Goal: Information Seeking & Learning: Learn about a topic

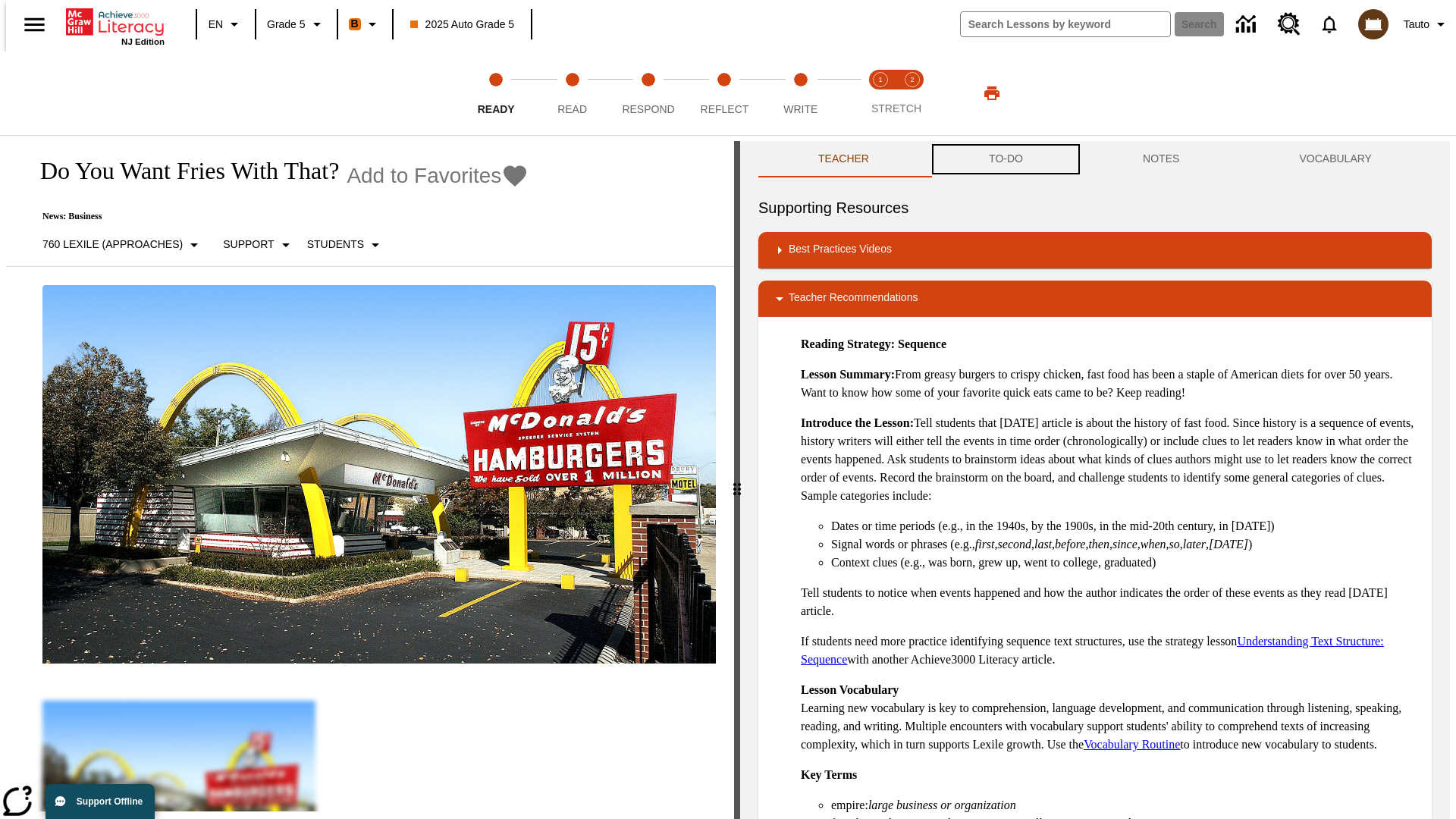
click at [1004, 159] on button "TO-DO" at bounding box center [1006, 158] width 154 height 36
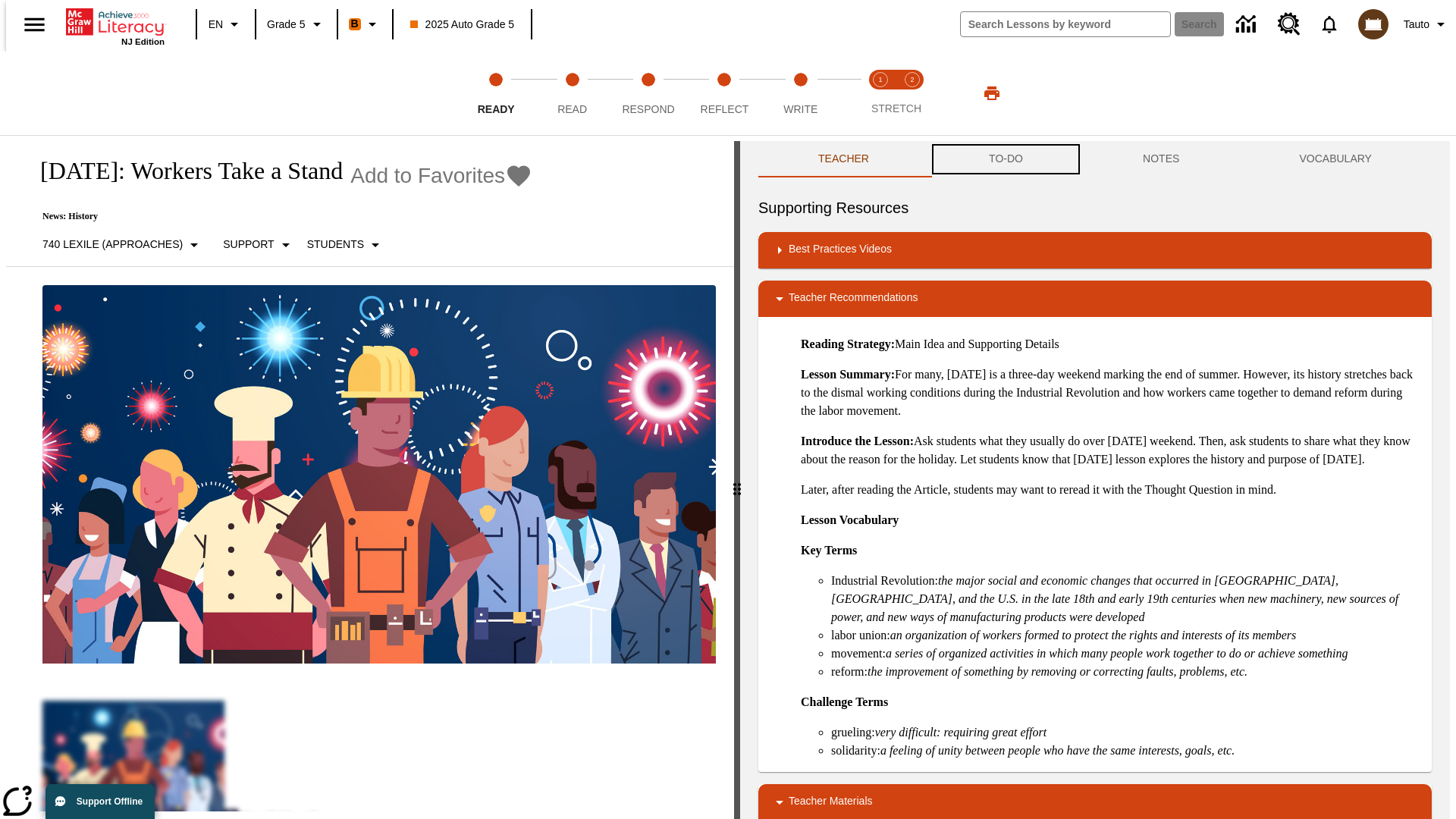
click at [1004, 159] on button "TO-DO" at bounding box center [1006, 158] width 154 height 36
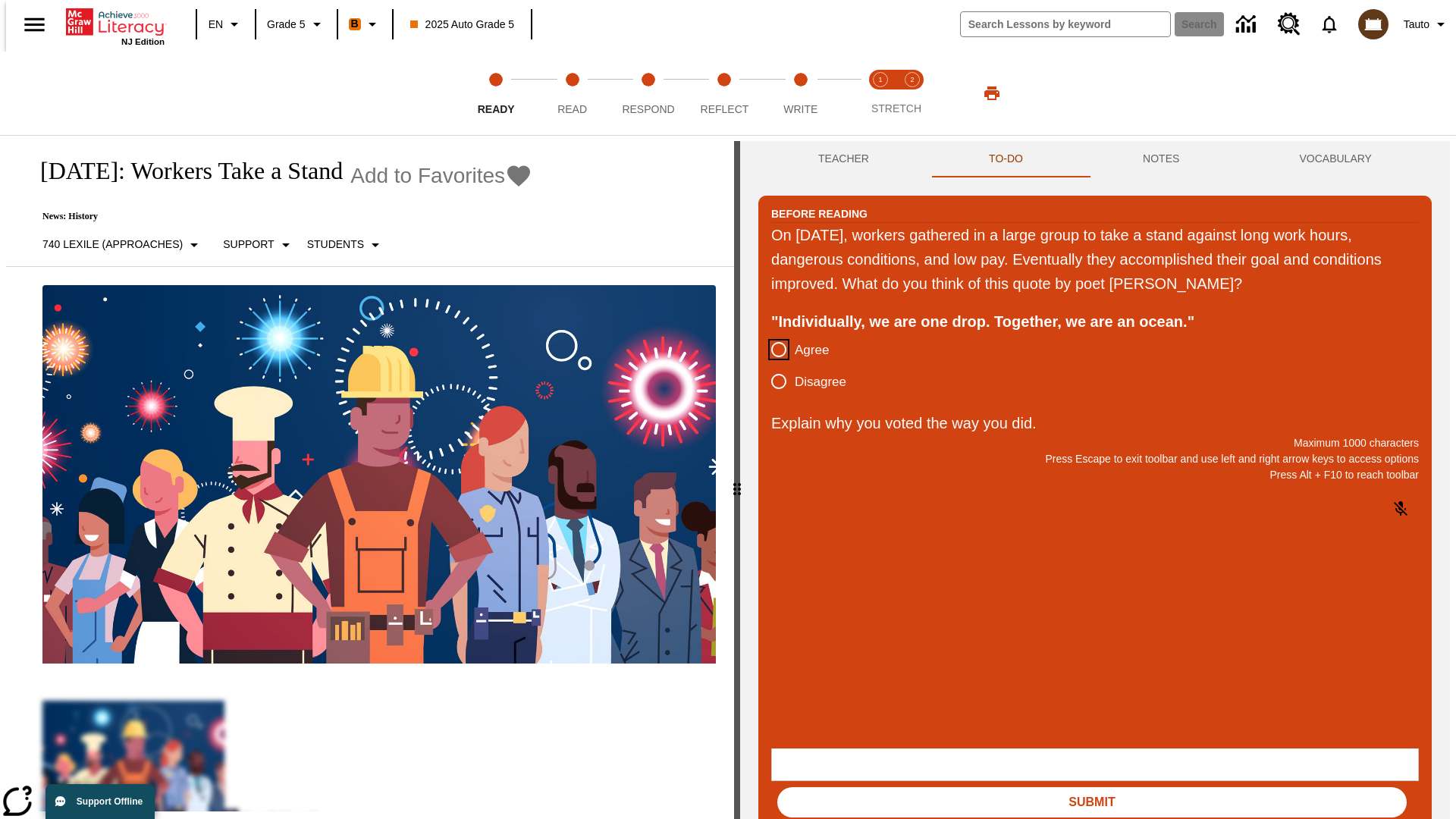
click at [772, 351] on input "Agree" at bounding box center [778, 350] width 32 height 32
radio input "true"
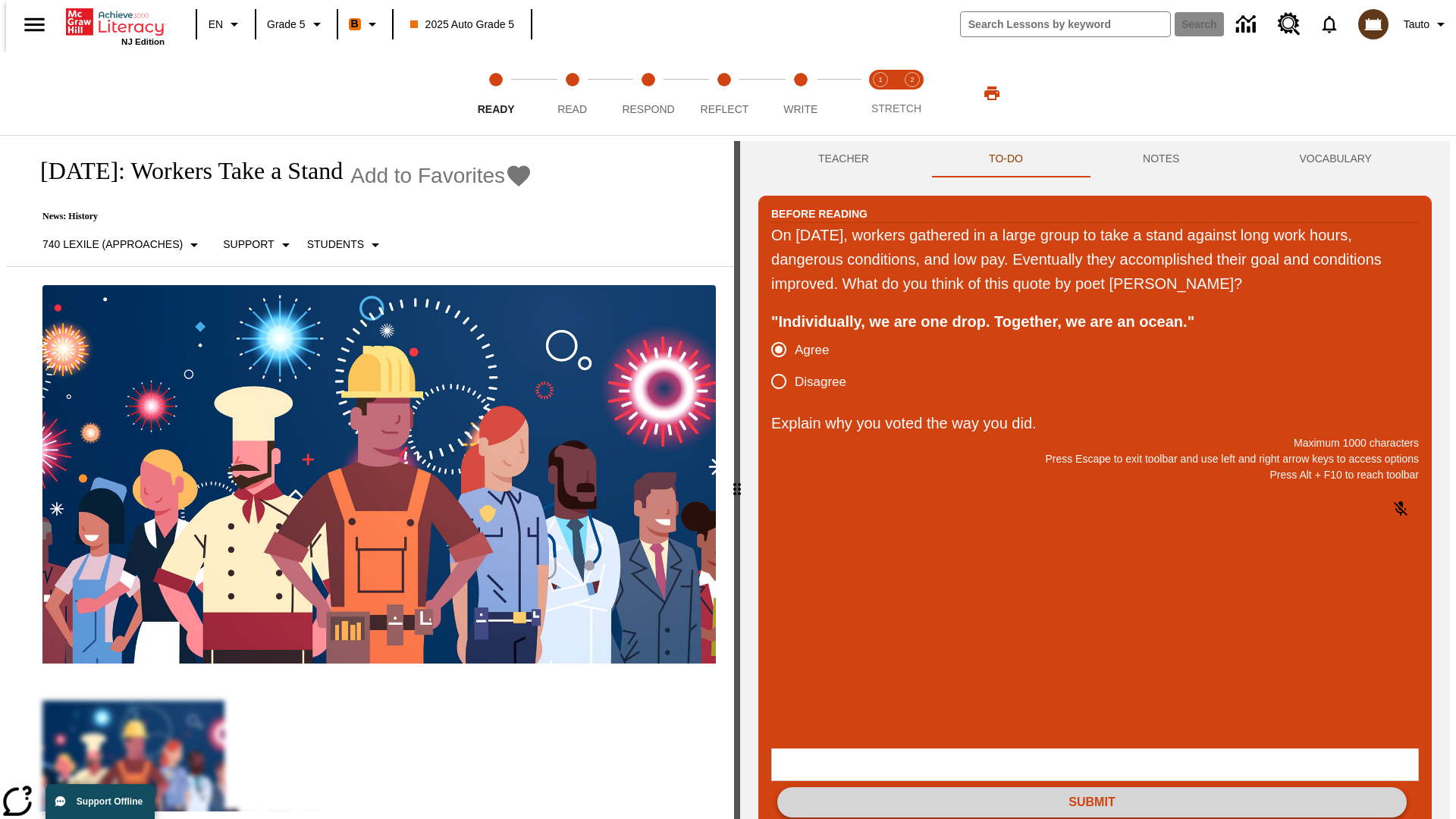
click at [1092, 787] on button "Submit" at bounding box center [1092, 802] width 630 height 30
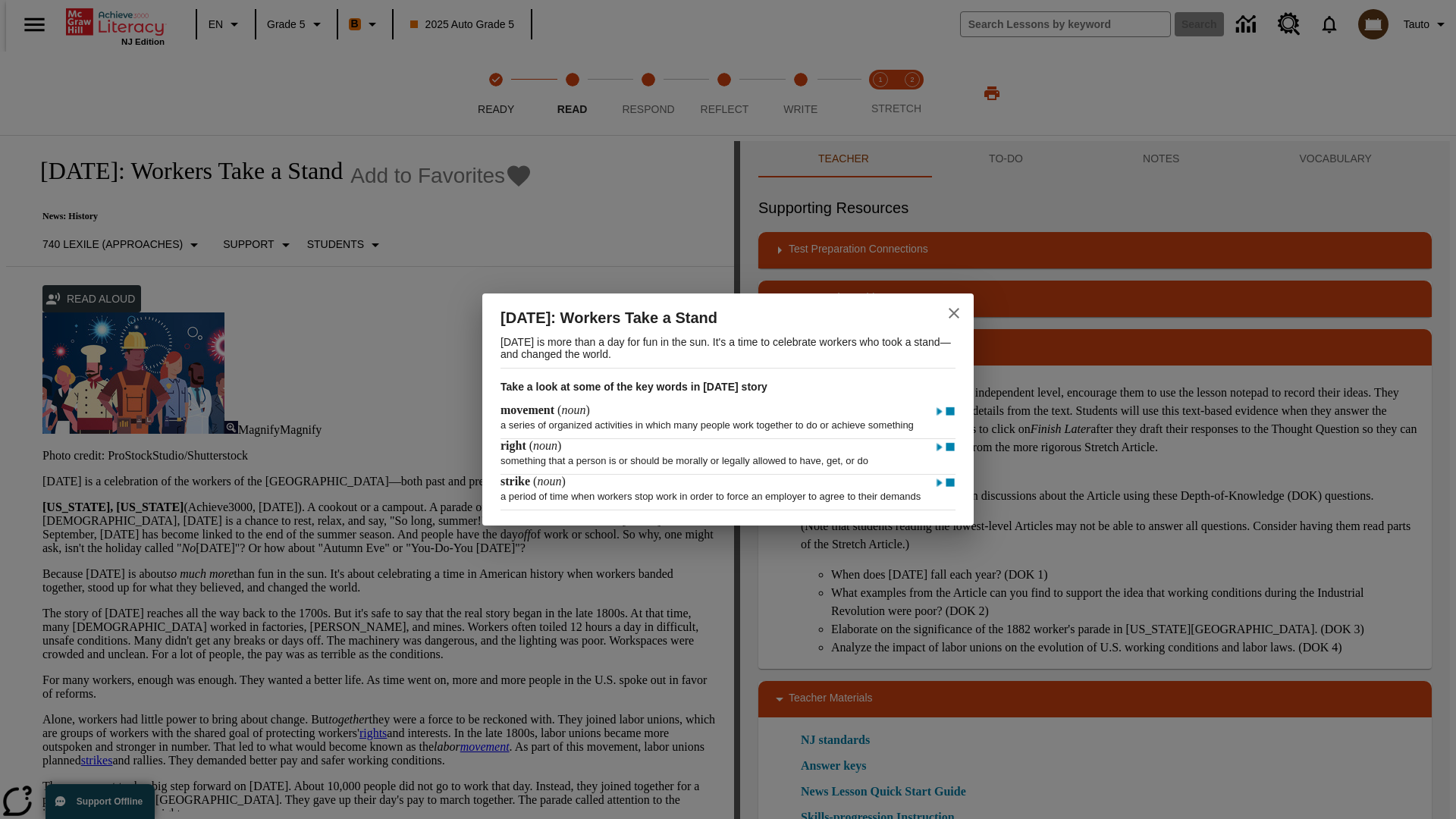
click at [954, 308] on icon "close" at bounding box center [954, 313] width 11 height 11
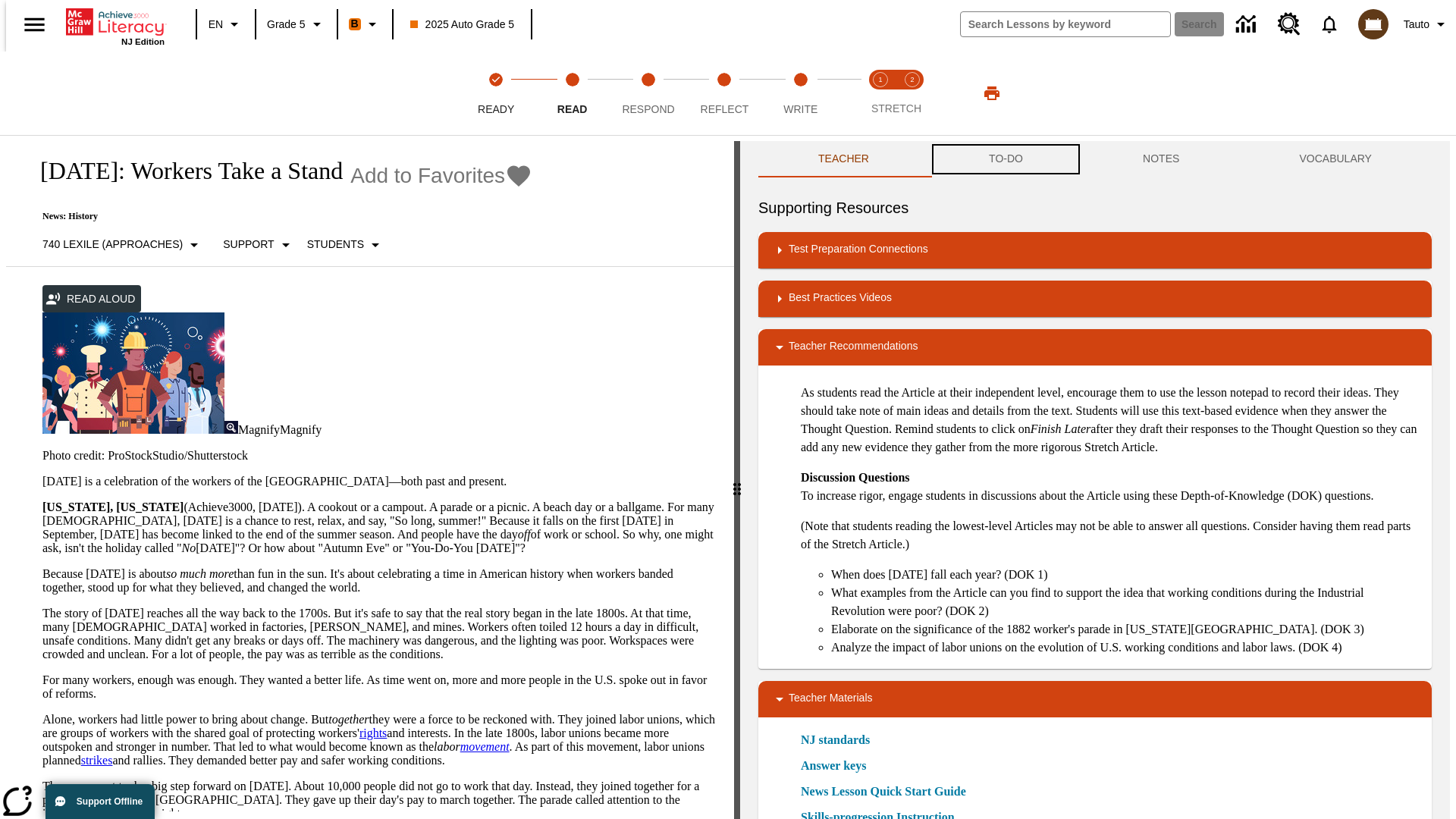
scroll to position [1, 0]
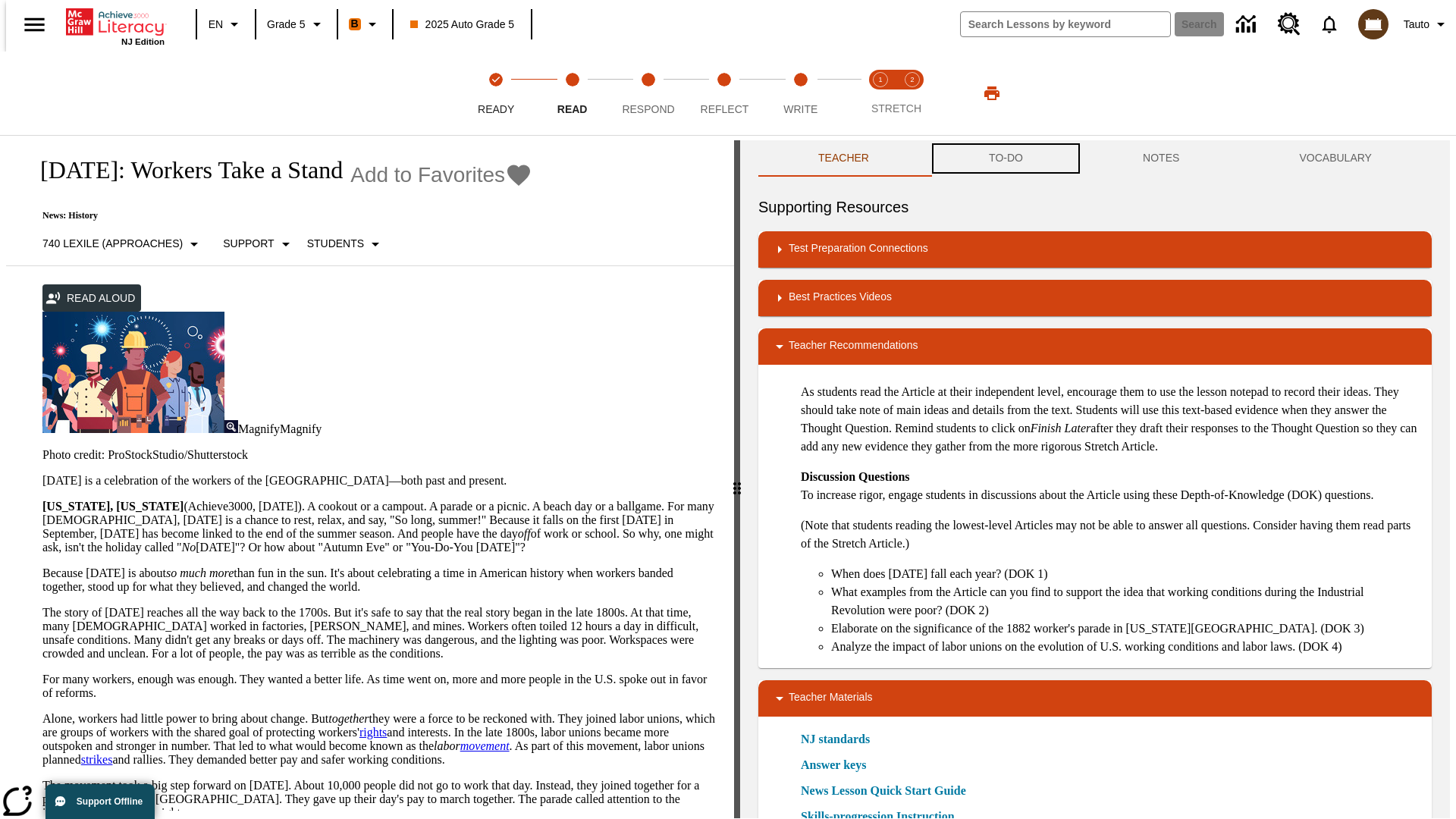
click at [1004, 159] on button "TO-DO" at bounding box center [1006, 158] width 154 height 36
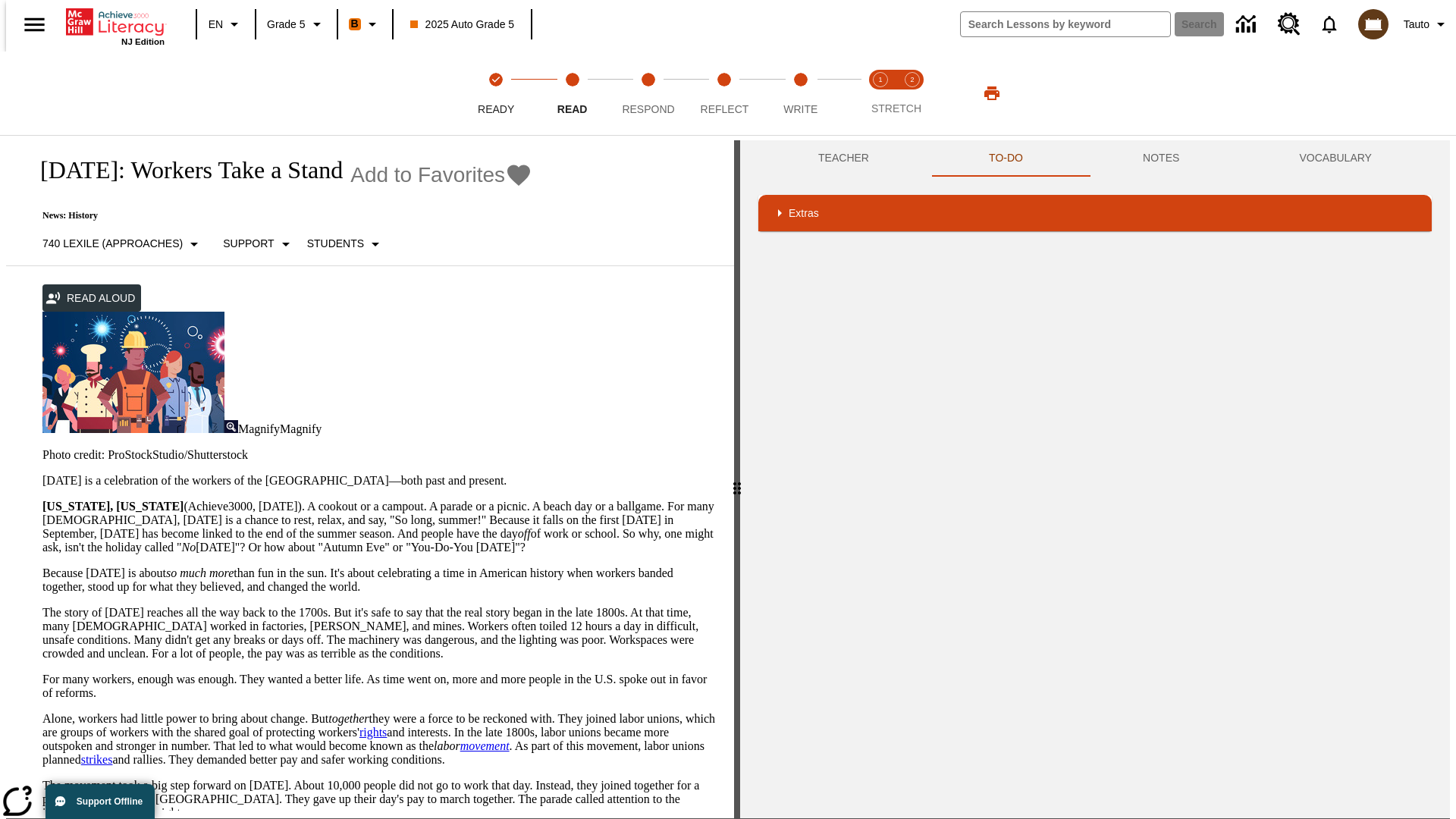
scroll to position [0, 0]
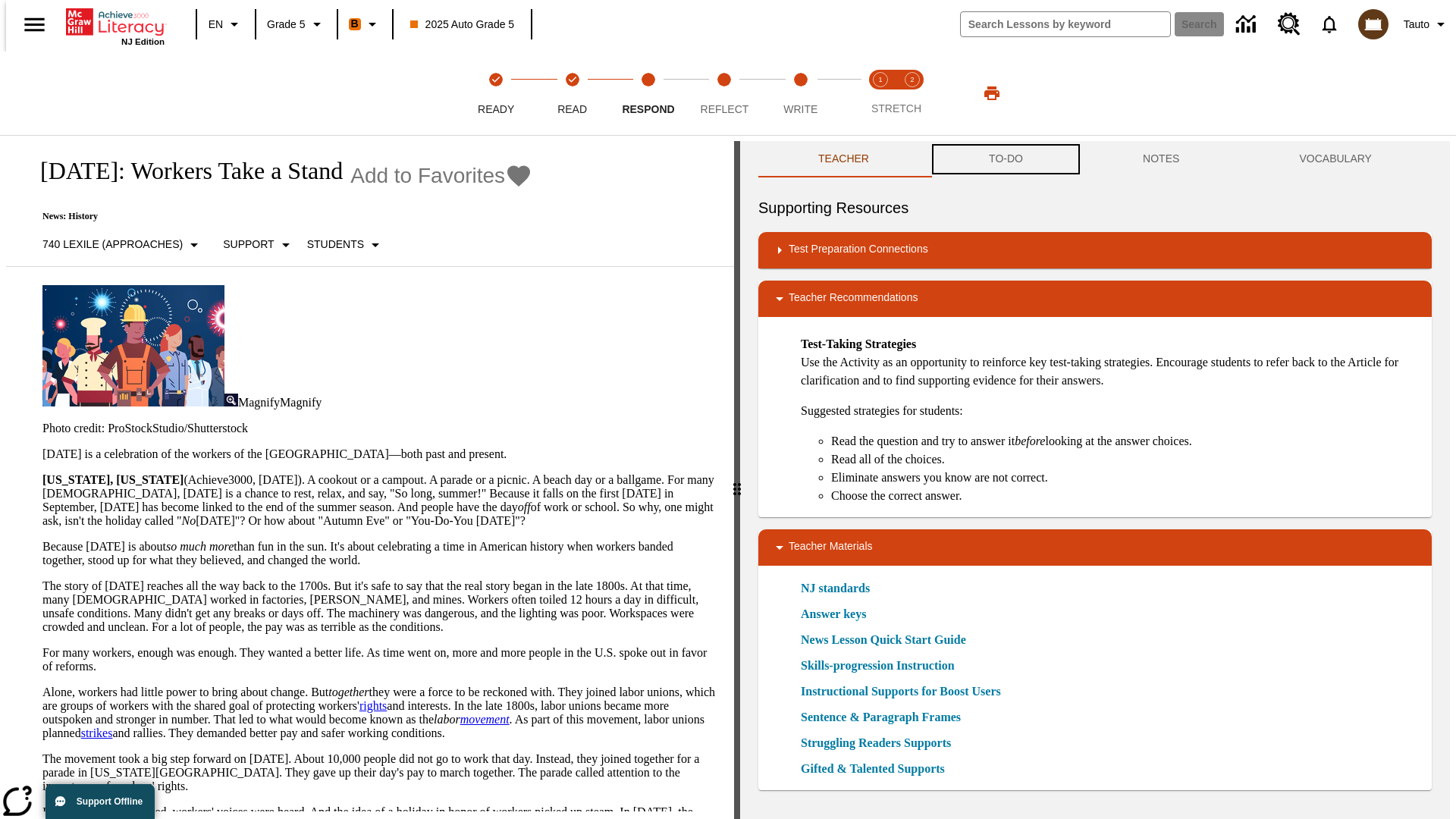
scroll to position [1, 0]
click at [1004, 159] on button "TO-DO" at bounding box center [1006, 158] width 154 height 36
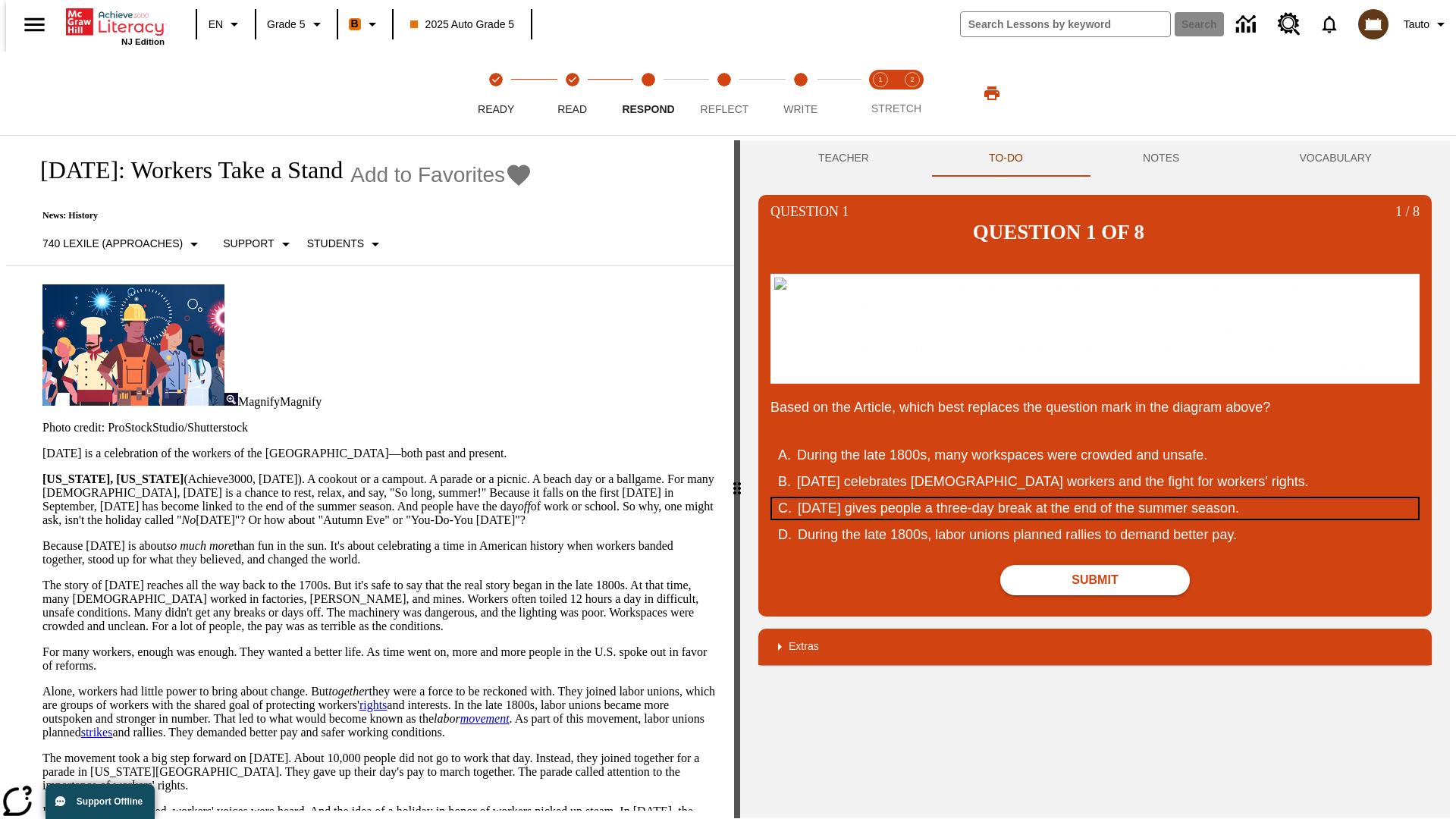
click at [1095, 519] on div "Labor Day gives people a three-day break at the end of the summer season." at bounding box center [1086, 507] width 577 height 20
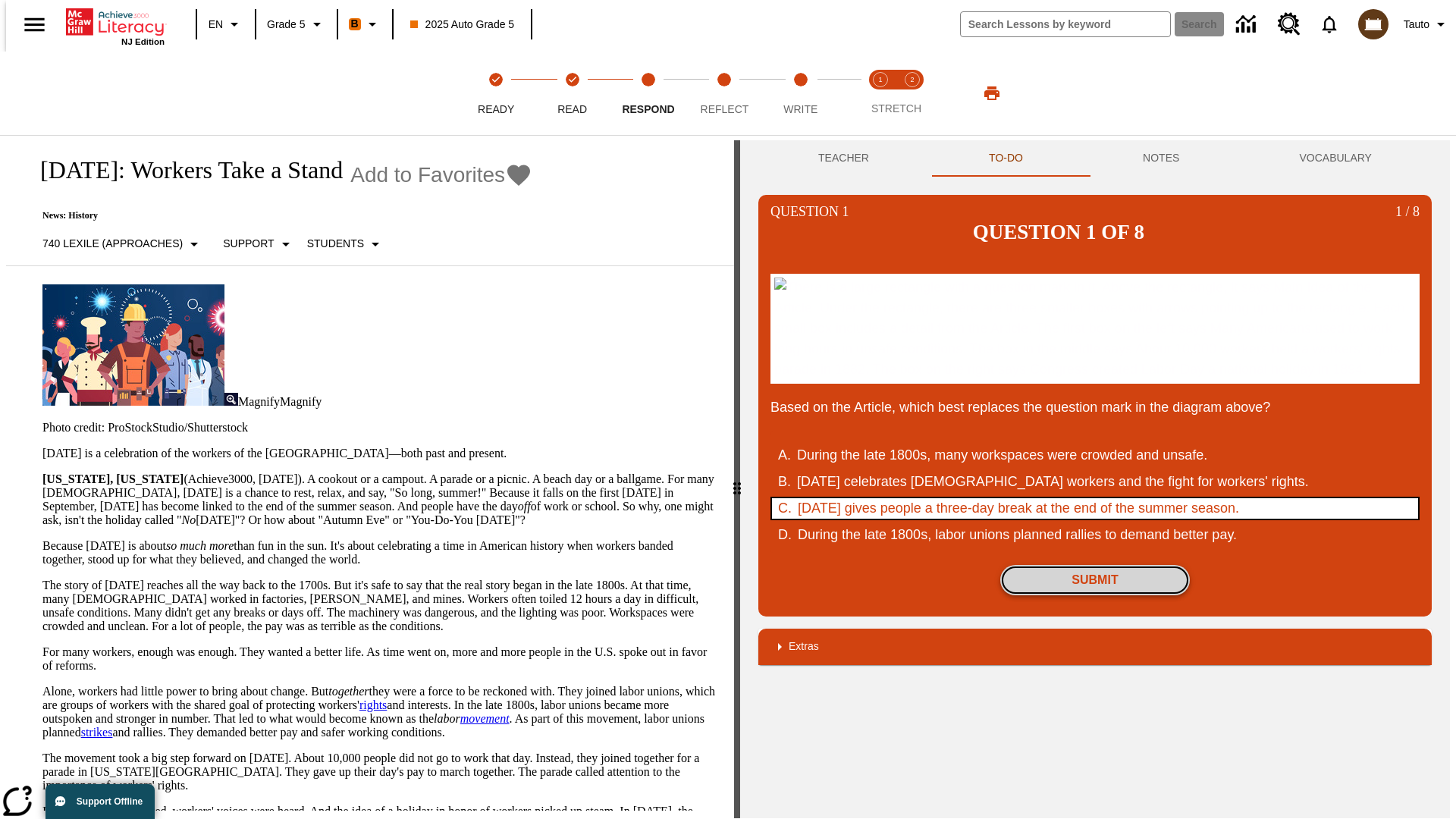
click at [1095, 595] on button "Submit" at bounding box center [1095, 580] width 190 height 30
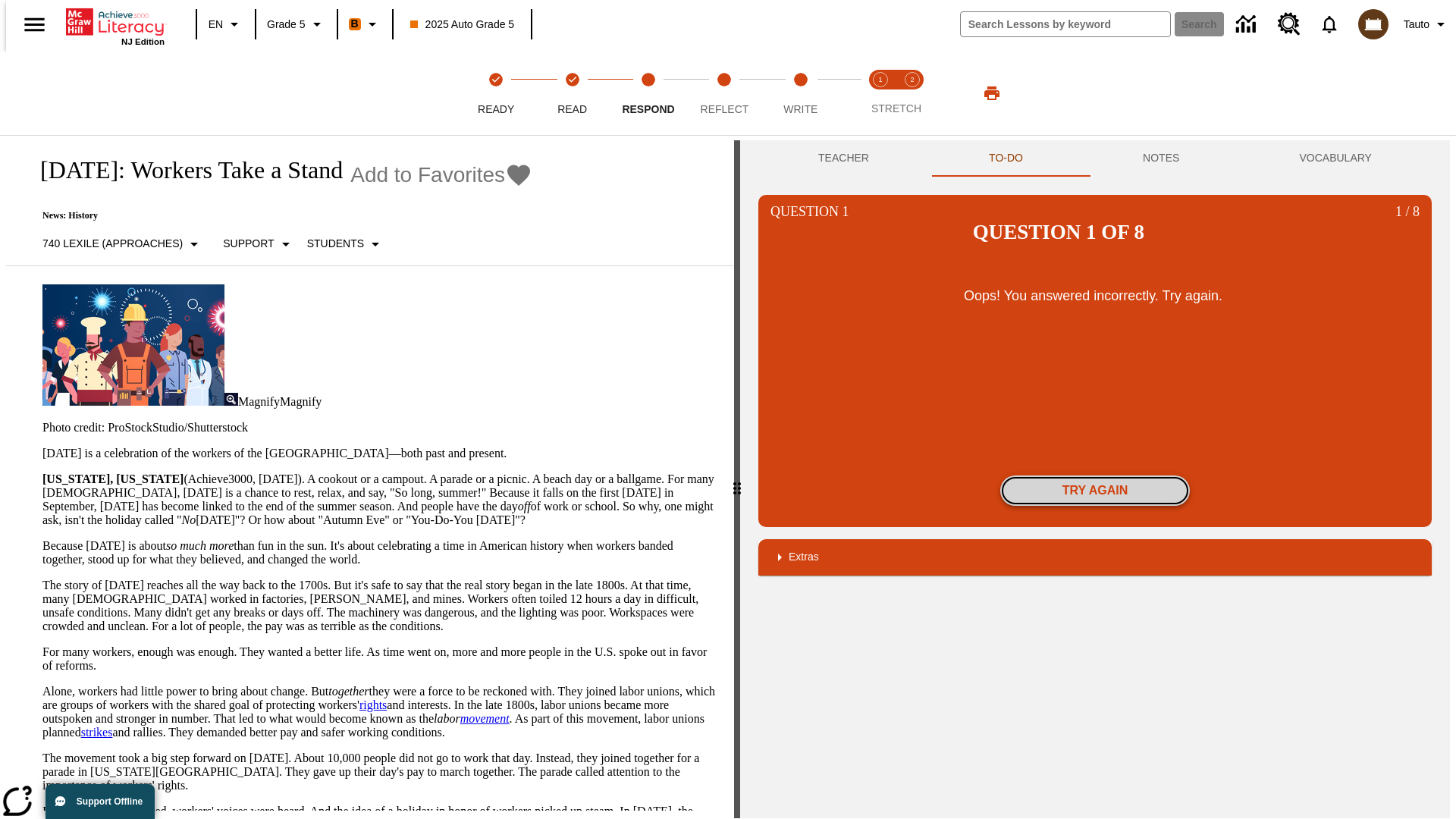
click at [1095, 475] on button "Try again" at bounding box center [1095, 491] width 190 height 30
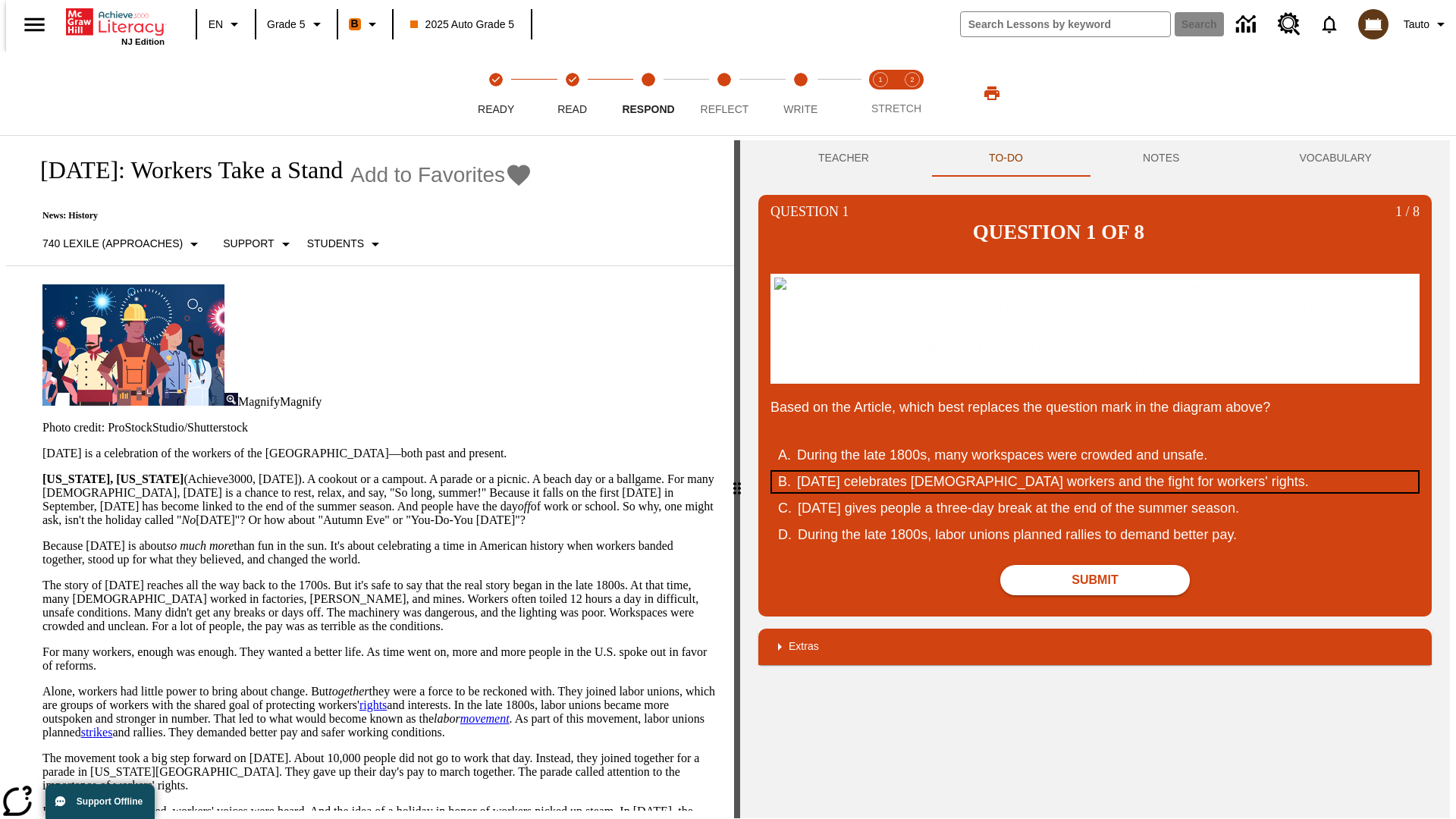
click at [1095, 492] on div "Labor Day celebrates U.S. workers and the fight for workers' rights." at bounding box center [1085, 482] width 577 height 20
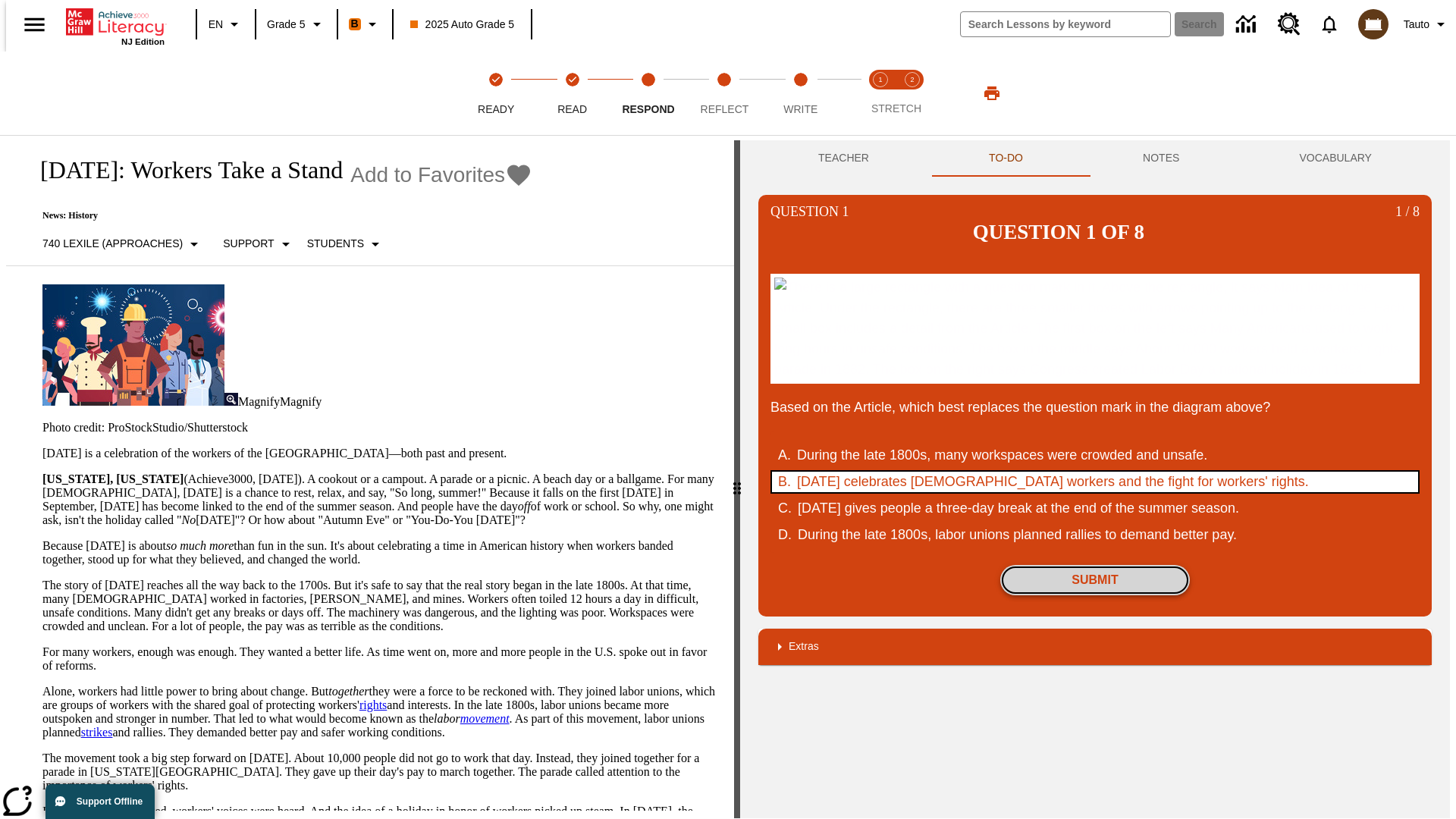
click at [1095, 595] on button "Submit" at bounding box center [1095, 580] width 190 height 30
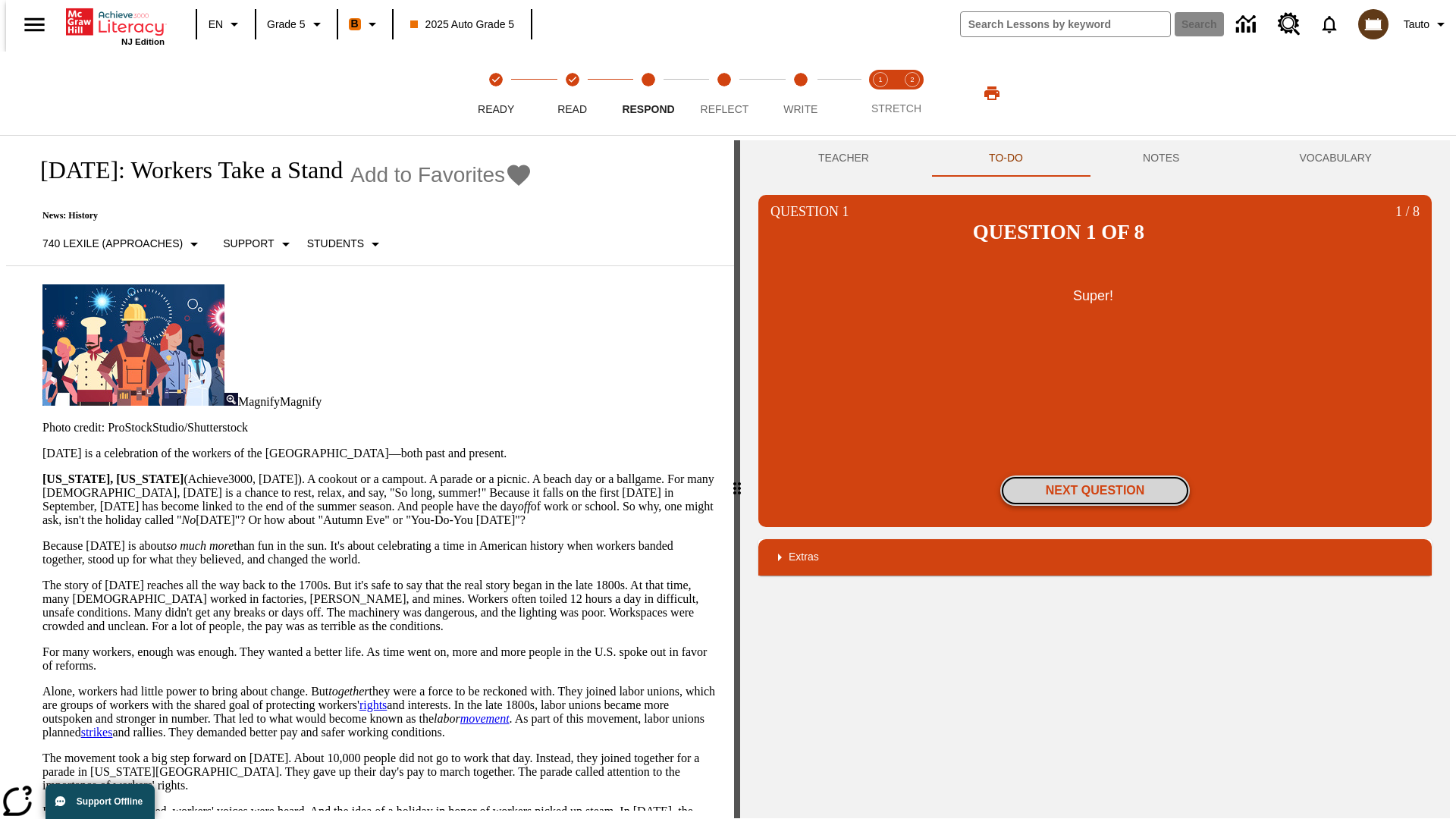
click at [1095, 475] on button "Next Question" at bounding box center [1095, 491] width 190 height 30
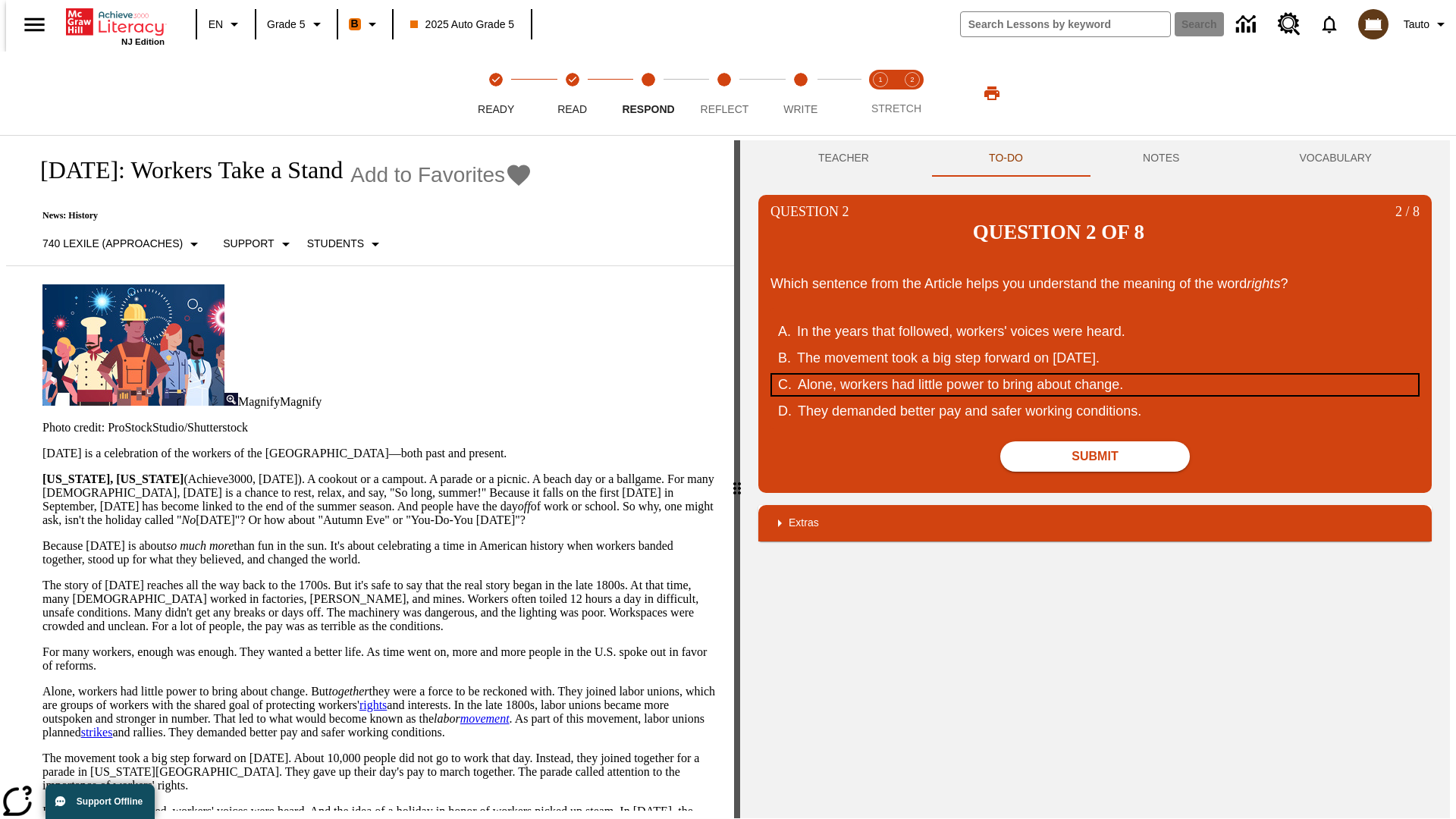
click at [1095, 375] on div "Alone, workers had little power to bring about change." at bounding box center [1086, 384] width 577 height 20
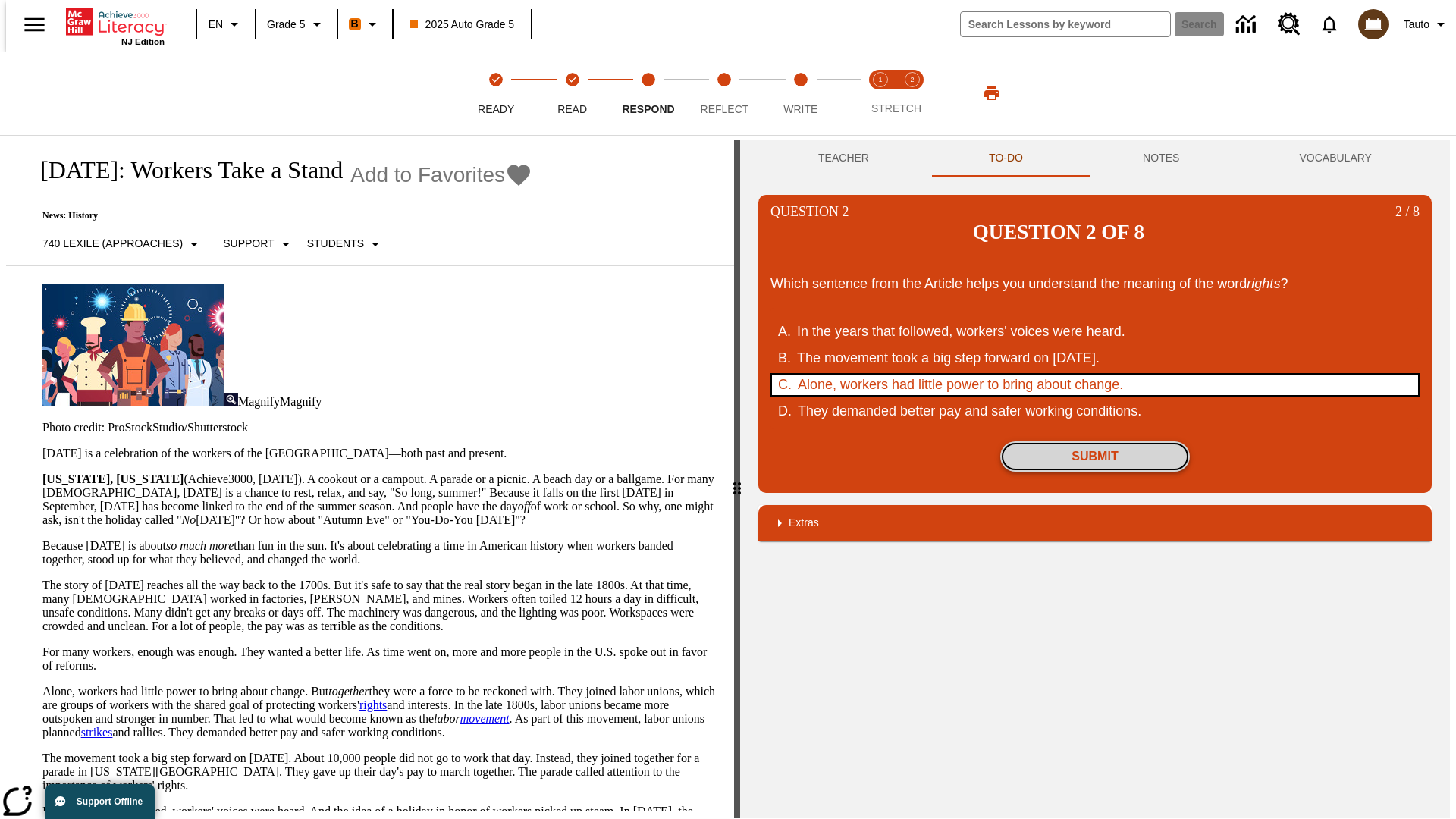
click at [1095, 441] on button "Submit" at bounding box center [1095, 456] width 190 height 30
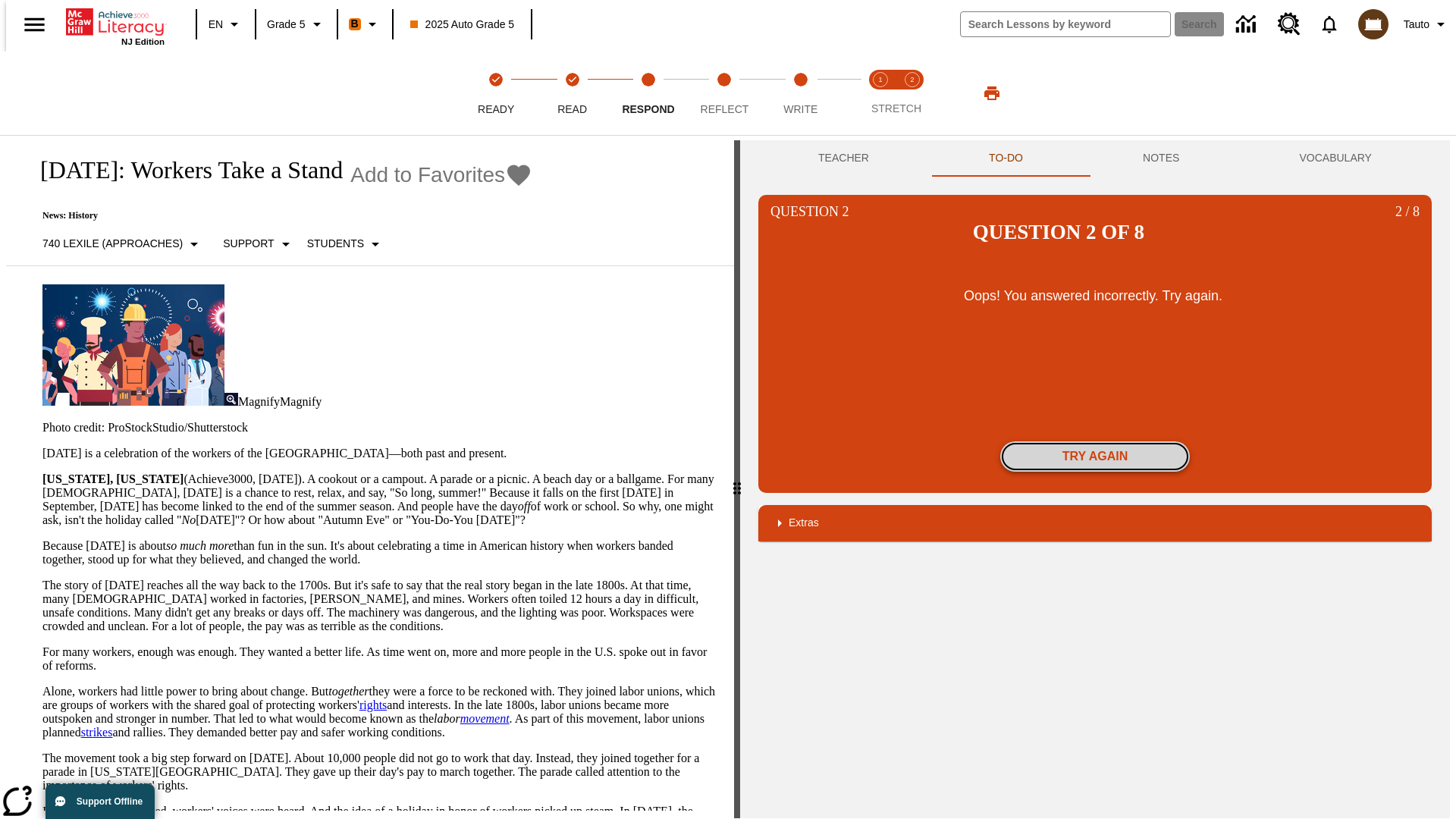
click at [1095, 441] on button "Try again" at bounding box center [1095, 456] width 190 height 30
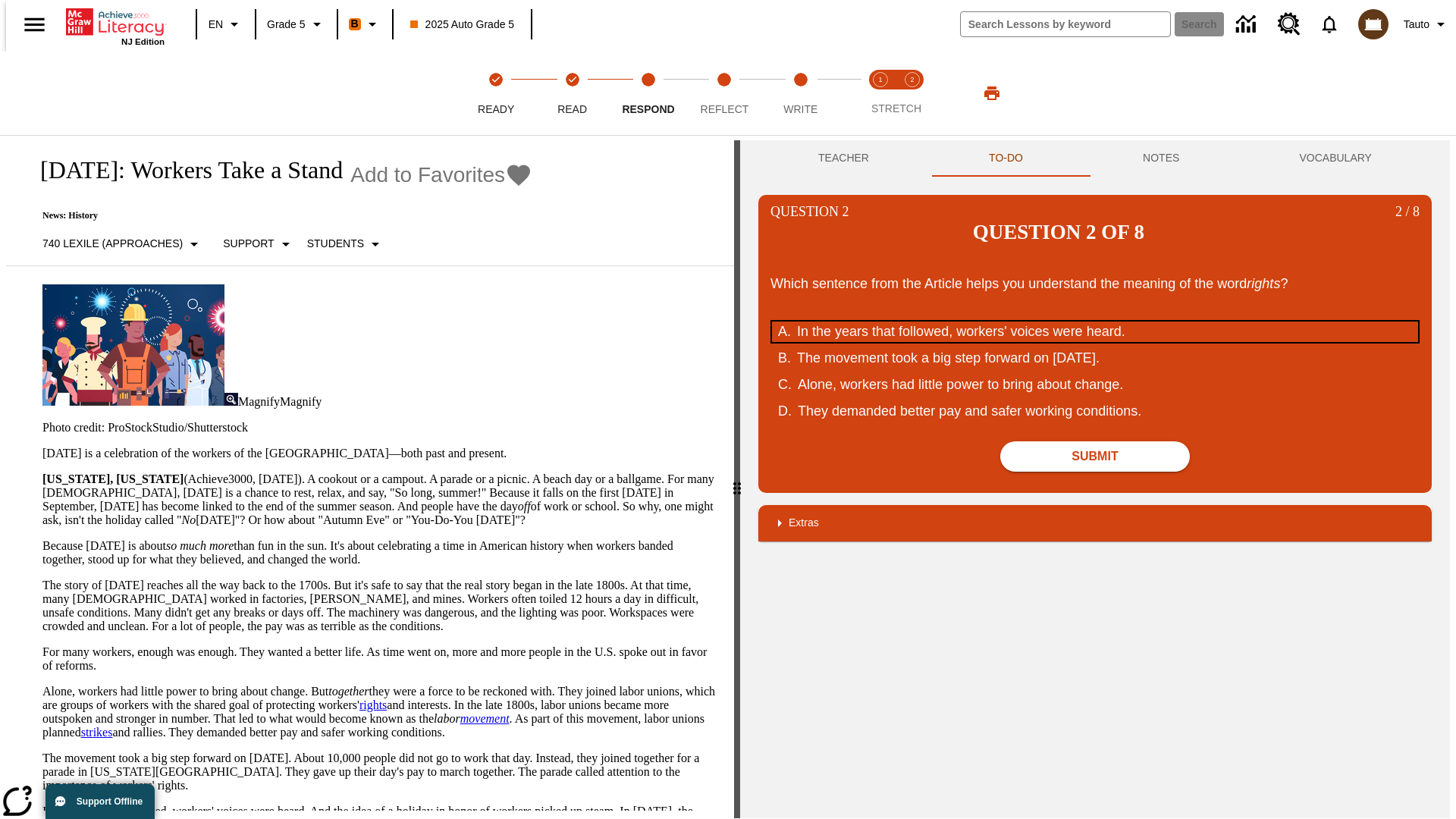
click at [1095, 321] on div "In the years that followed, workers' voices were heard." at bounding box center [1085, 331] width 577 height 20
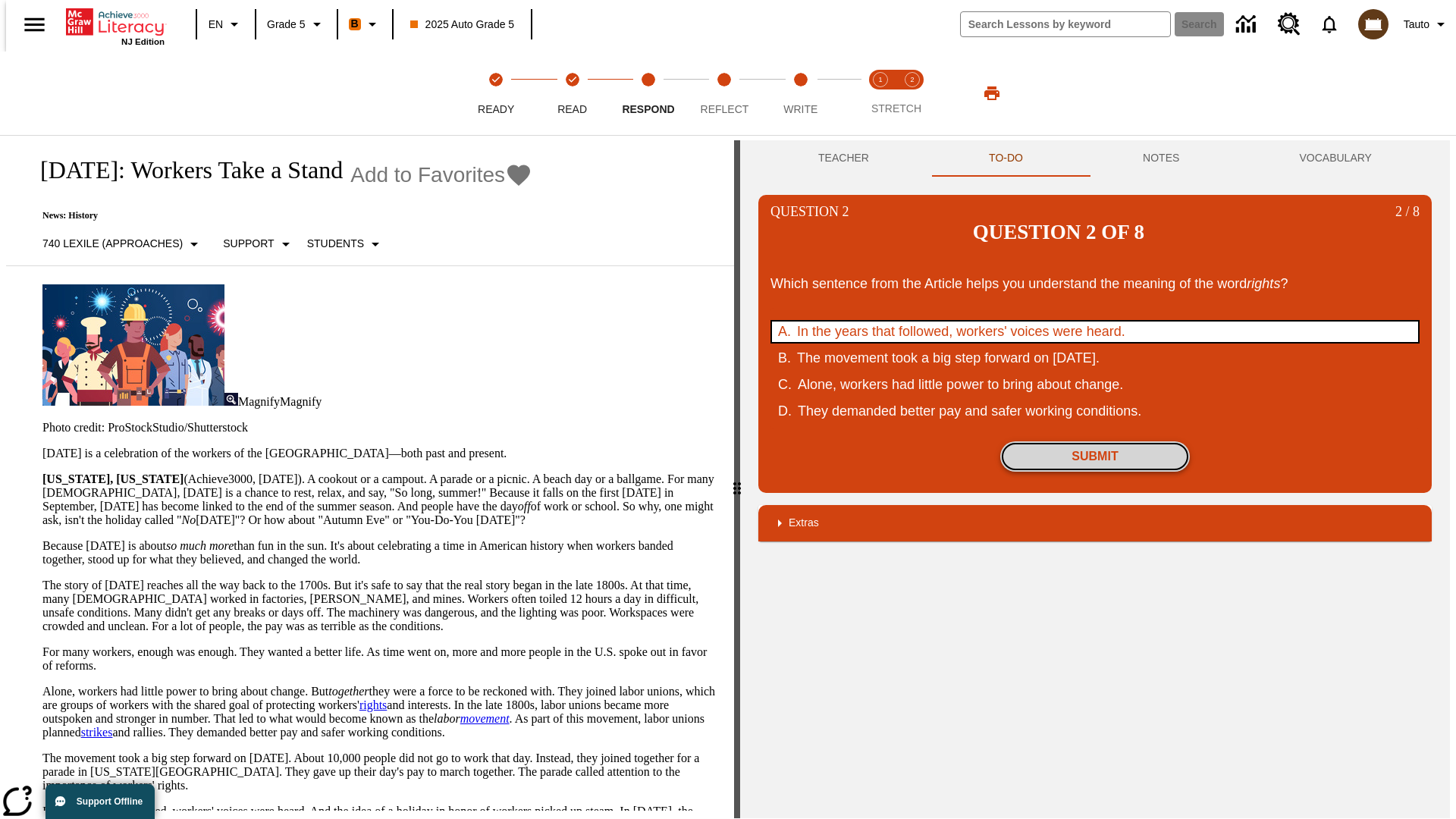
click at [1095, 441] on button "Submit" at bounding box center [1095, 456] width 190 height 30
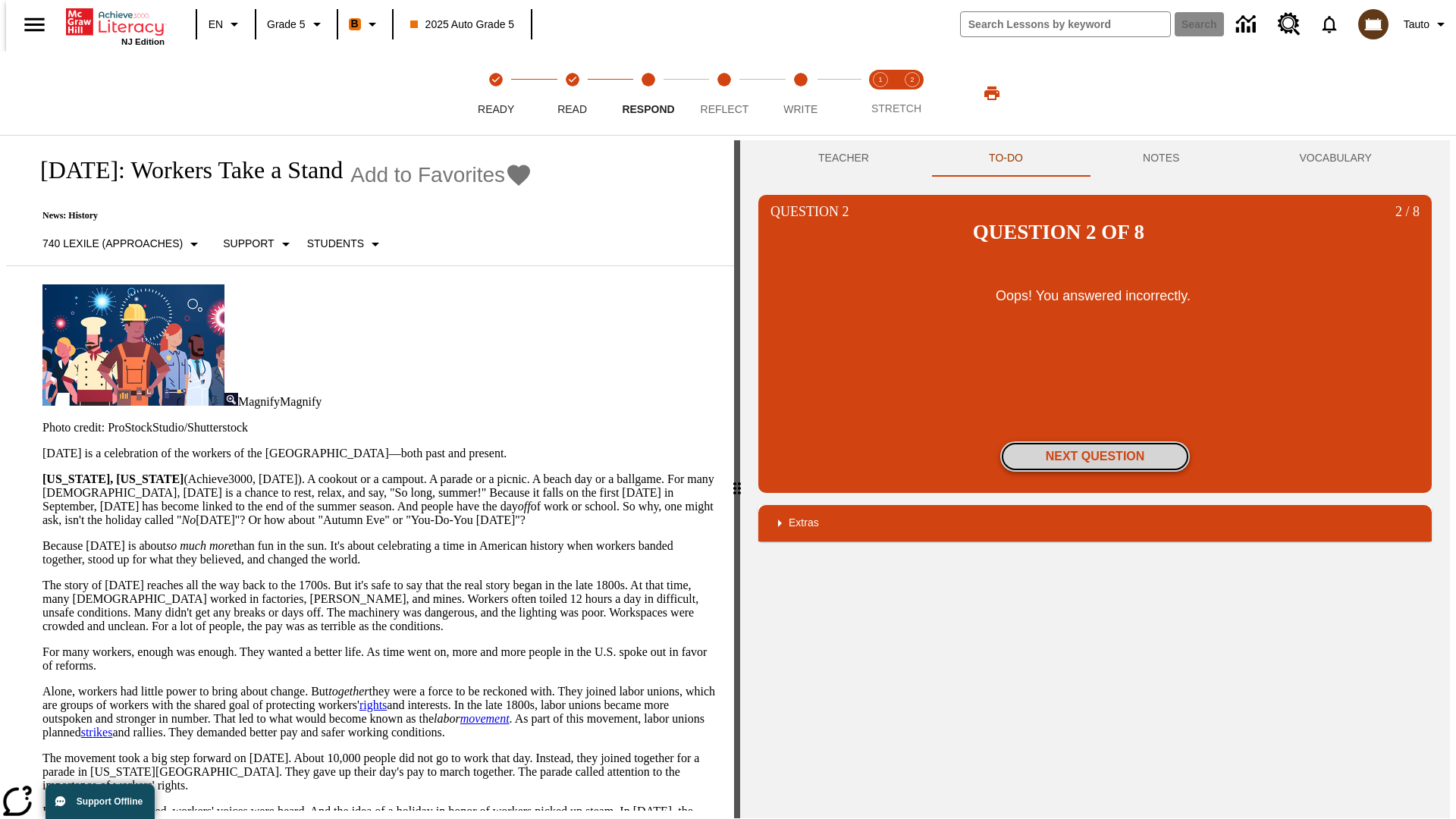
click at [1095, 441] on button "Next Question" at bounding box center [1095, 456] width 190 height 30
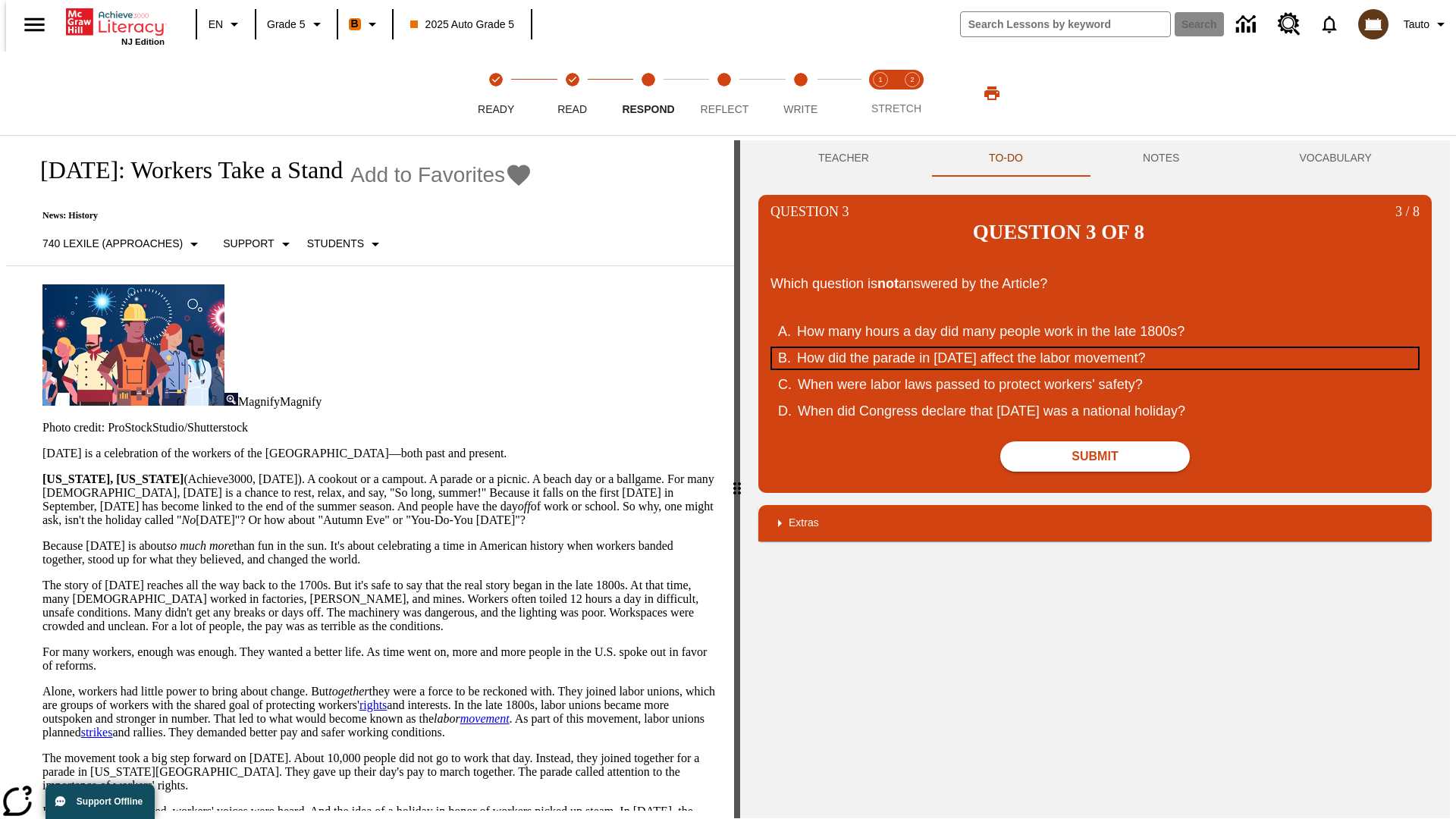
click at [1095, 348] on div "How did the parade in September of 1882 affect the labor movement?" at bounding box center [1085, 358] width 577 height 20
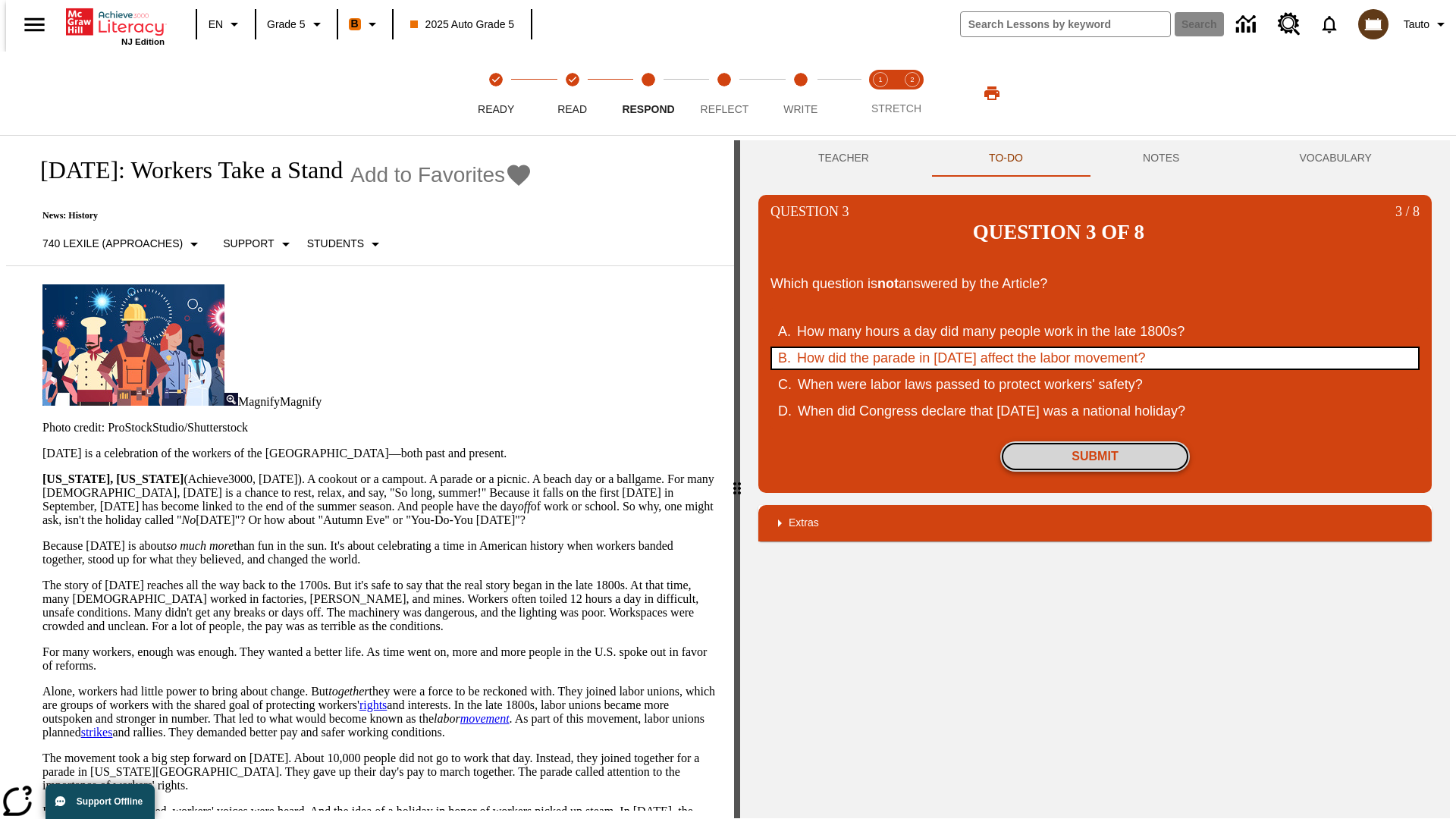
click at [1095, 441] on button "Submit" at bounding box center [1095, 456] width 190 height 30
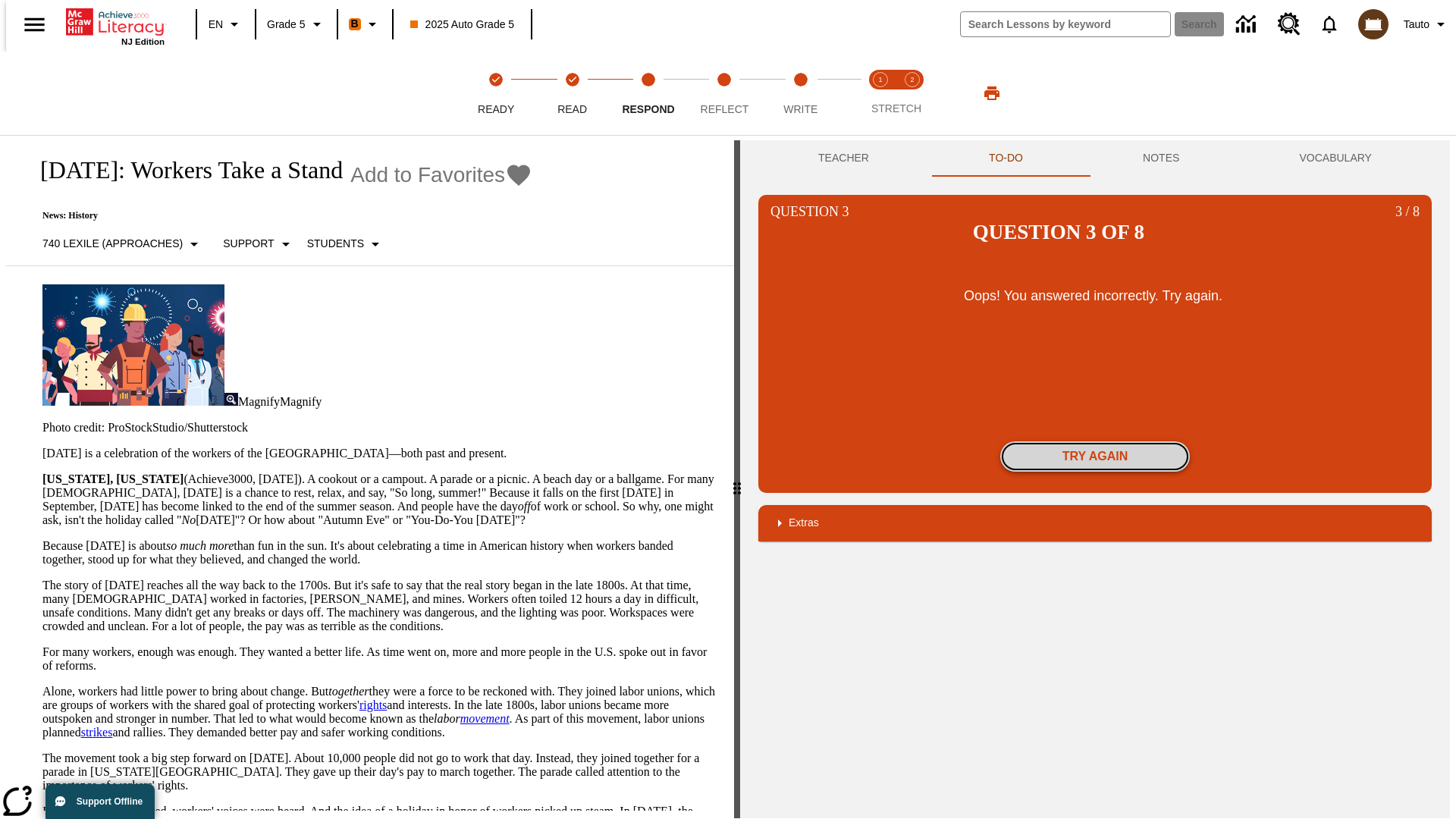
click at [1095, 441] on button "Try again" at bounding box center [1095, 456] width 190 height 30
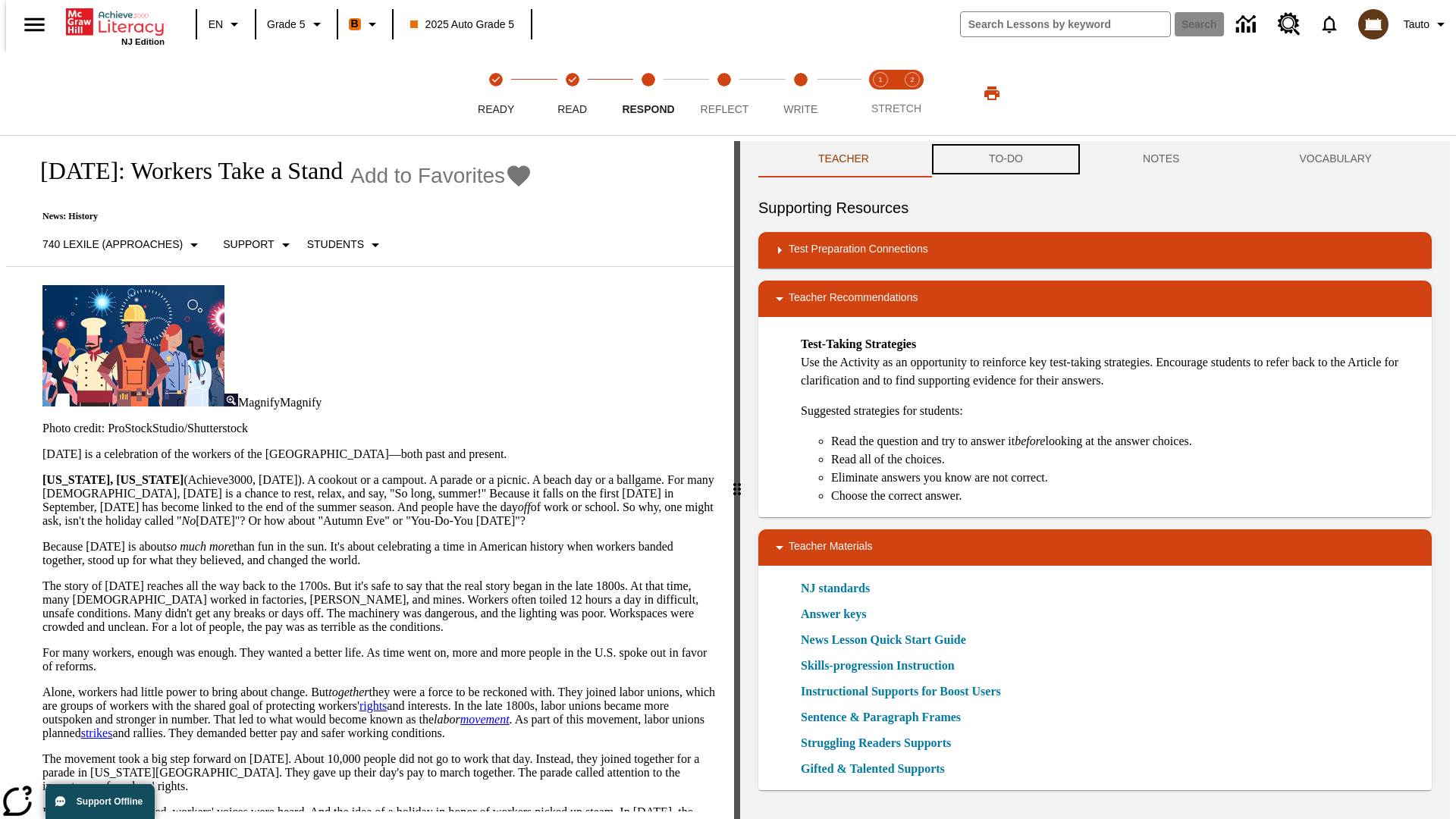
click at [1004, 159] on button "TO-DO" at bounding box center [1006, 158] width 154 height 36
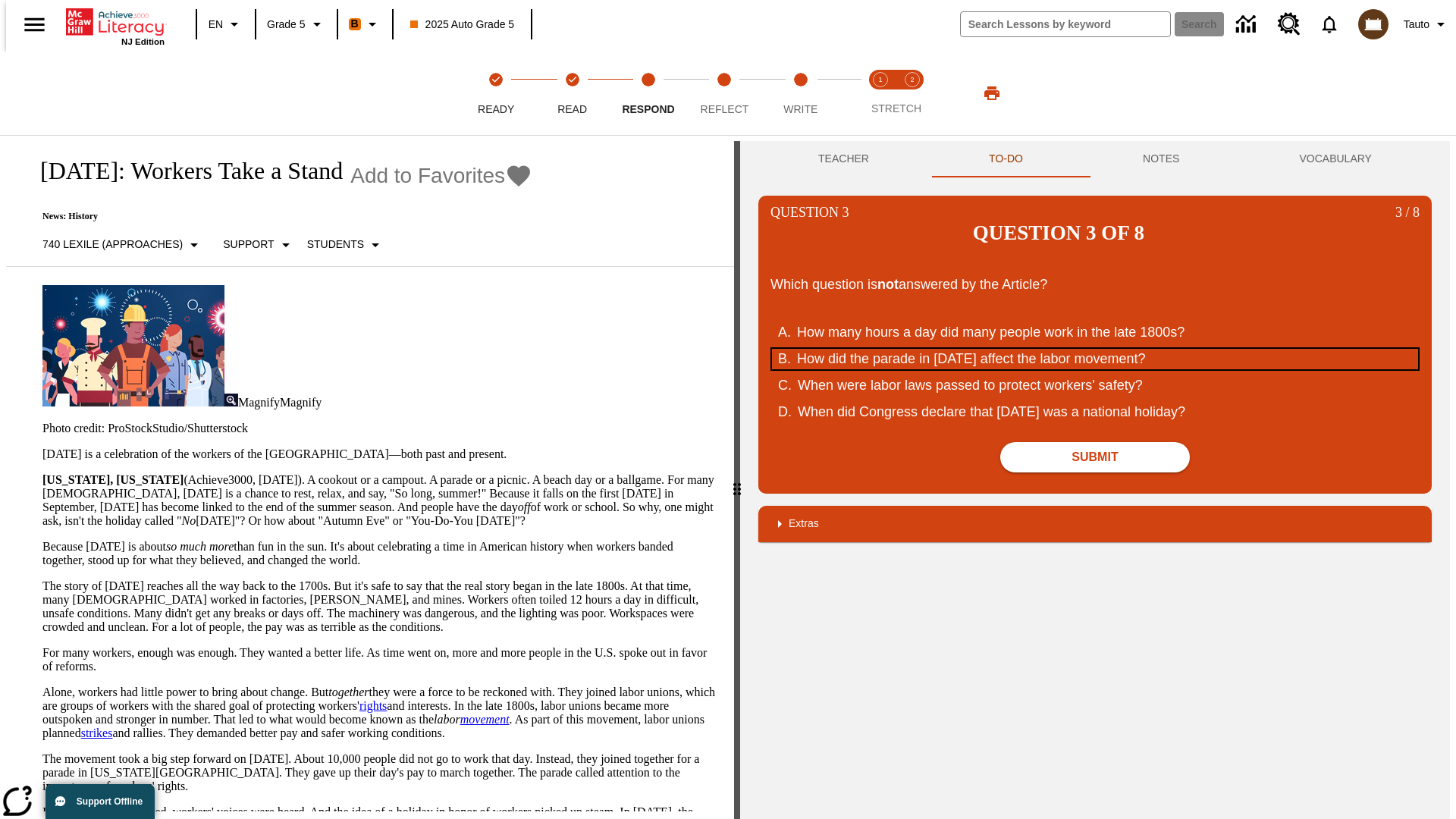
click at [1095, 349] on div "How did the parade in [DATE] affect the labor movement?" at bounding box center [1085, 359] width 577 height 20
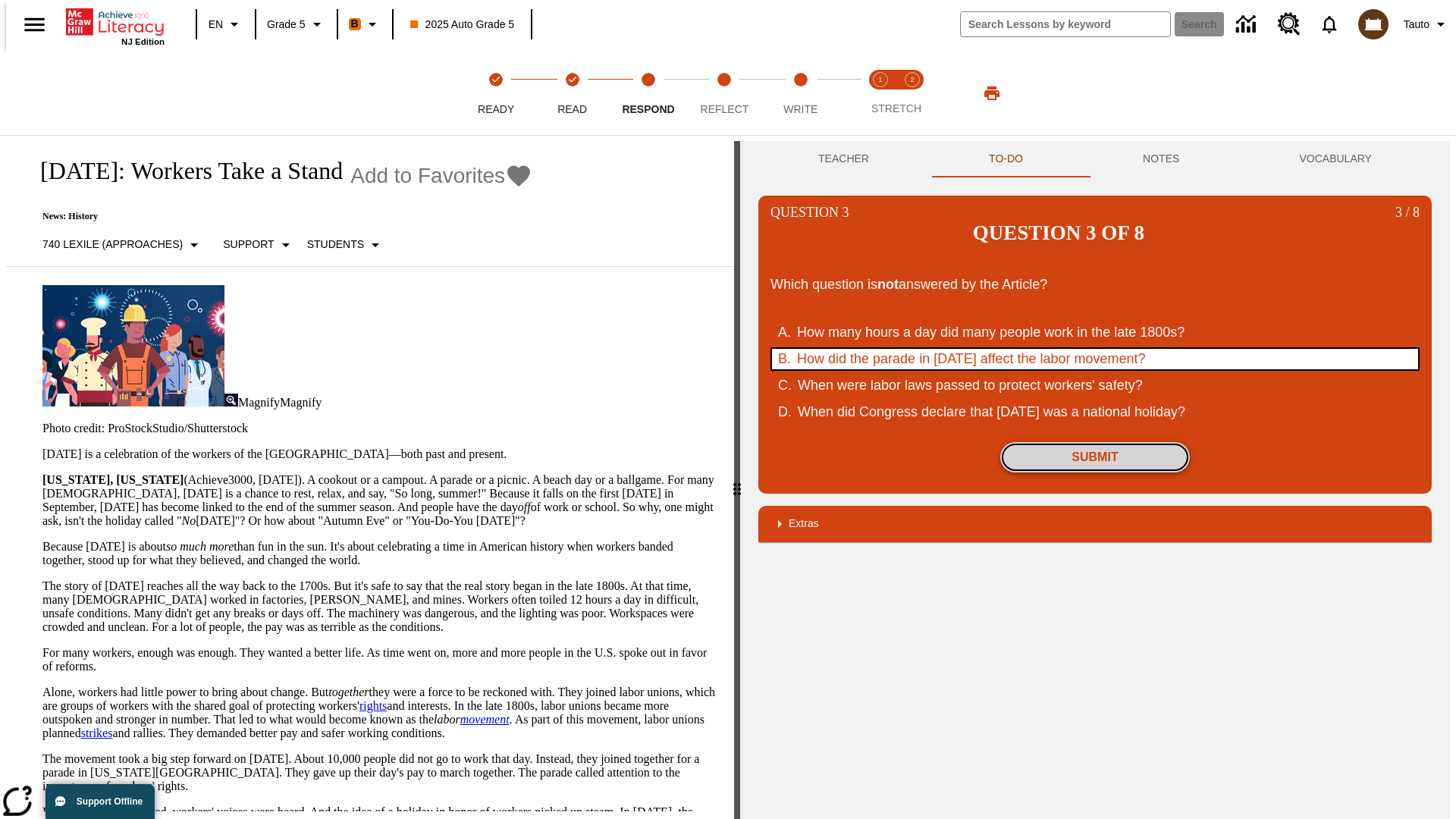
click at [1095, 442] on button "Submit" at bounding box center [1095, 457] width 190 height 30
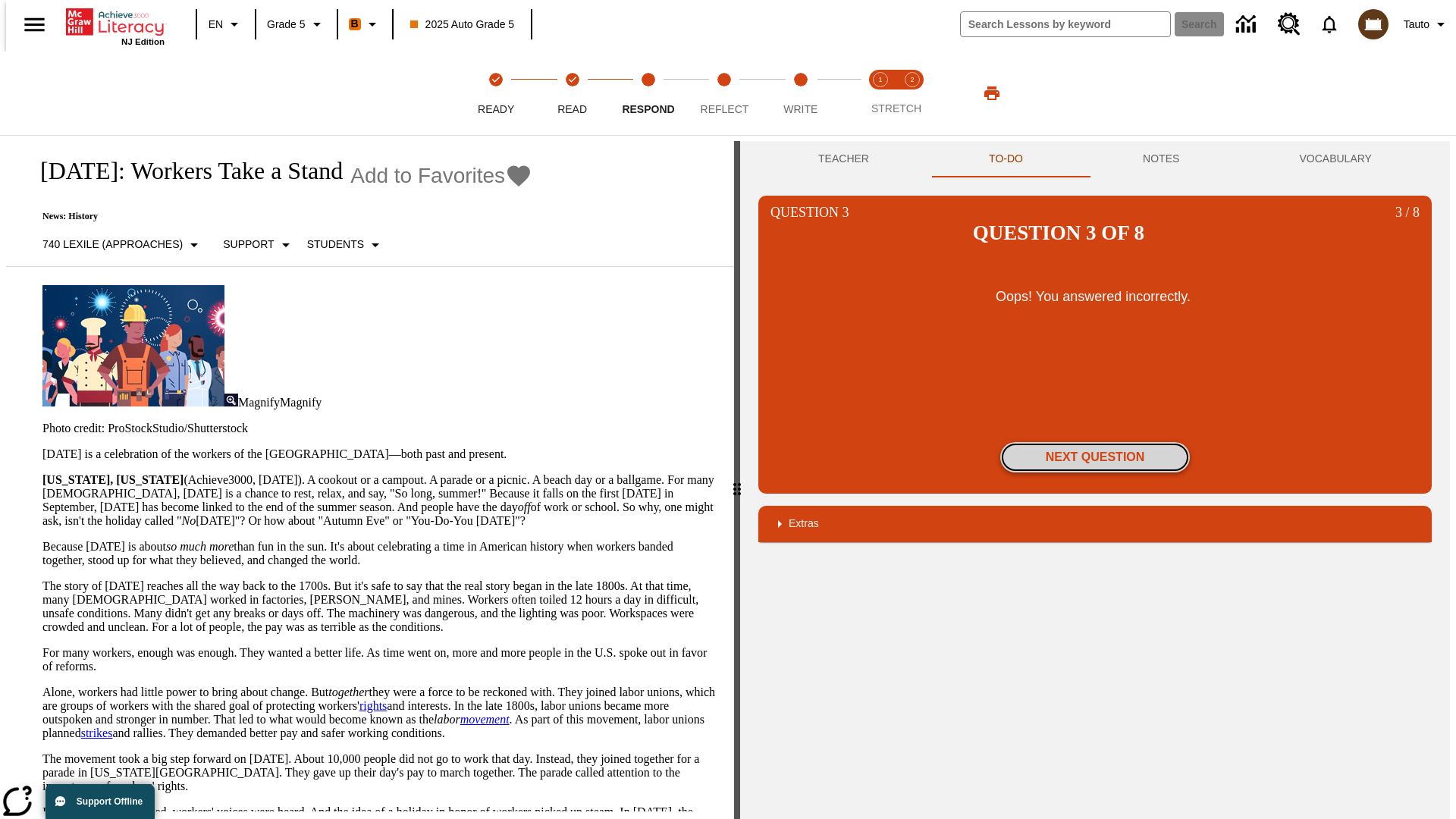
click at [1095, 442] on button "Next Question" at bounding box center [1095, 457] width 190 height 30
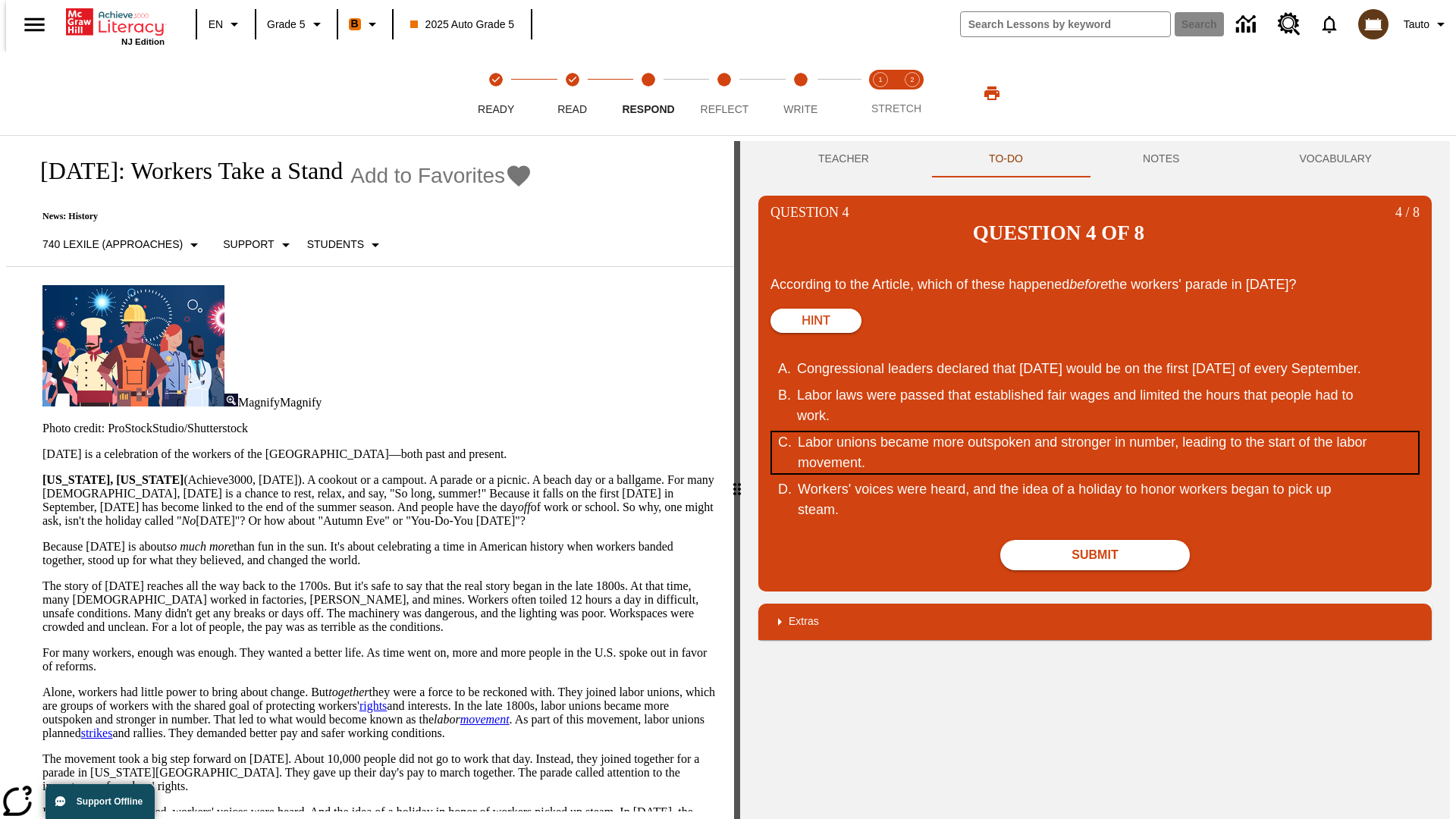
click at [1095, 432] on div "Labor unions became more outspoken and stronger in number, leading to the start…" at bounding box center [1086, 452] width 577 height 41
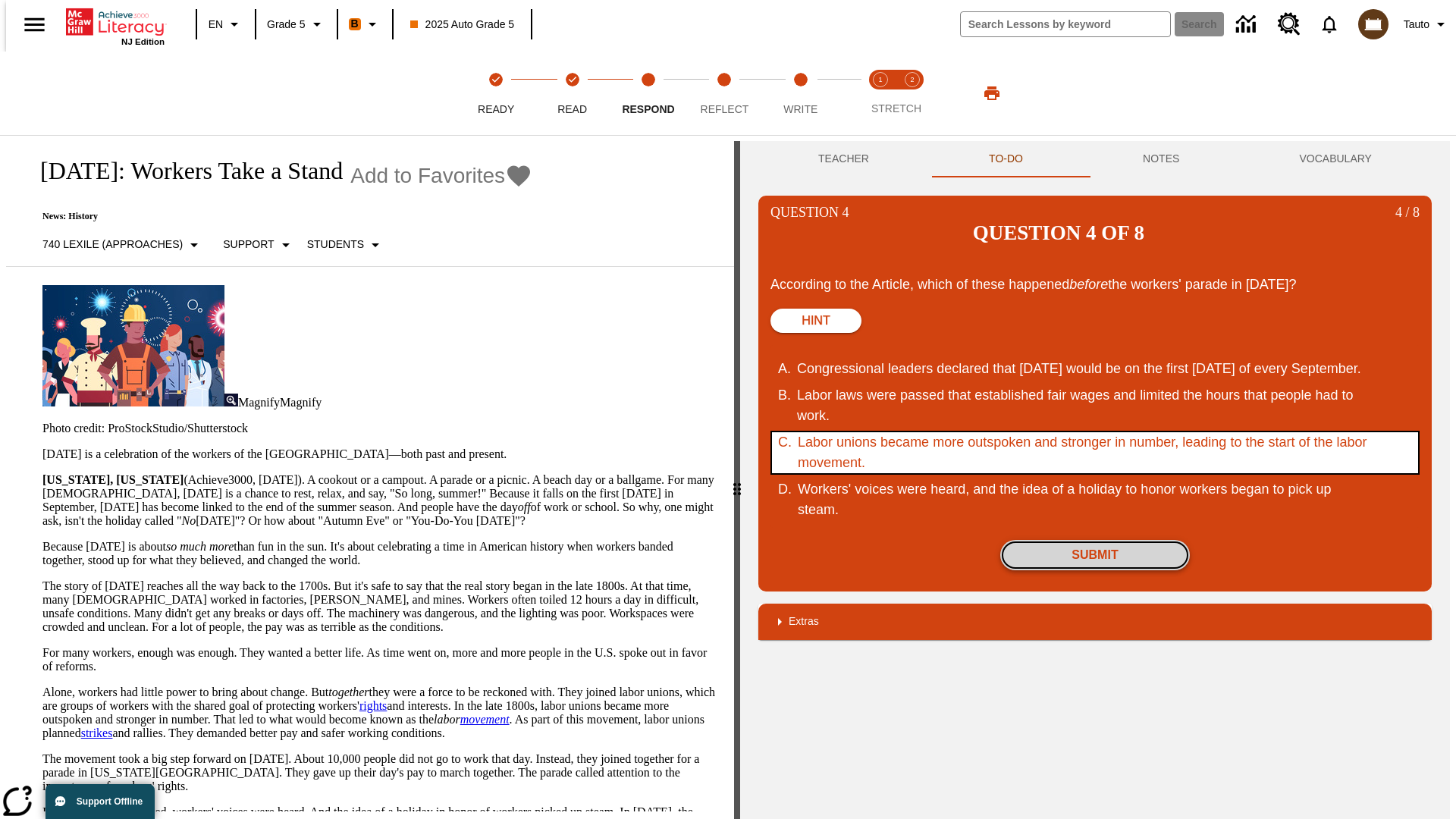
click at [1095, 540] on button "Submit" at bounding box center [1095, 555] width 190 height 30
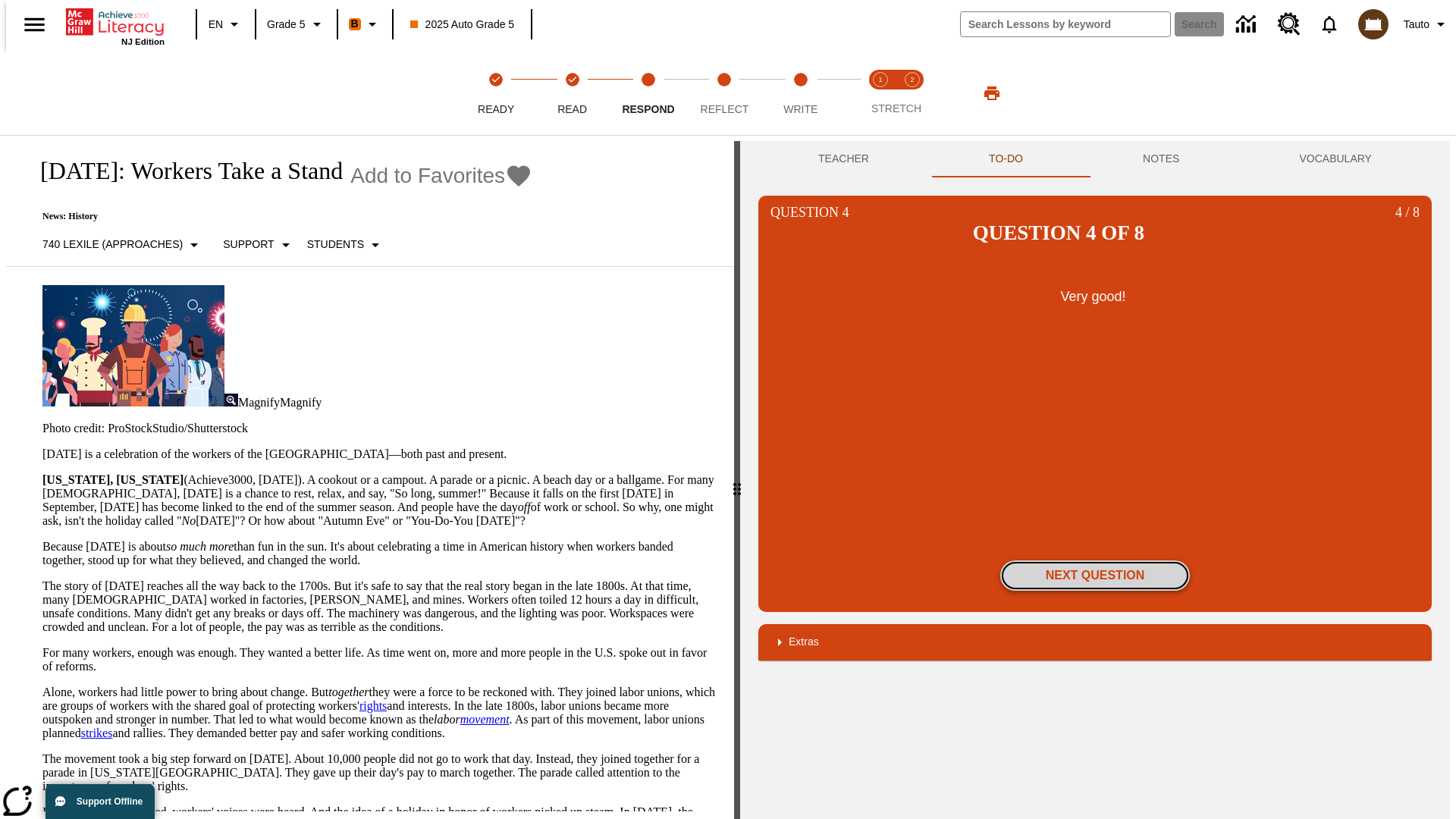
click at [1095, 560] on button "Next Question" at bounding box center [1095, 576] width 190 height 30
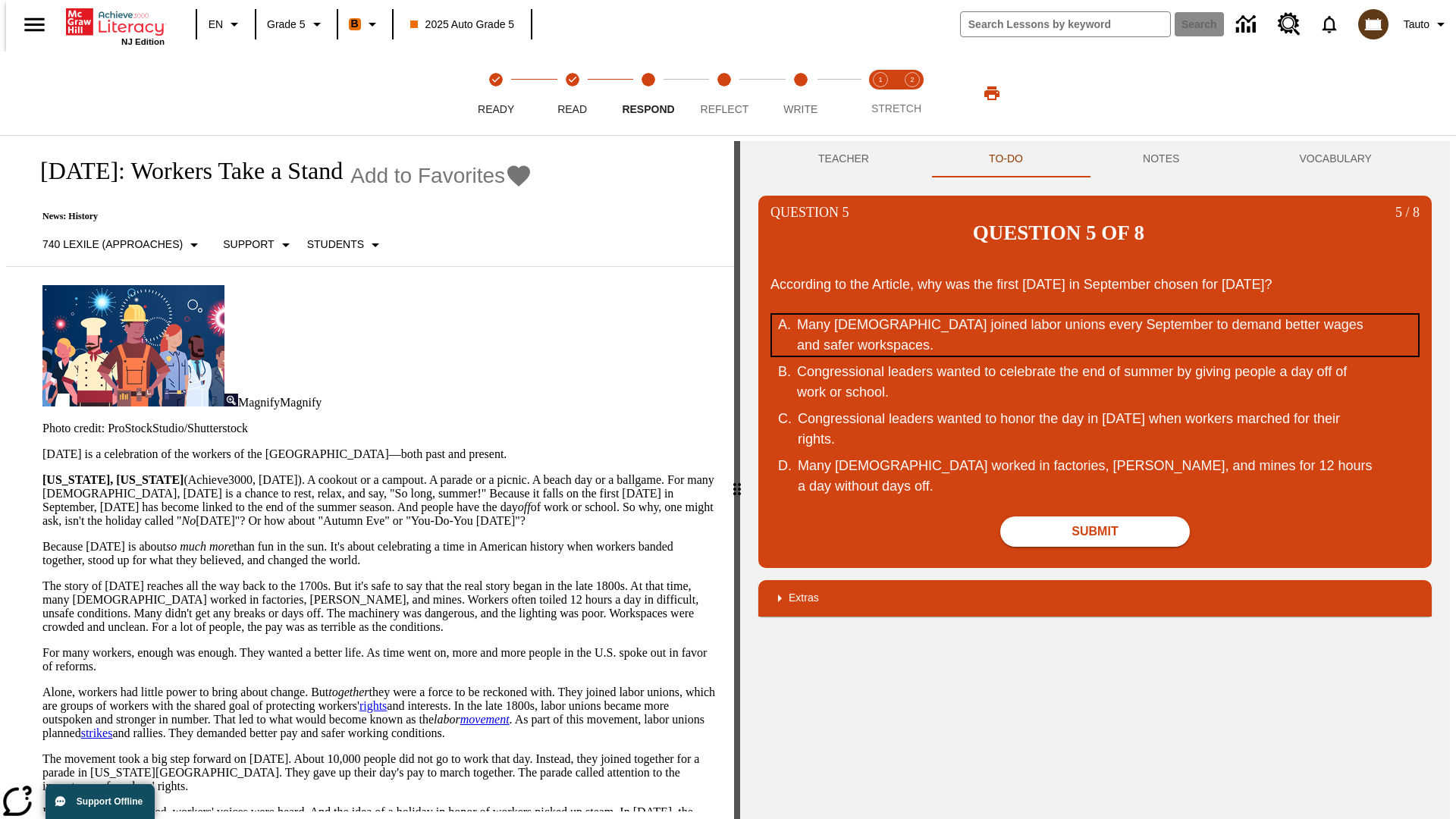
click at [1095, 314] on div "Many Americans joined labor unions every September to demand better wages and s…" at bounding box center [1085, 335] width 577 height 41
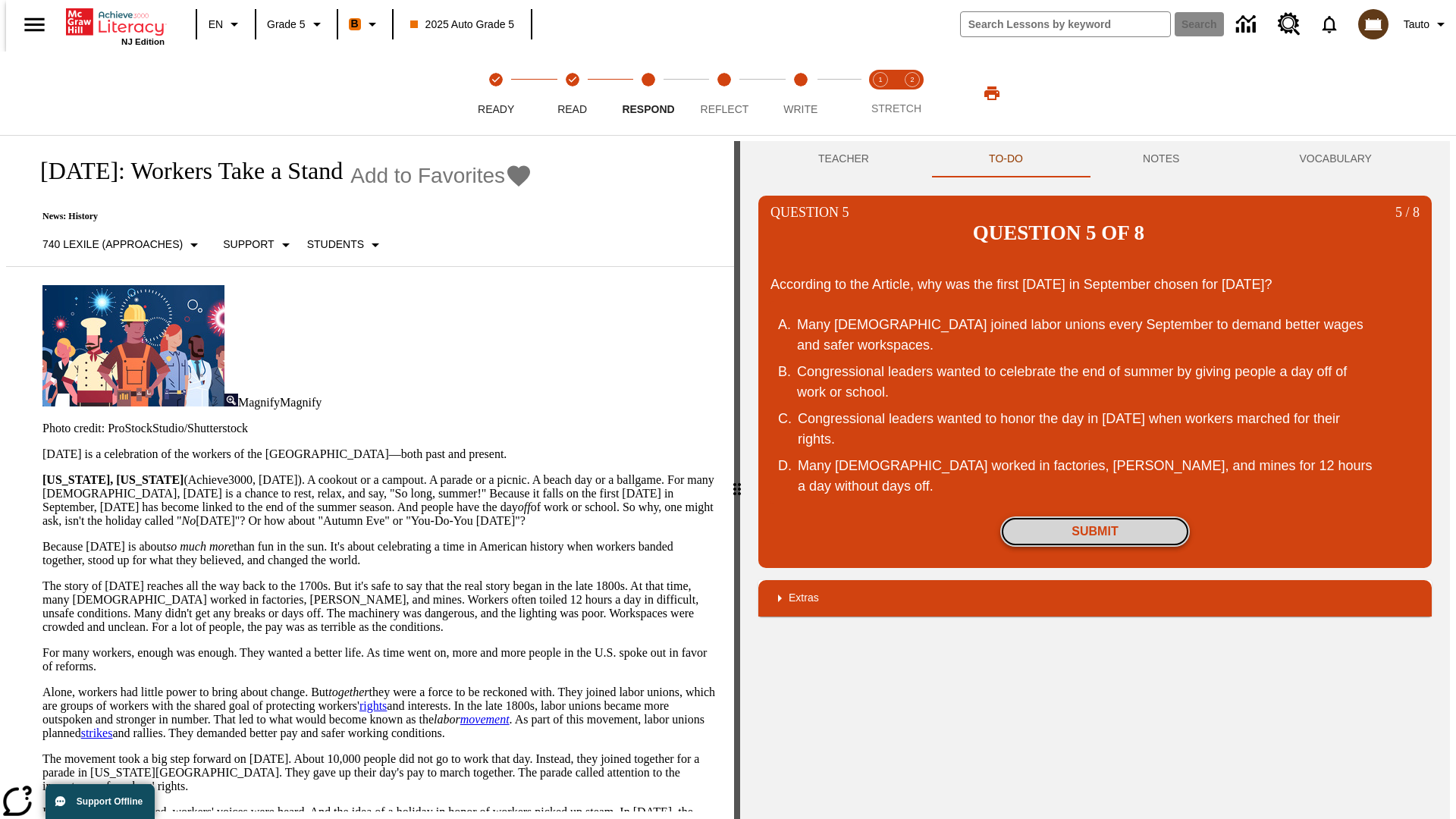
click at [1095, 516] on button "Submit" at bounding box center [1095, 531] width 190 height 30
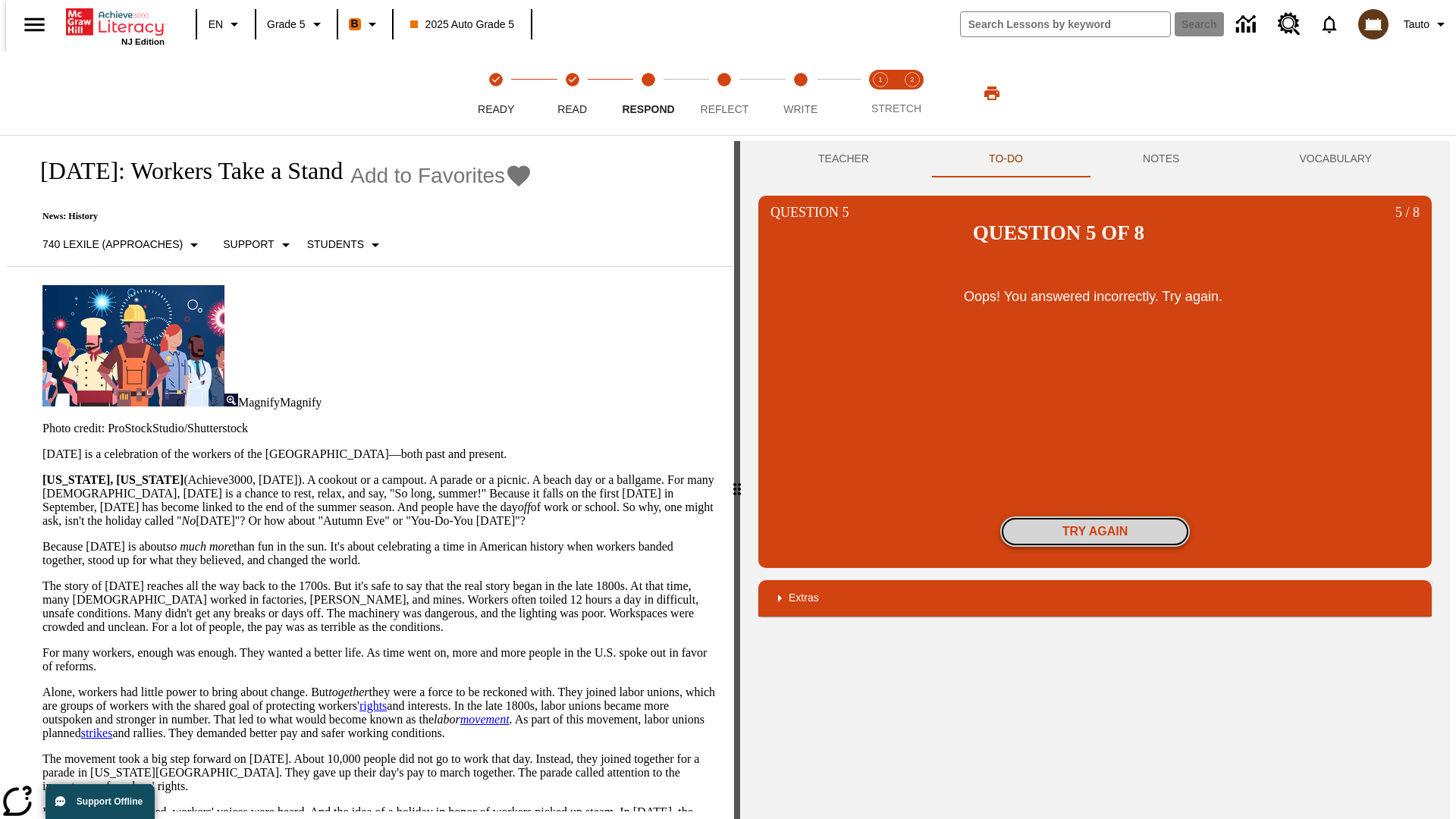
click at [1095, 516] on button "Try again" at bounding box center [1095, 531] width 190 height 30
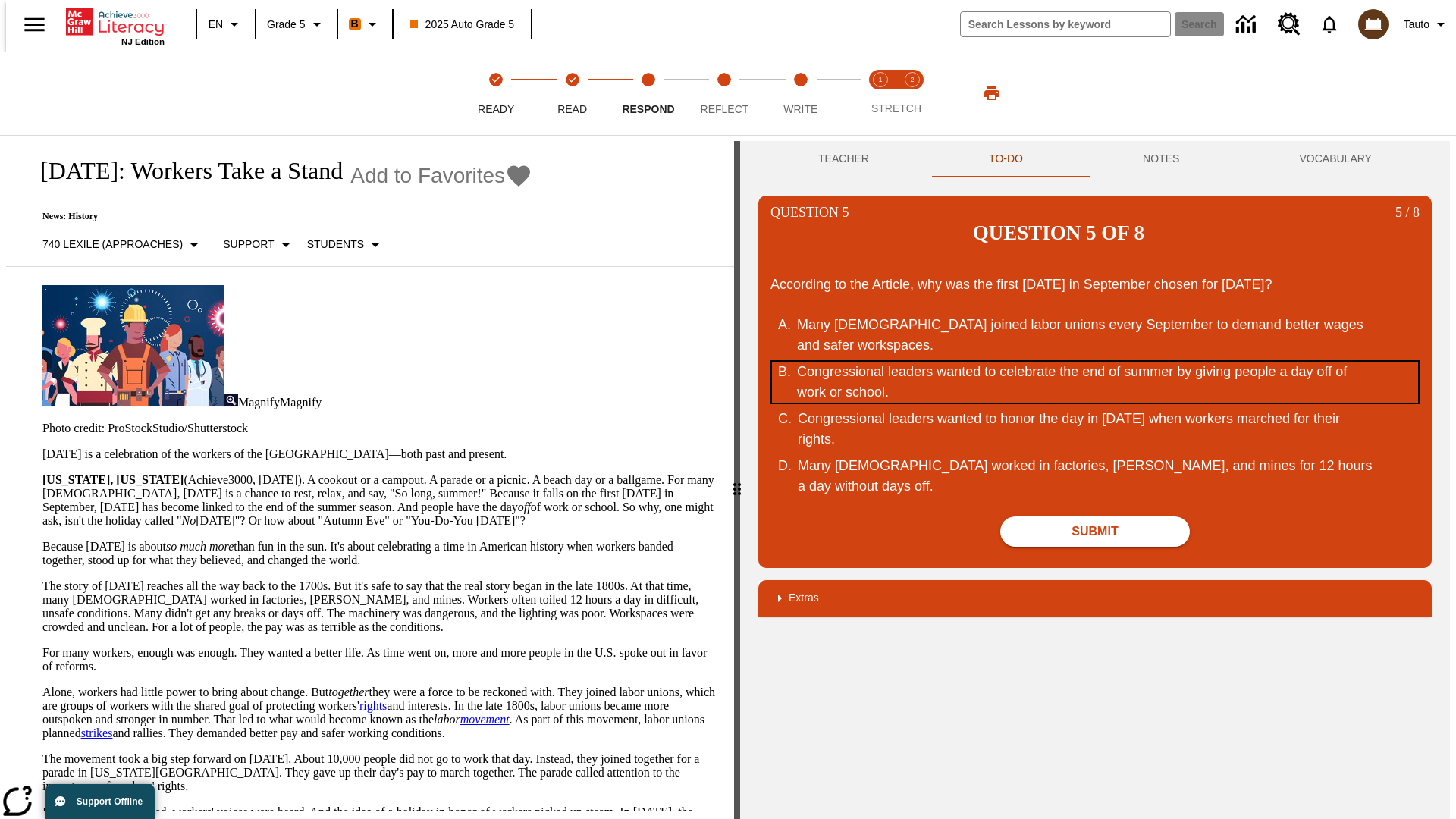
click at [1095, 361] on div "Congressional leaders wanted to celebrate the end of summer by giving people a …" at bounding box center [1085, 382] width 577 height 41
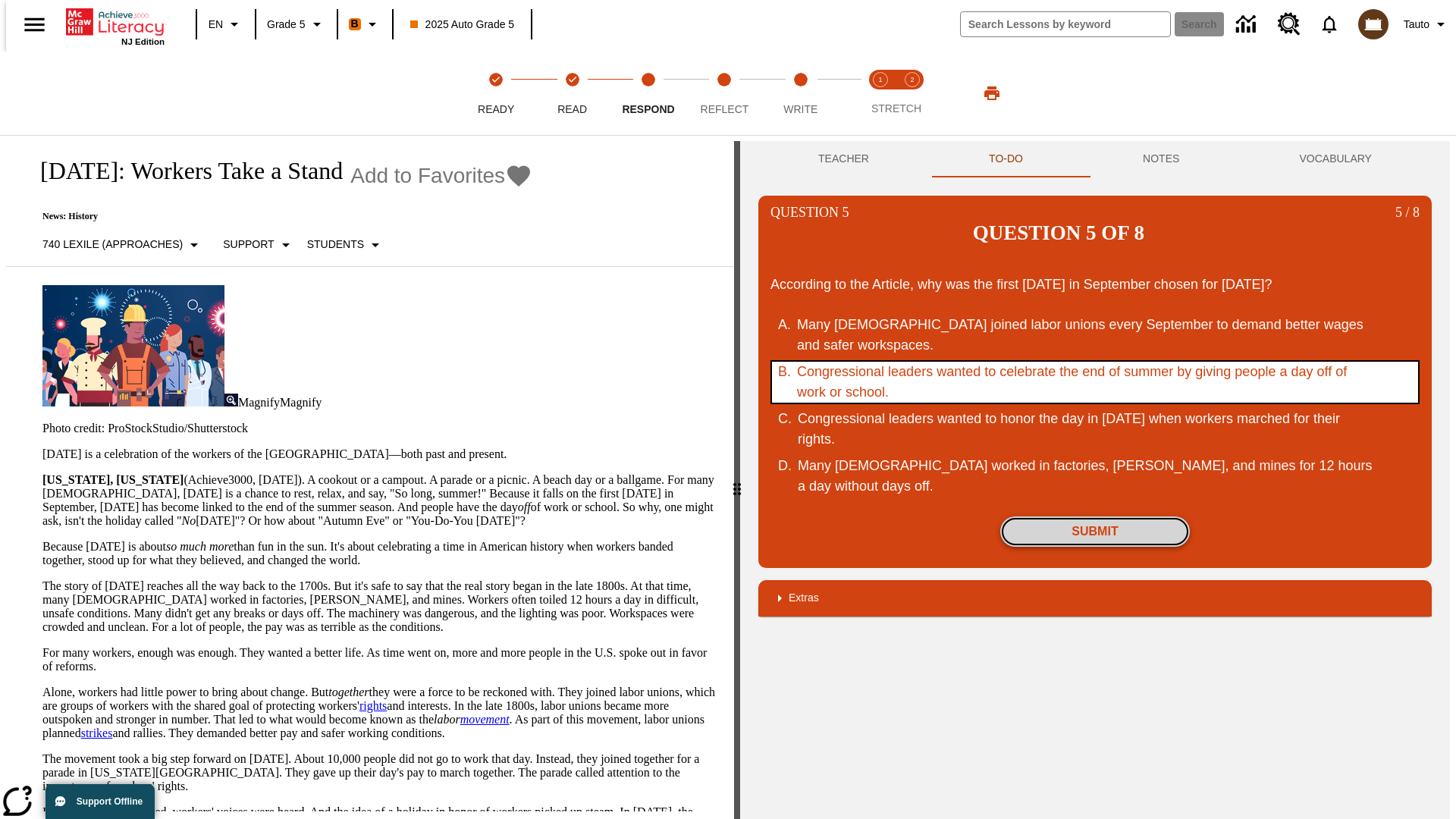
click at [1095, 516] on button "Submit" at bounding box center [1095, 531] width 190 height 30
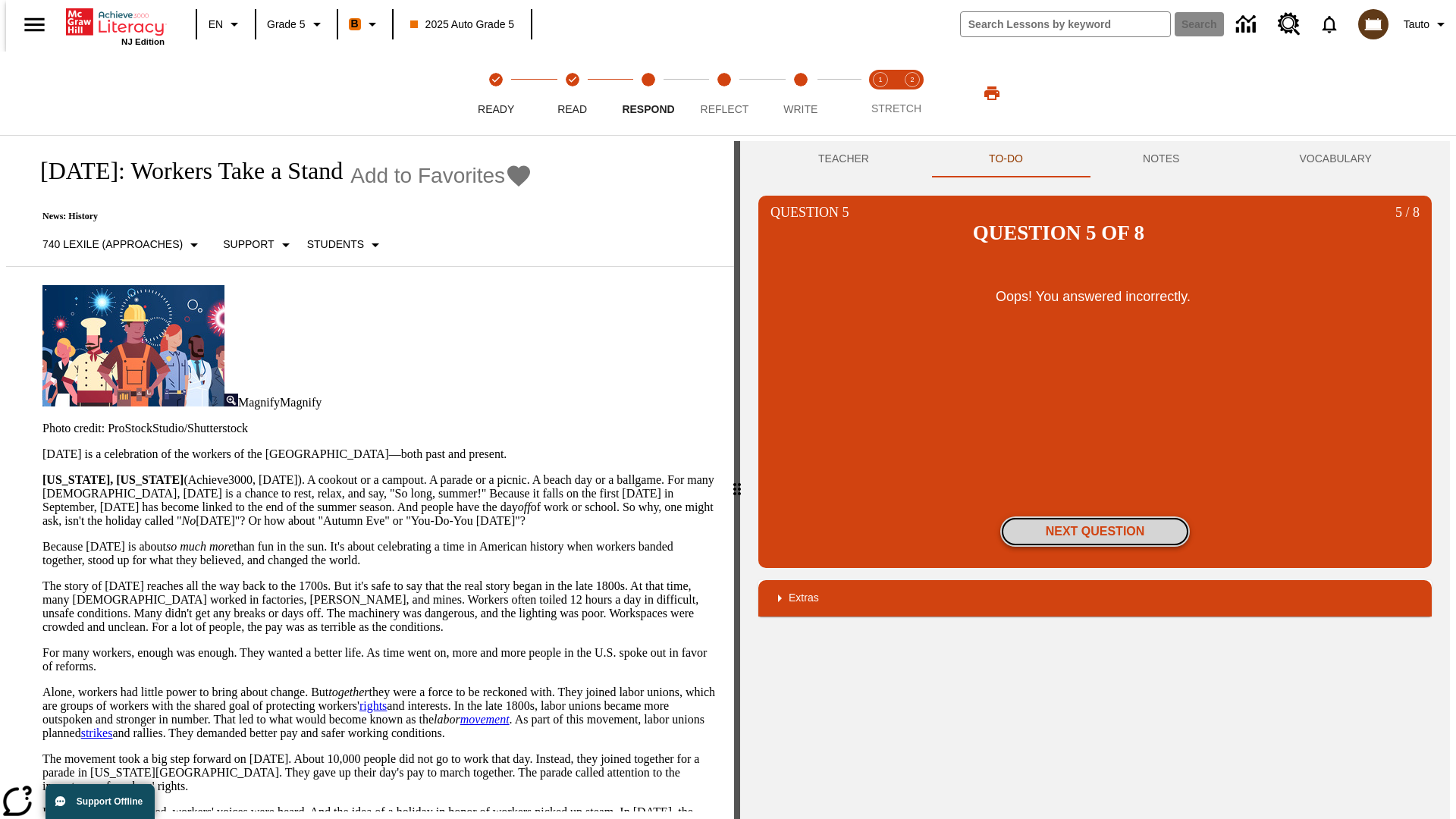
click at [1095, 516] on button "Next Question" at bounding box center [1095, 531] width 190 height 30
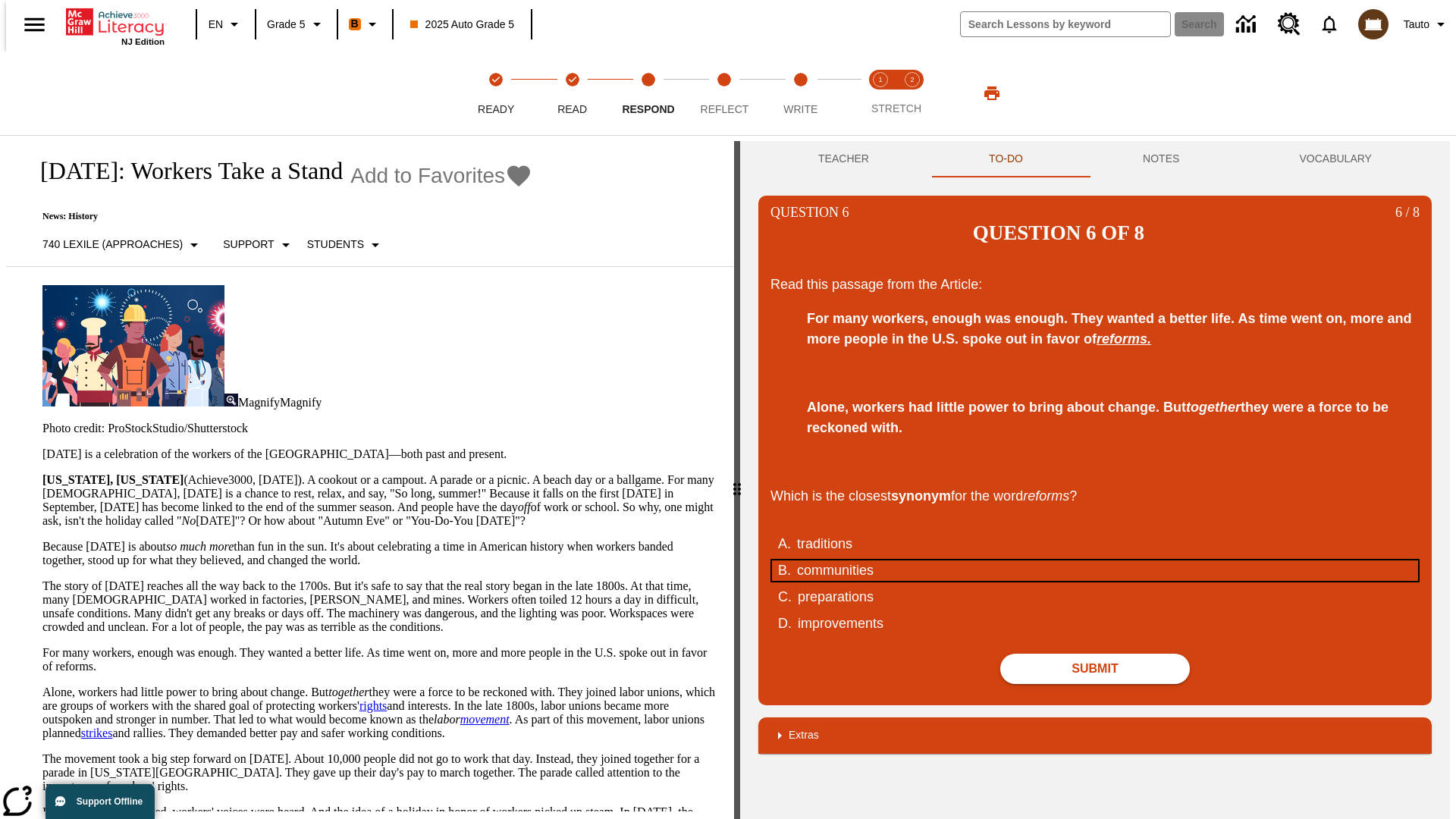
click at [1095, 560] on div "communities" at bounding box center [1085, 570] width 577 height 20
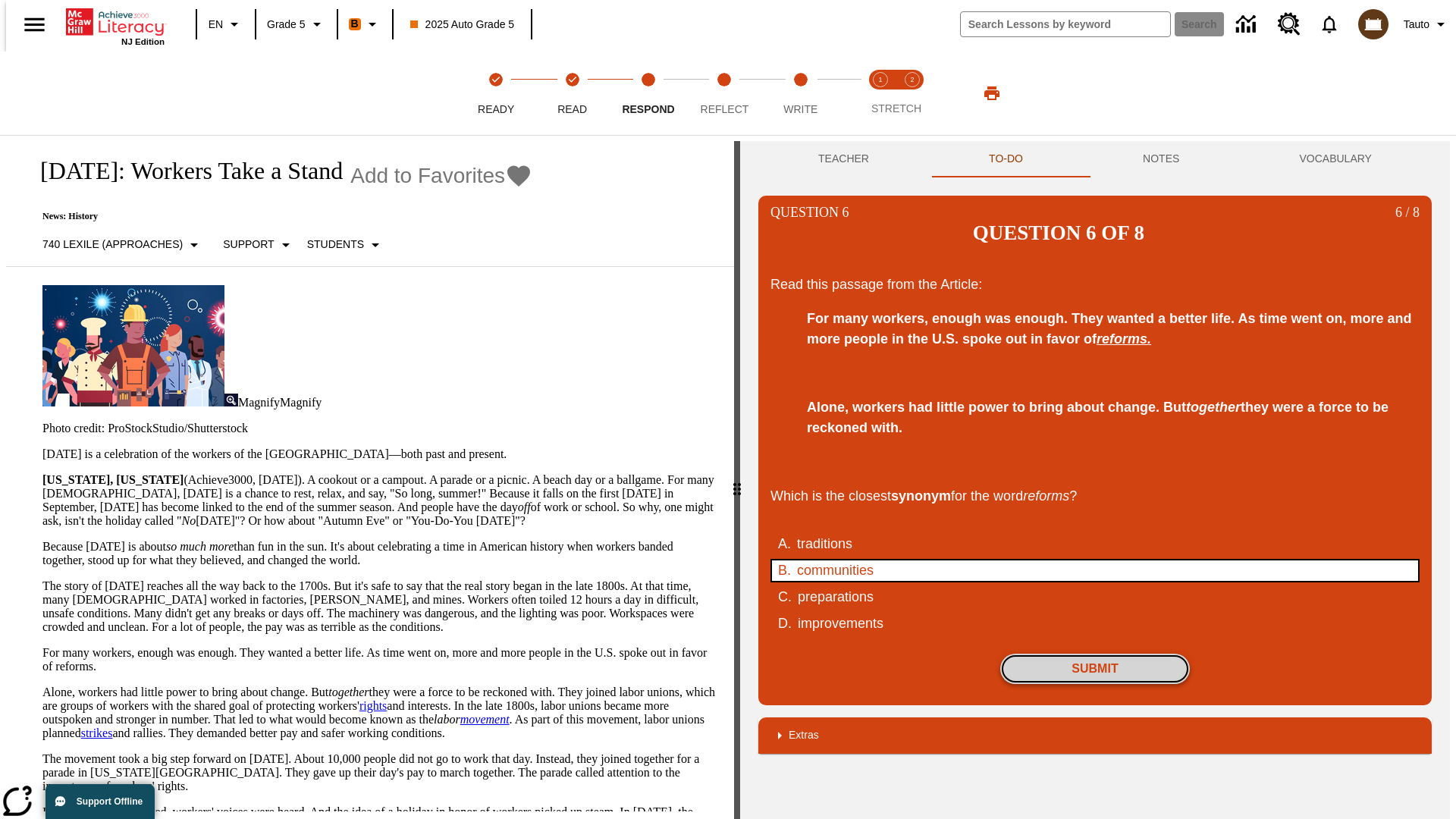
click at [1095, 653] on button "Submit" at bounding box center [1095, 668] width 190 height 30
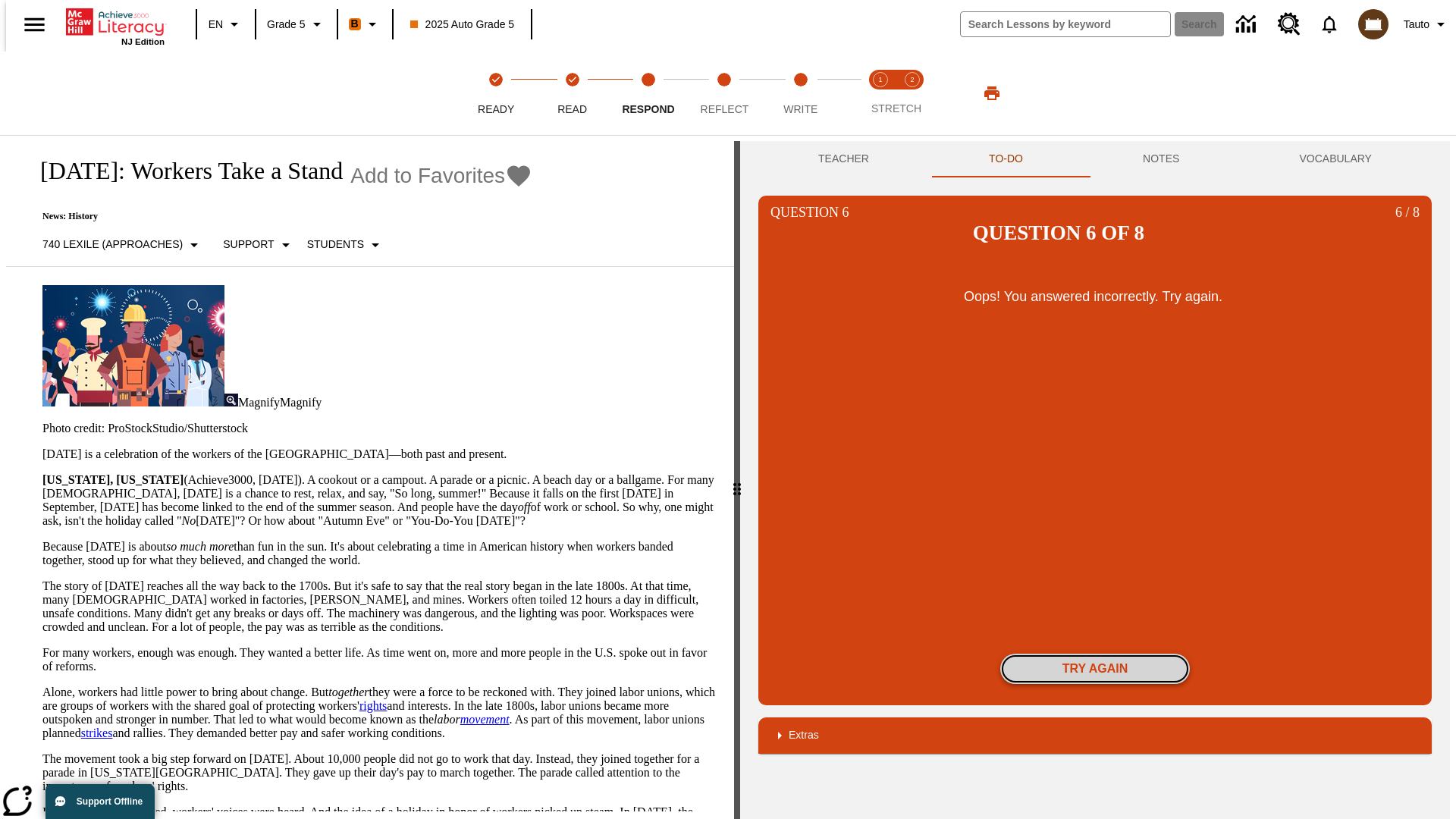
click at [1095, 653] on button "Try again" at bounding box center [1095, 668] width 190 height 30
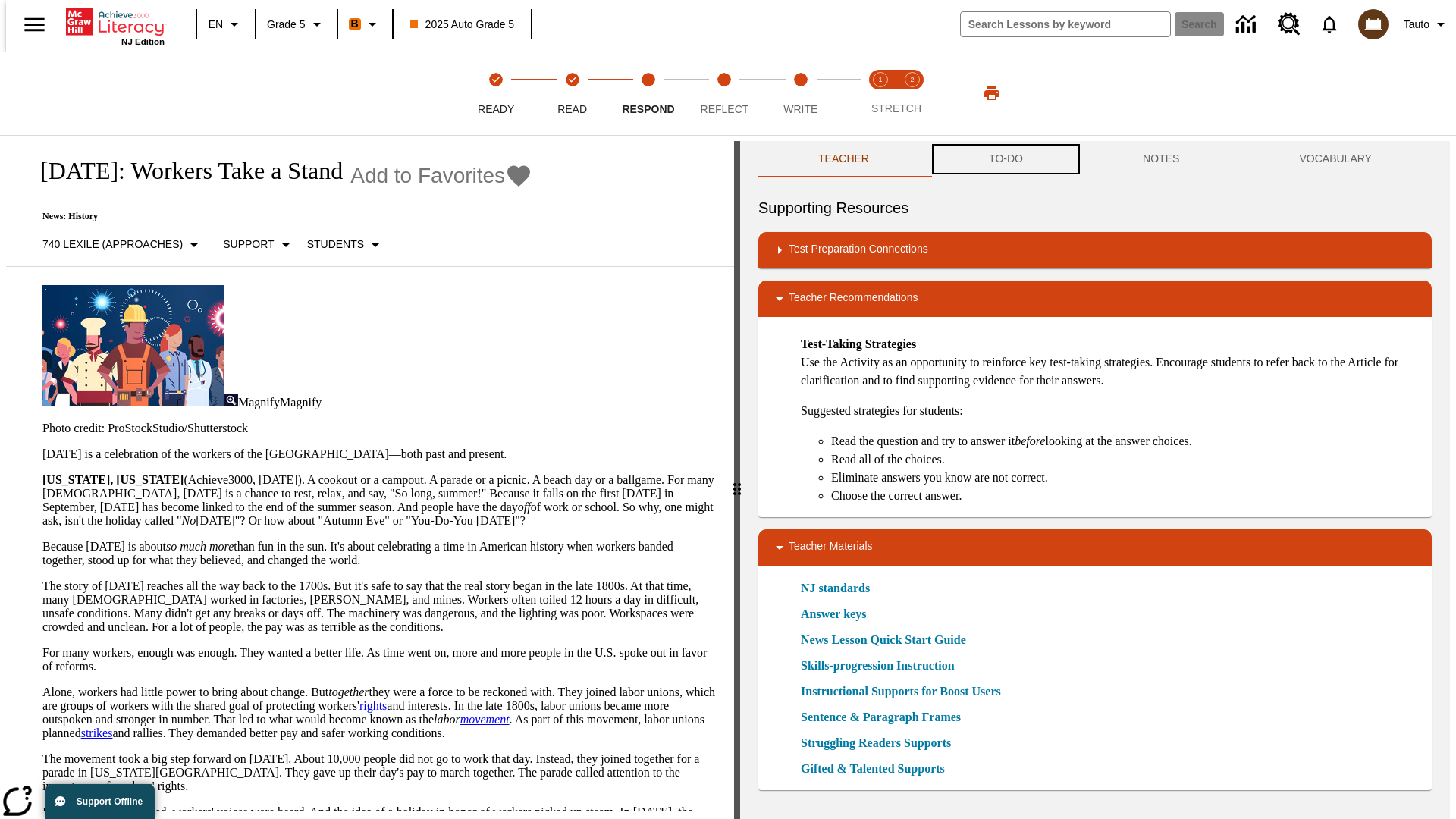
click at [1004, 159] on button "TO-DO" at bounding box center [1006, 158] width 154 height 36
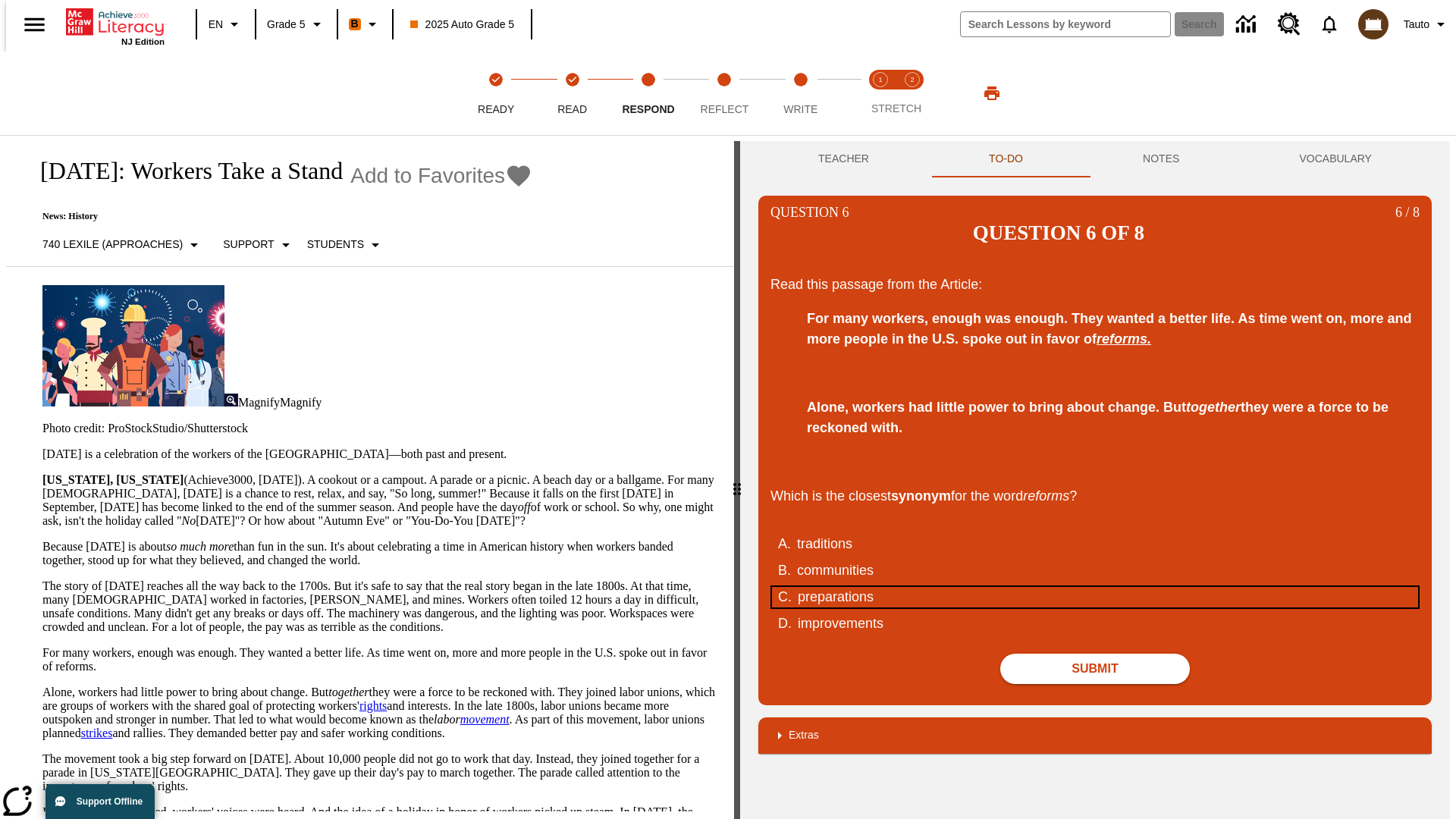
click at [1095, 587] on div "preparations" at bounding box center [1086, 597] width 577 height 20
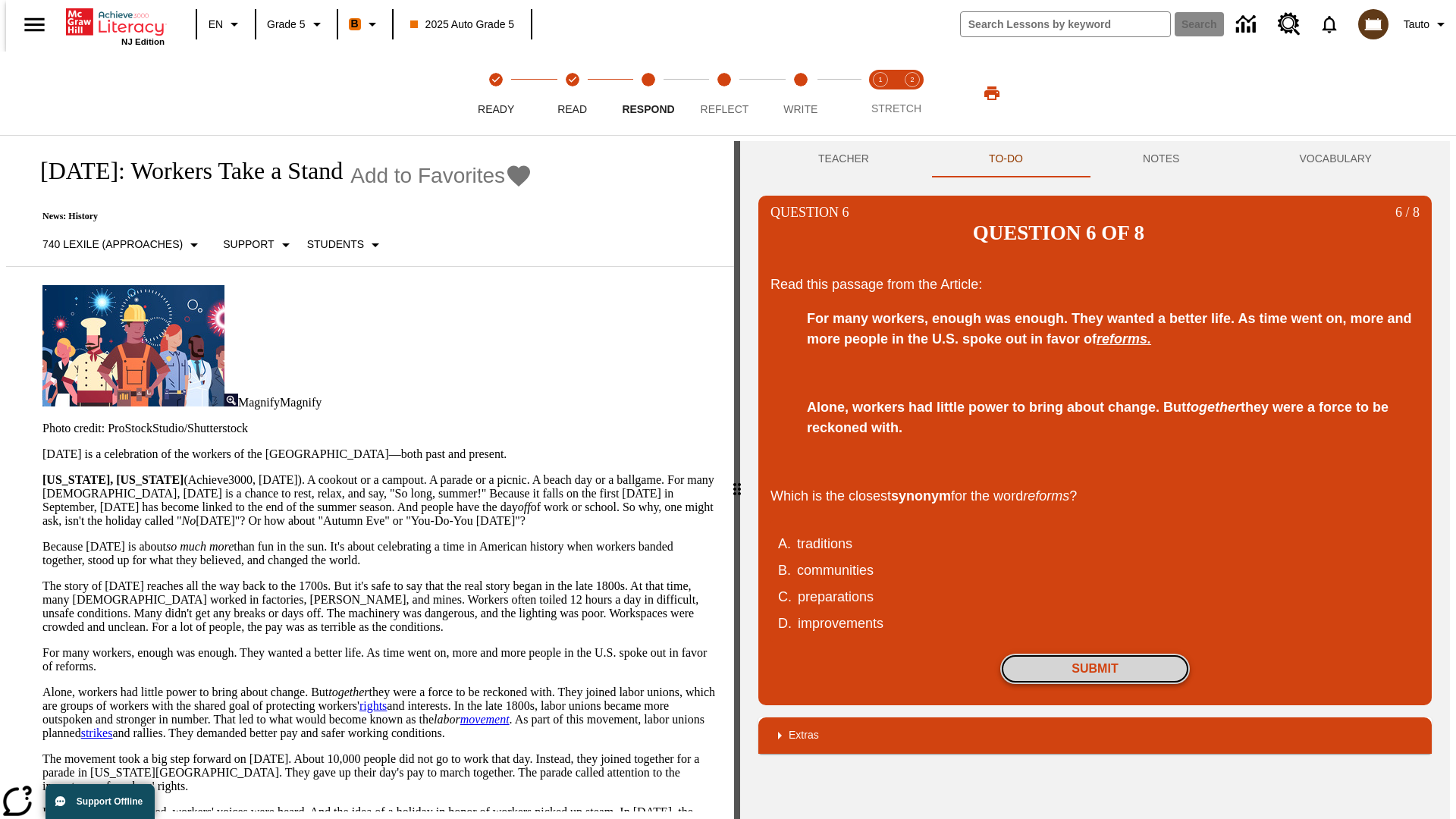
click at [1095, 653] on button "Submit" at bounding box center [1095, 668] width 190 height 30
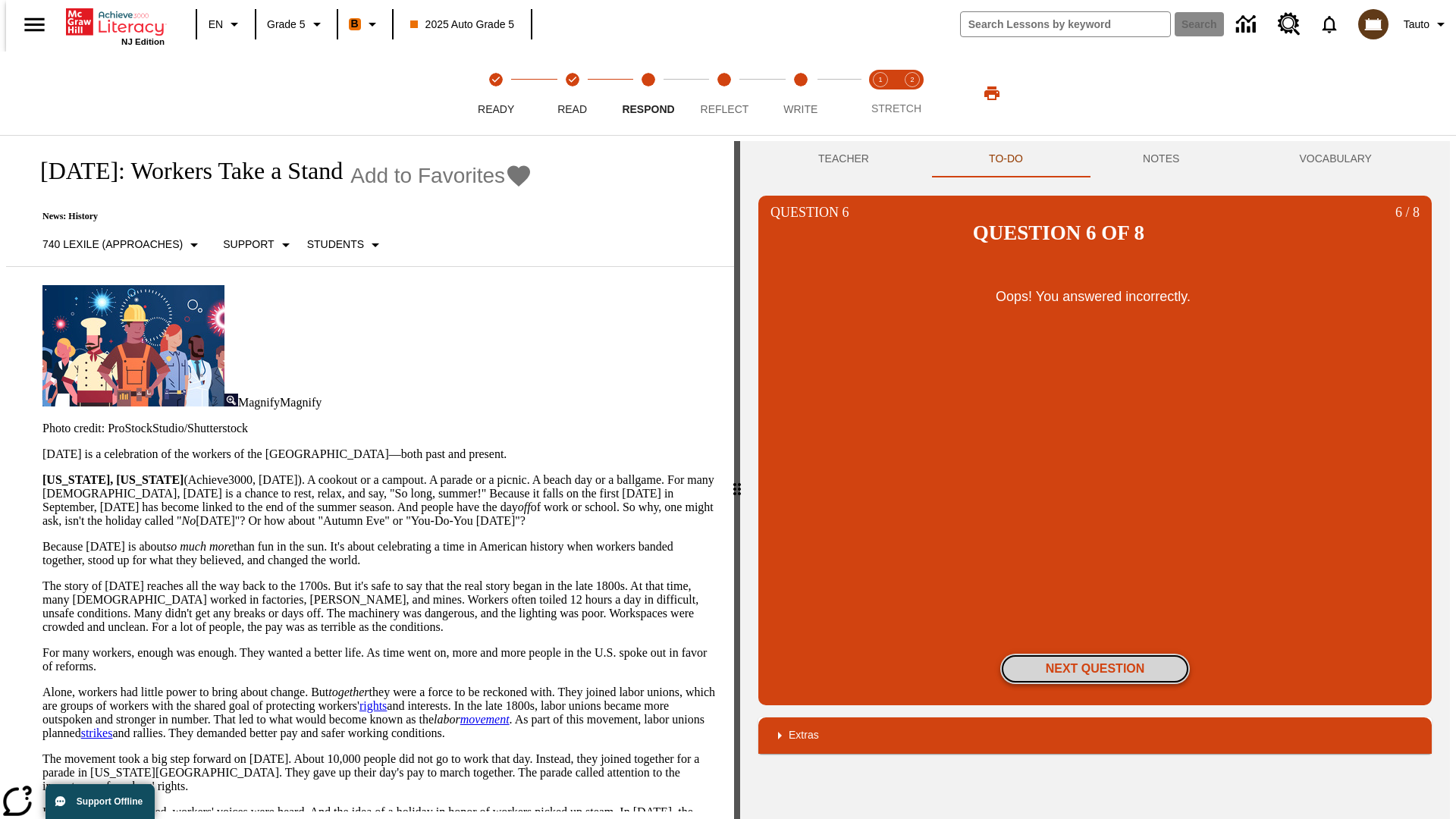
click at [1095, 653] on button "Next Question" at bounding box center [1095, 668] width 190 height 30
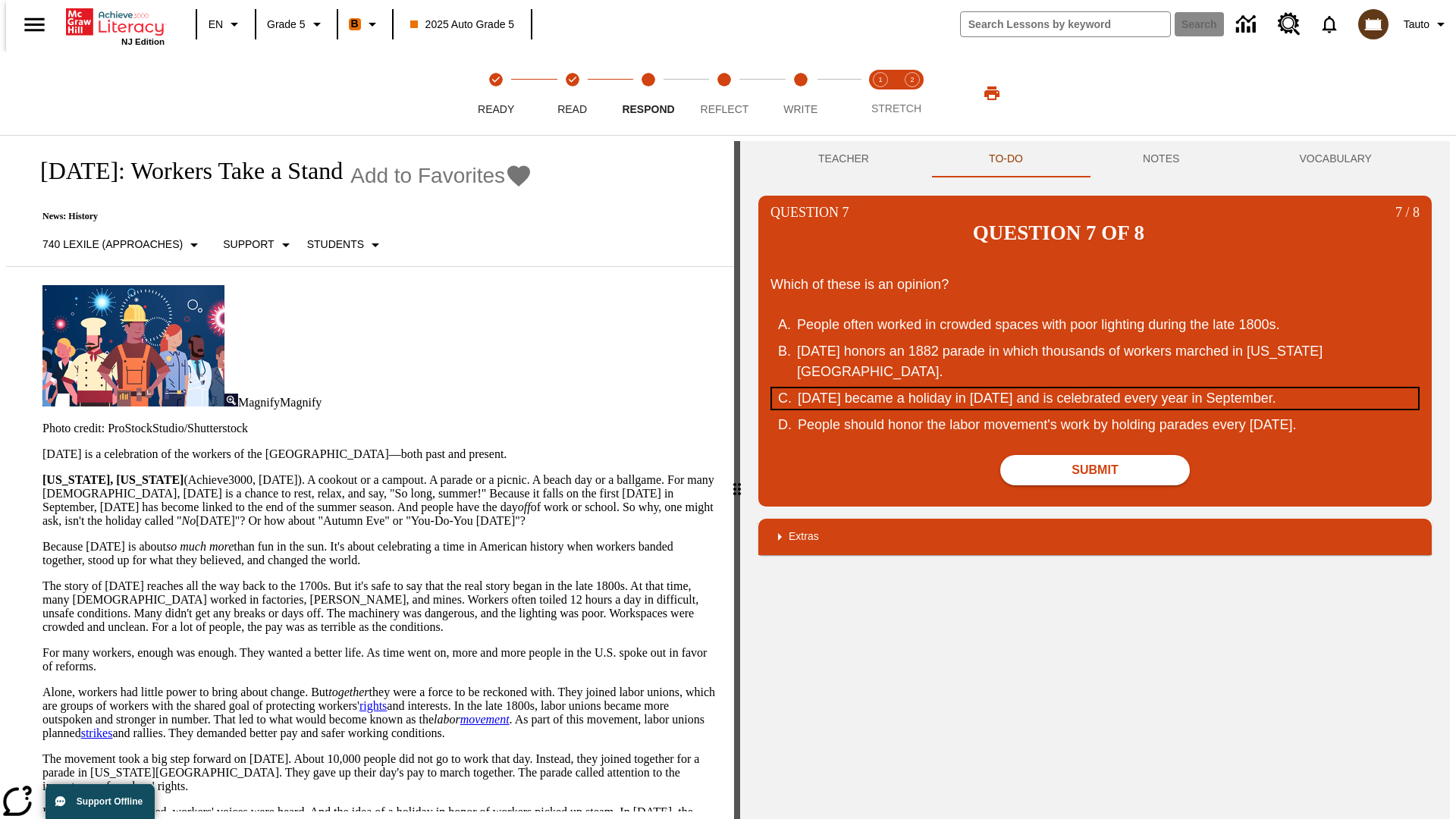
click at [1095, 388] on div "[DATE] became a holiday in [DATE] and is celebrated every year in September." at bounding box center [1086, 398] width 577 height 20
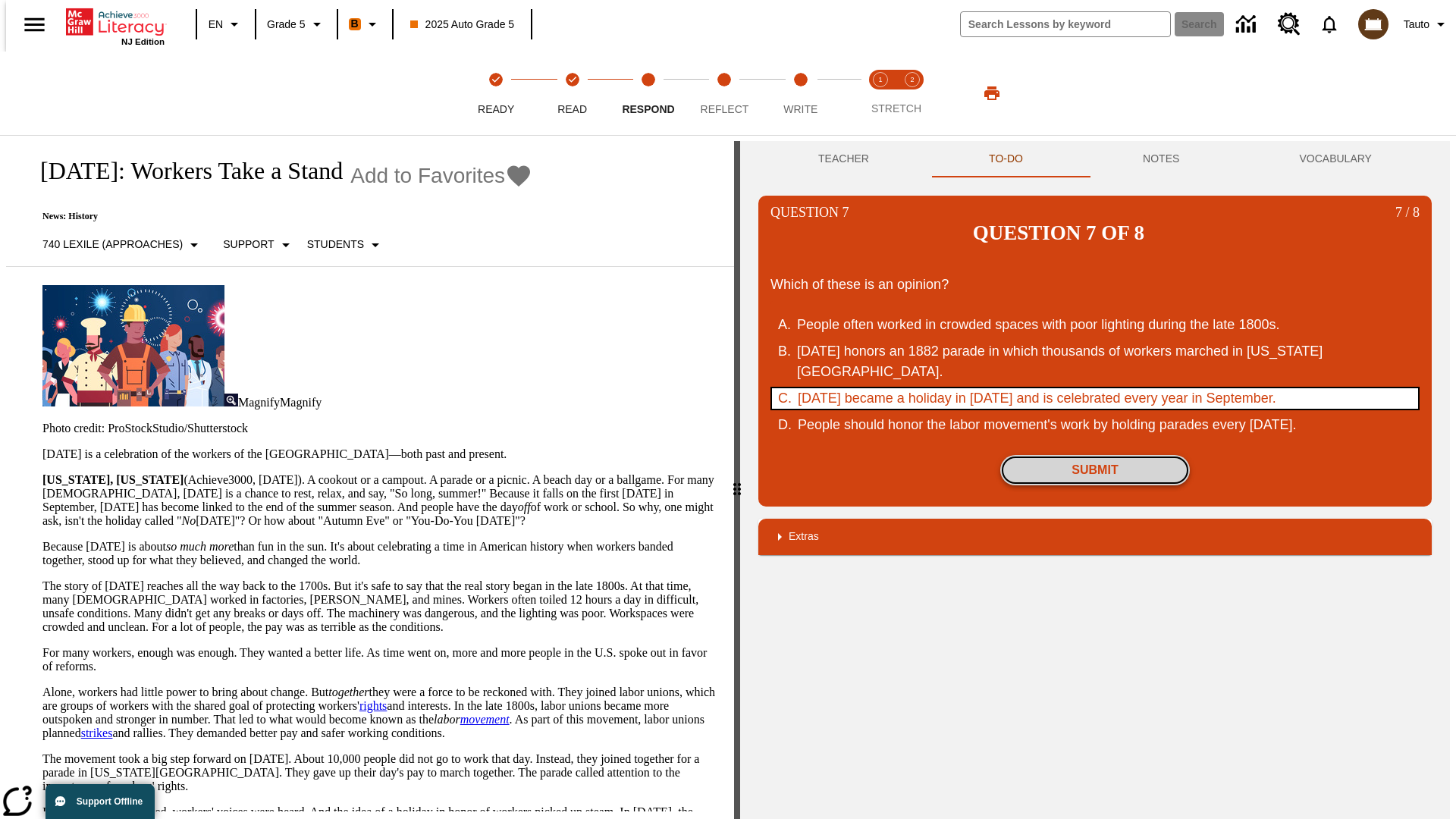
click at [1095, 455] on button "Submit" at bounding box center [1095, 470] width 190 height 30
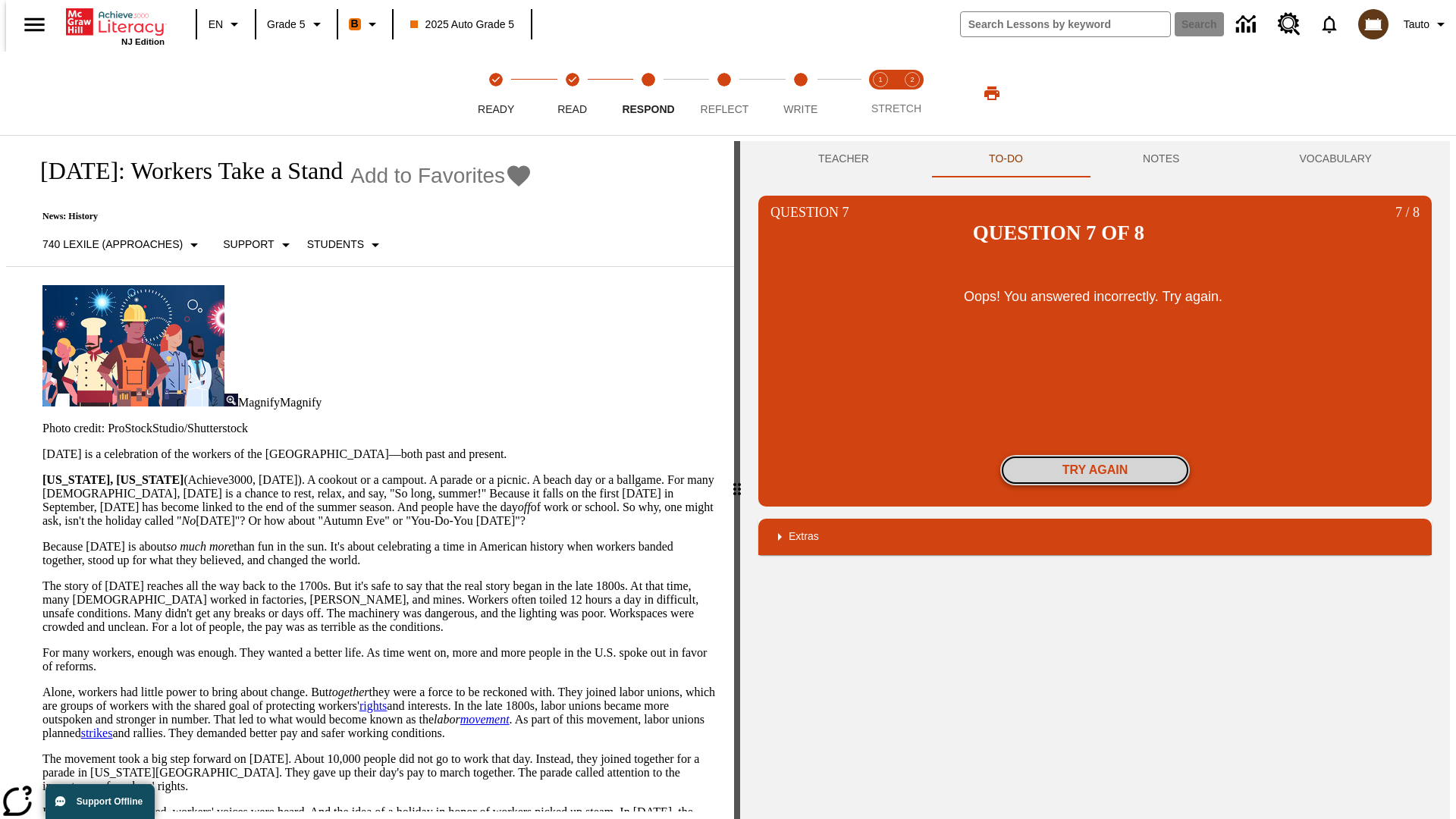
click at [1095, 455] on button "Try again" at bounding box center [1095, 470] width 190 height 30
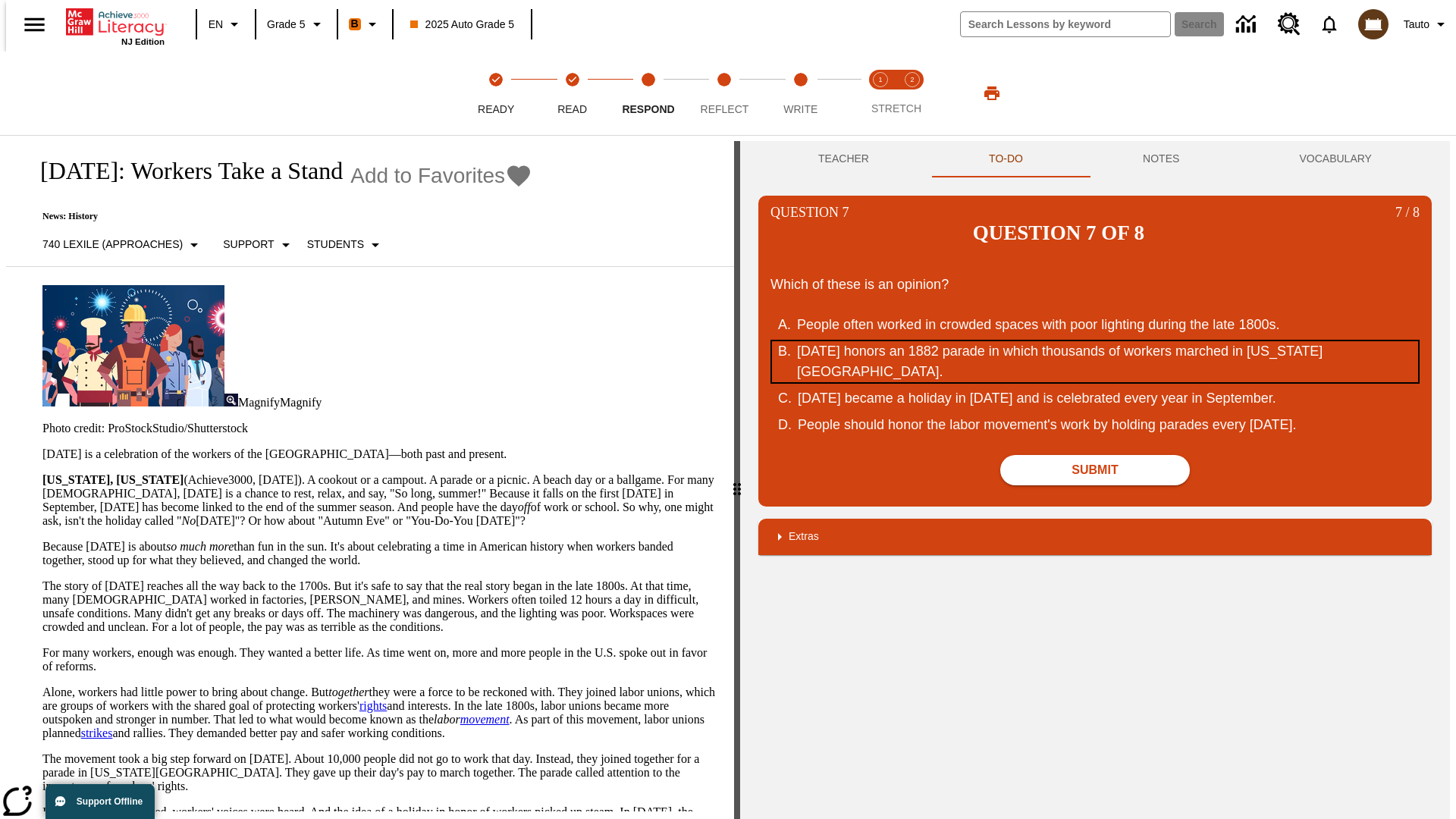
click at [1095, 341] on div "[DATE] honors an 1882 parade in which thousands of workers marched in [US_STATE…" at bounding box center [1085, 361] width 577 height 41
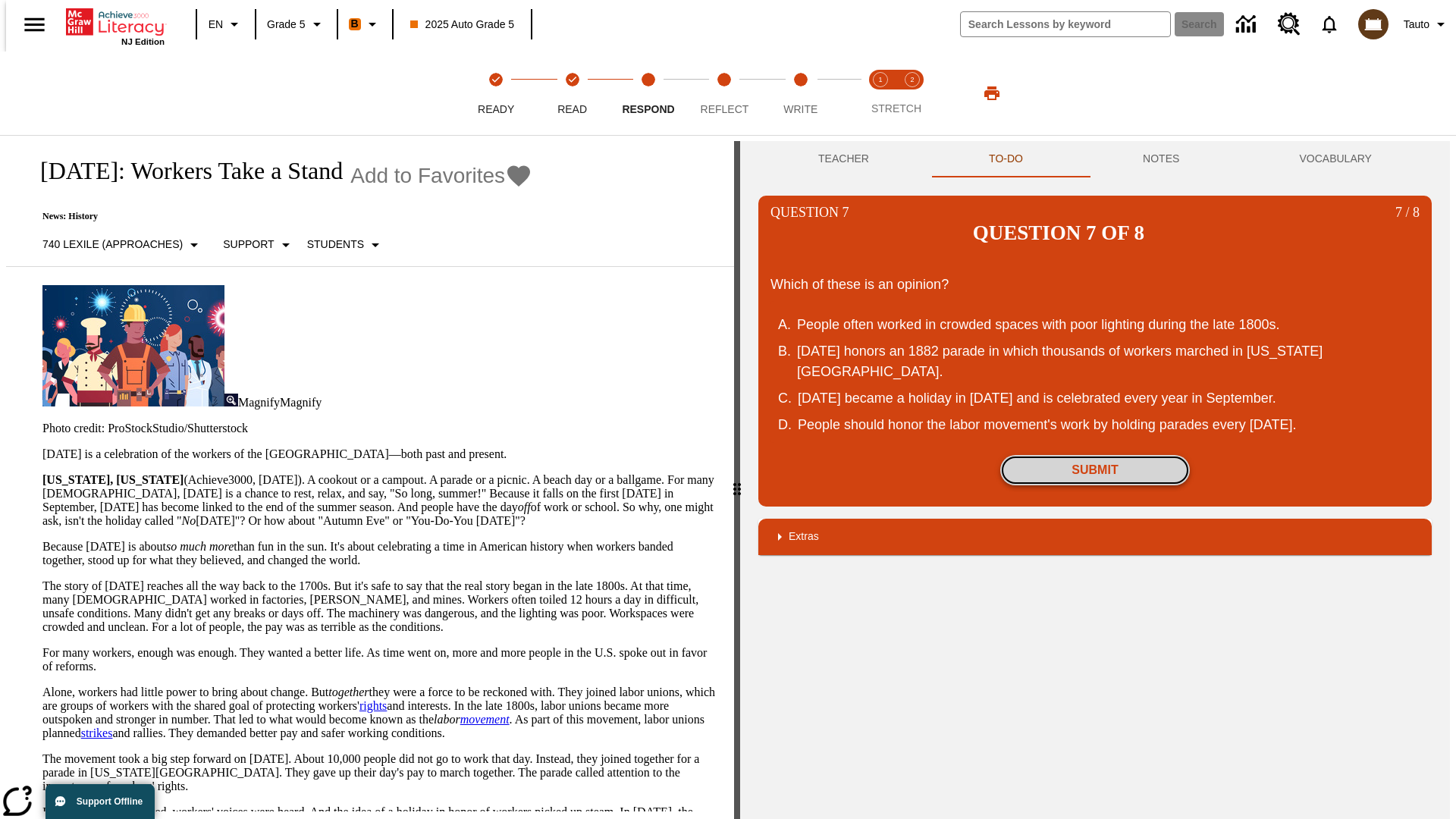
click at [1095, 455] on button "Submit" at bounding box center [1095, 470] width 190 height 30
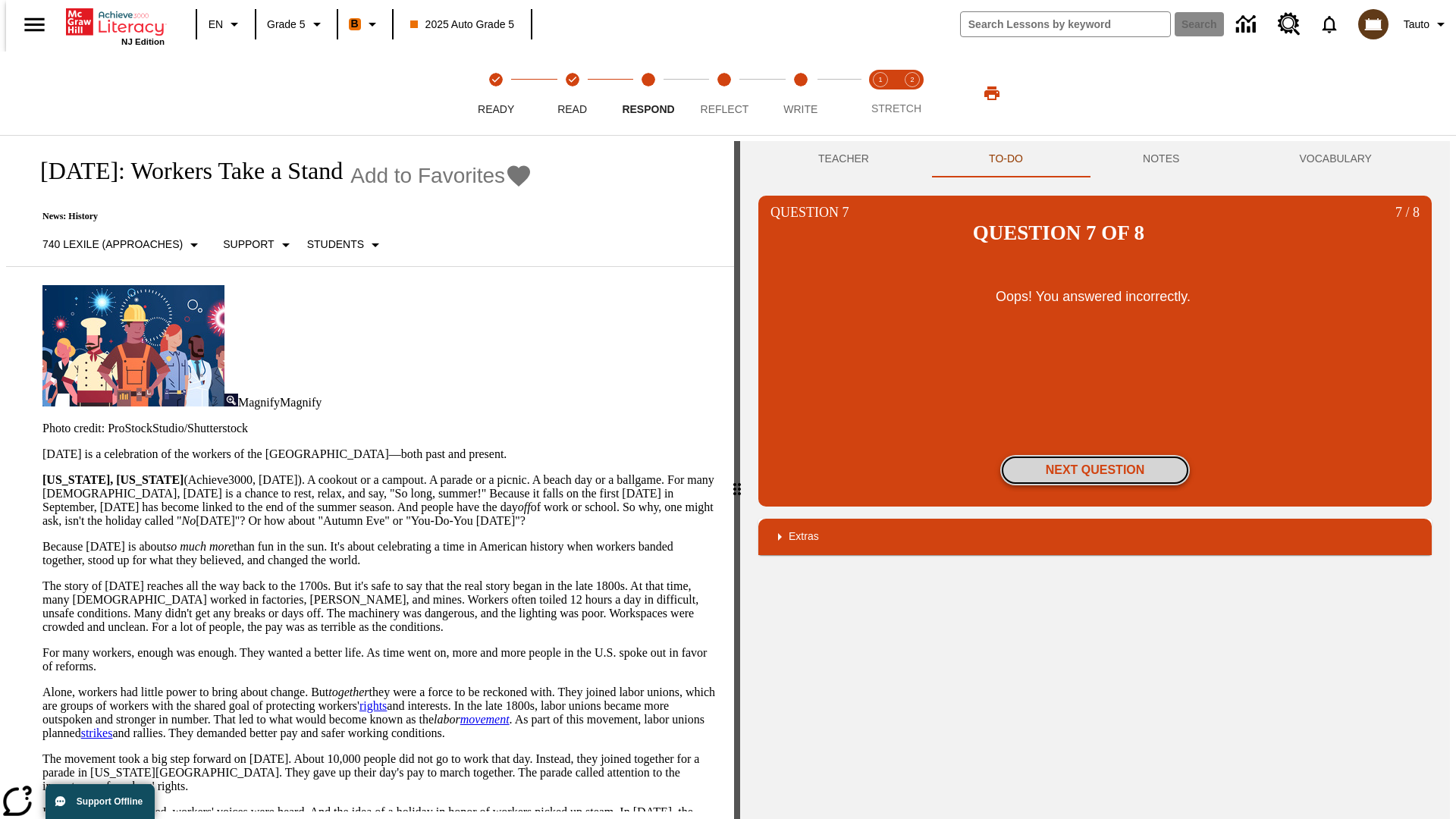
click at [1095, 455] on button "Next Question" at bounding box center [1095, 470] width 190 height 30
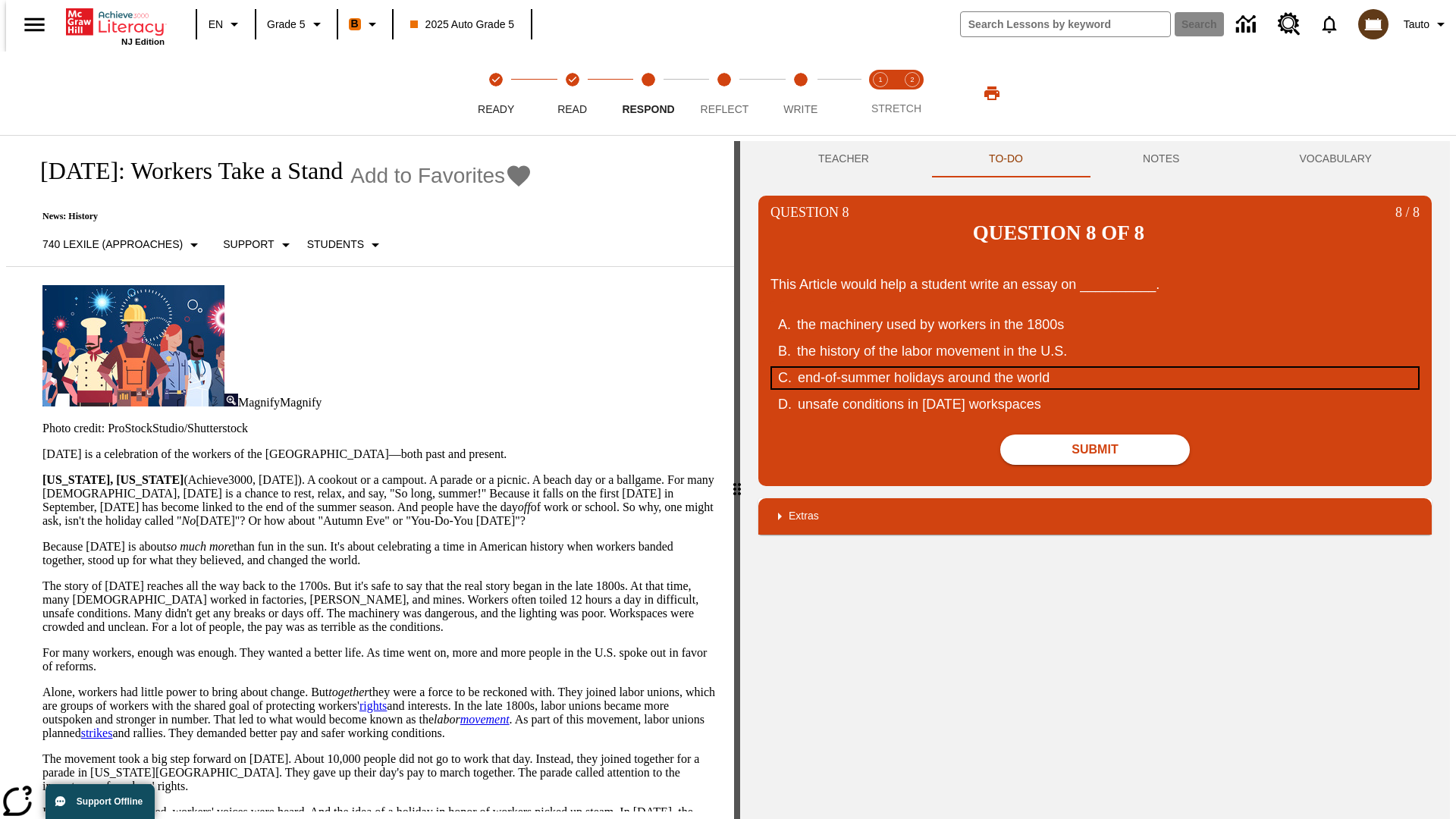
click at [1095, 367] on div "end-of-summer holidays around the world" at bounding box center [1086, 377] width 577 height 20
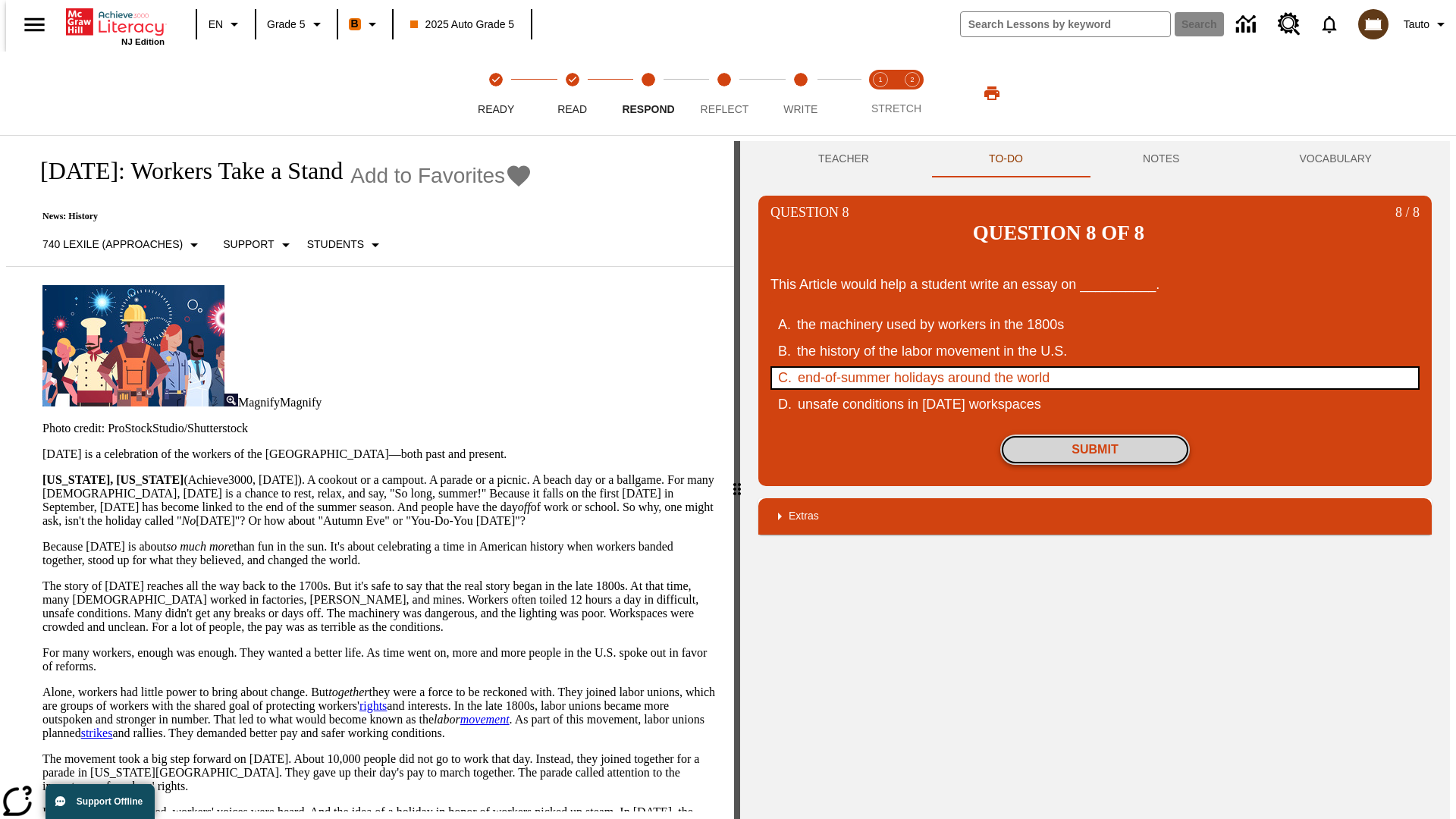
click at [1095, 435] on button "Submit" at bounding box center [1095, 450] width 190 height 30
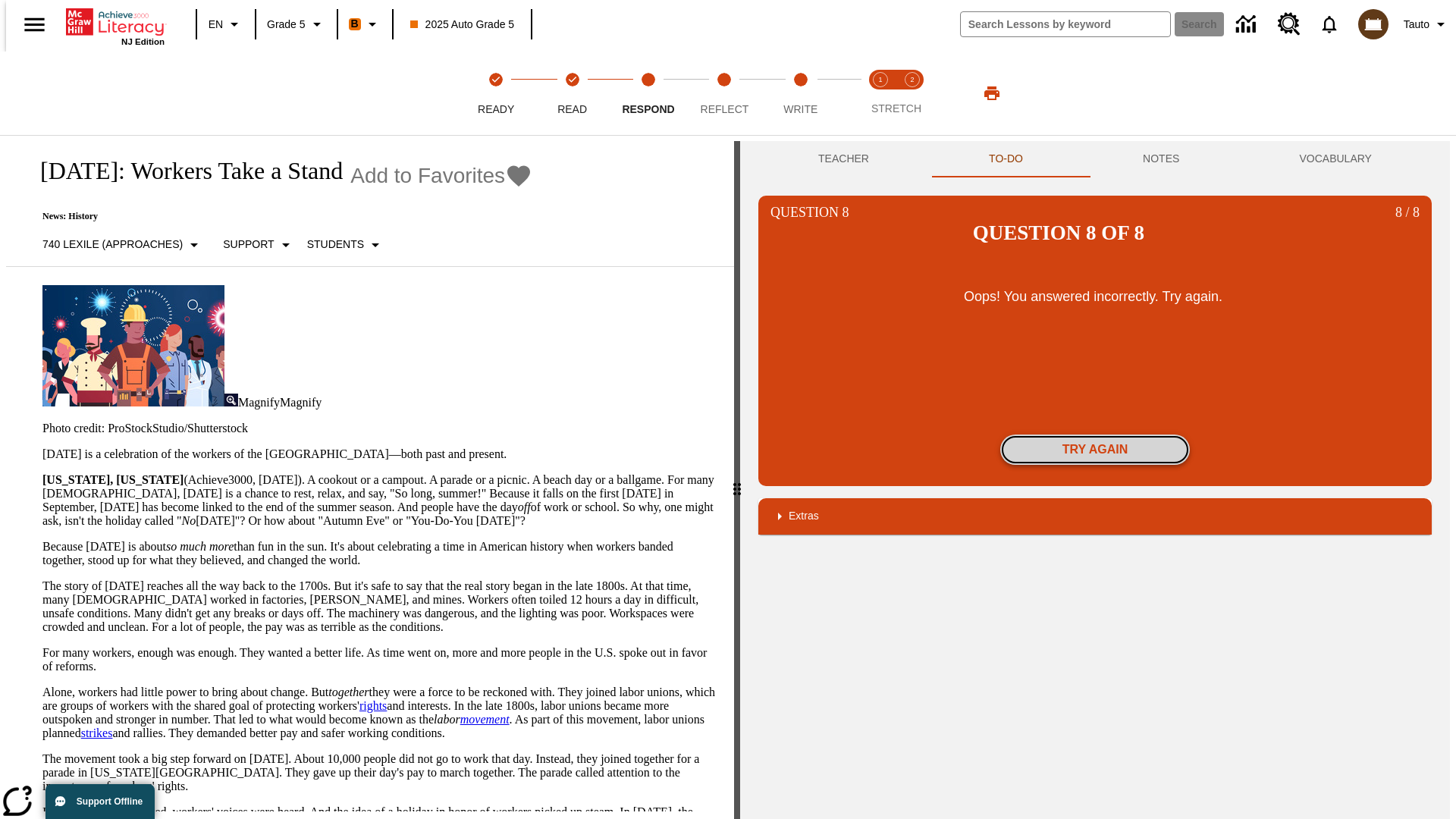
click at [1095, 435] on button "Try again" at bounding box center [1095, 450] width 190 height 30
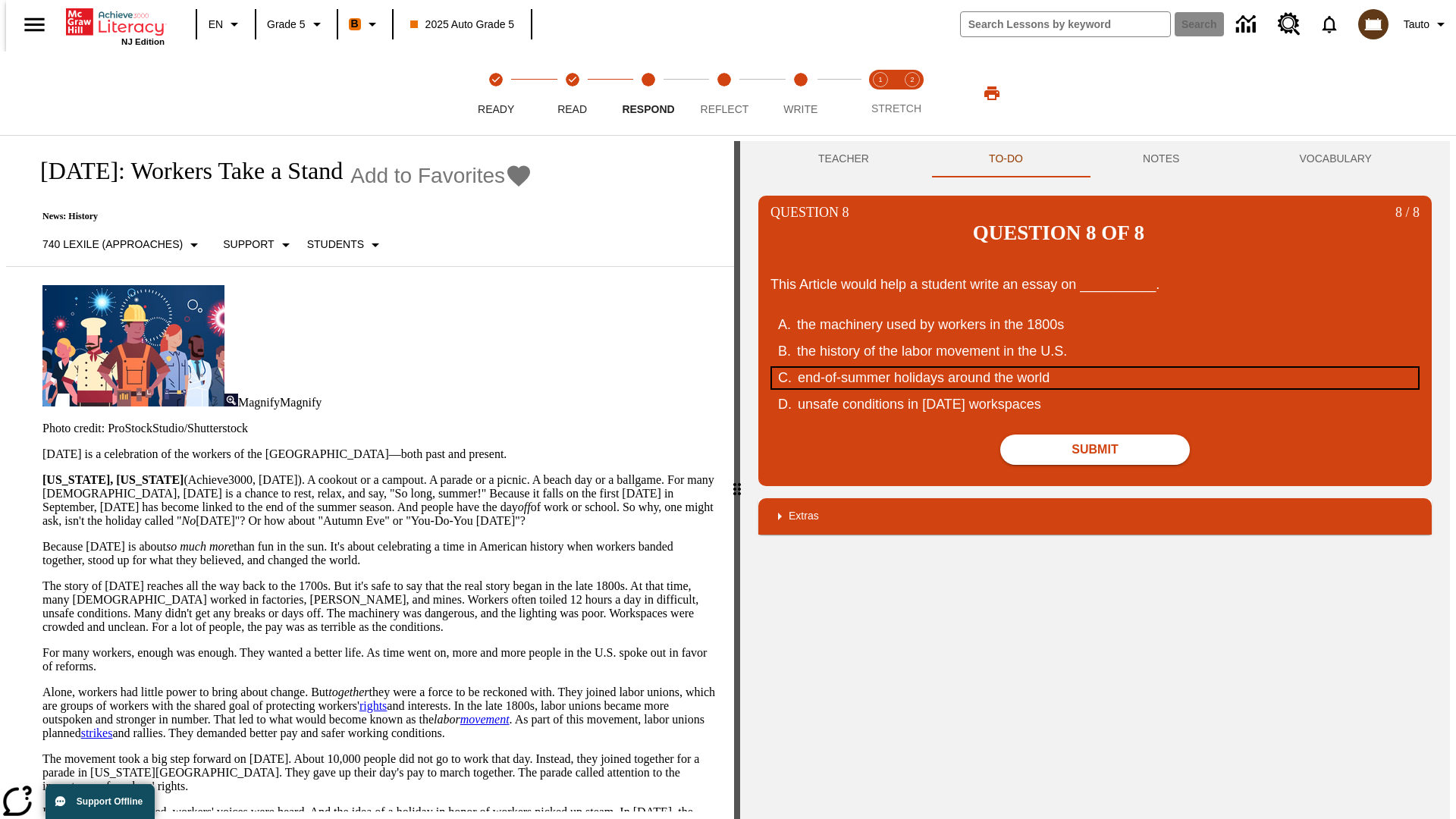
click at [1095, 367] on div "end-of-summer holidays around the world" at bounding box center [1086, 377] width 577 height 20
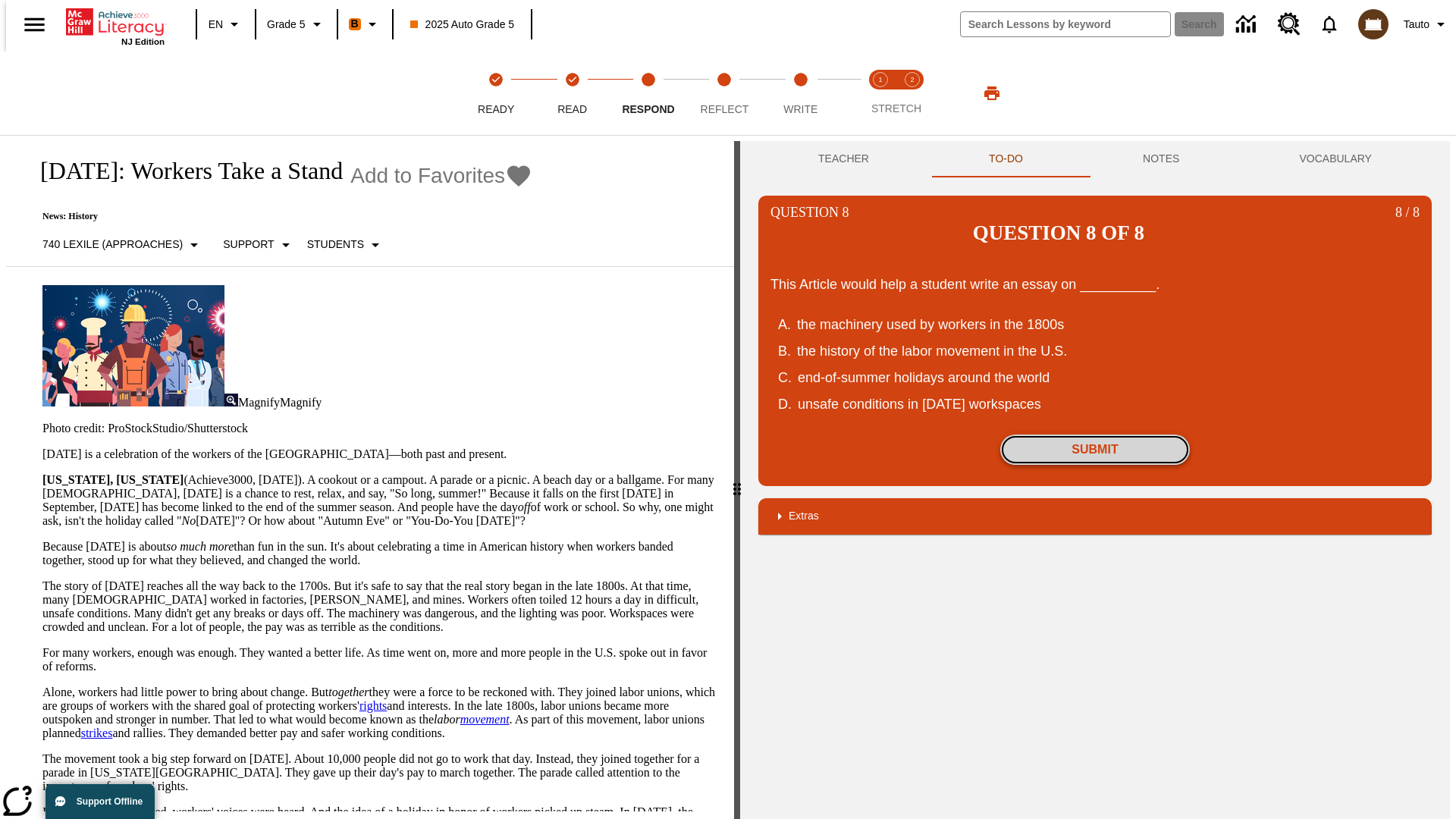
click at [1095, 435] on button "Submit" at bounding box center [1095, 450] width 190 height 30
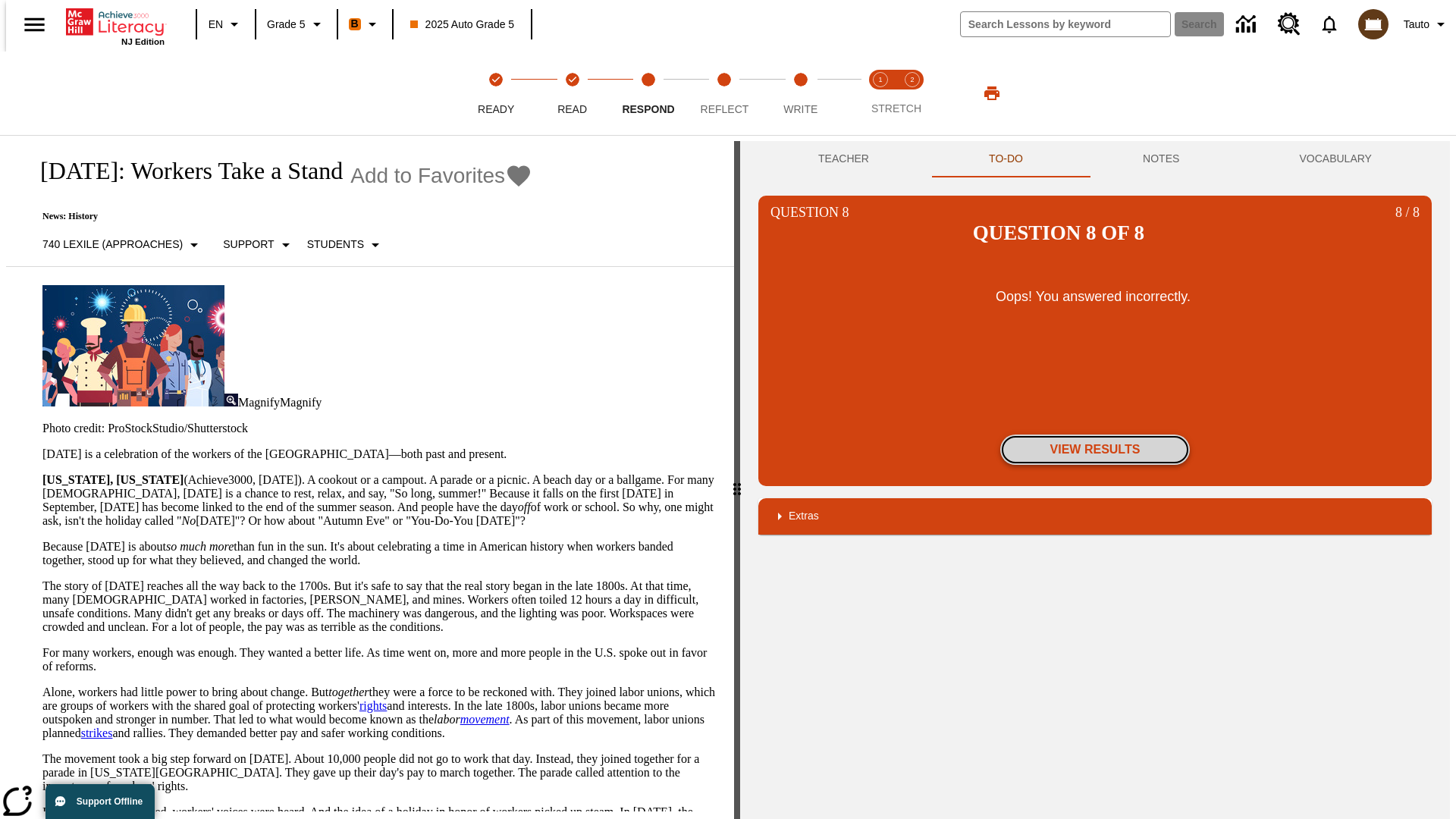
click at [1095, 435] on button "View Results" at bounding box center [1095, 450] width 190 height 30
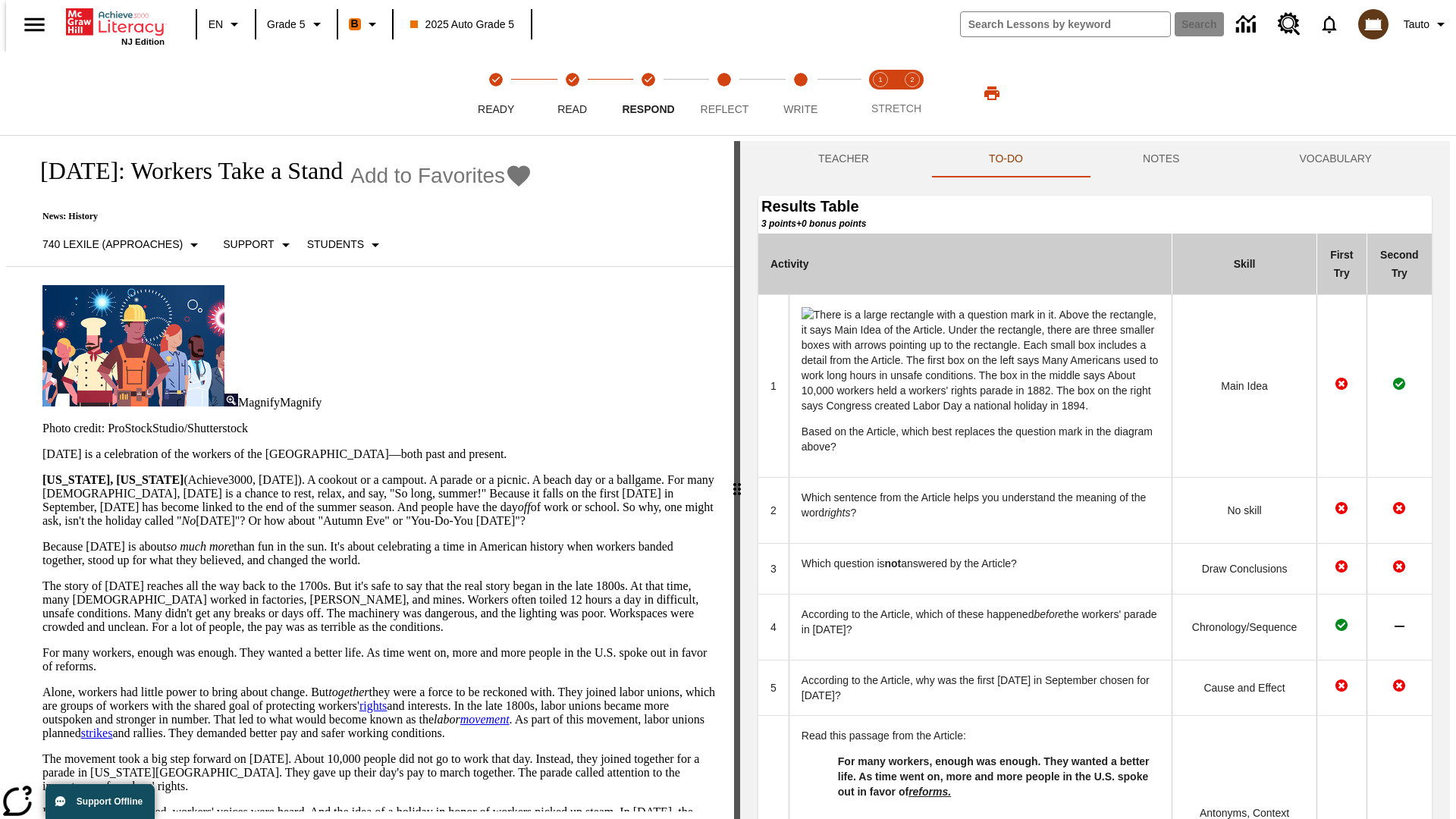
scroll to position [540, 0]
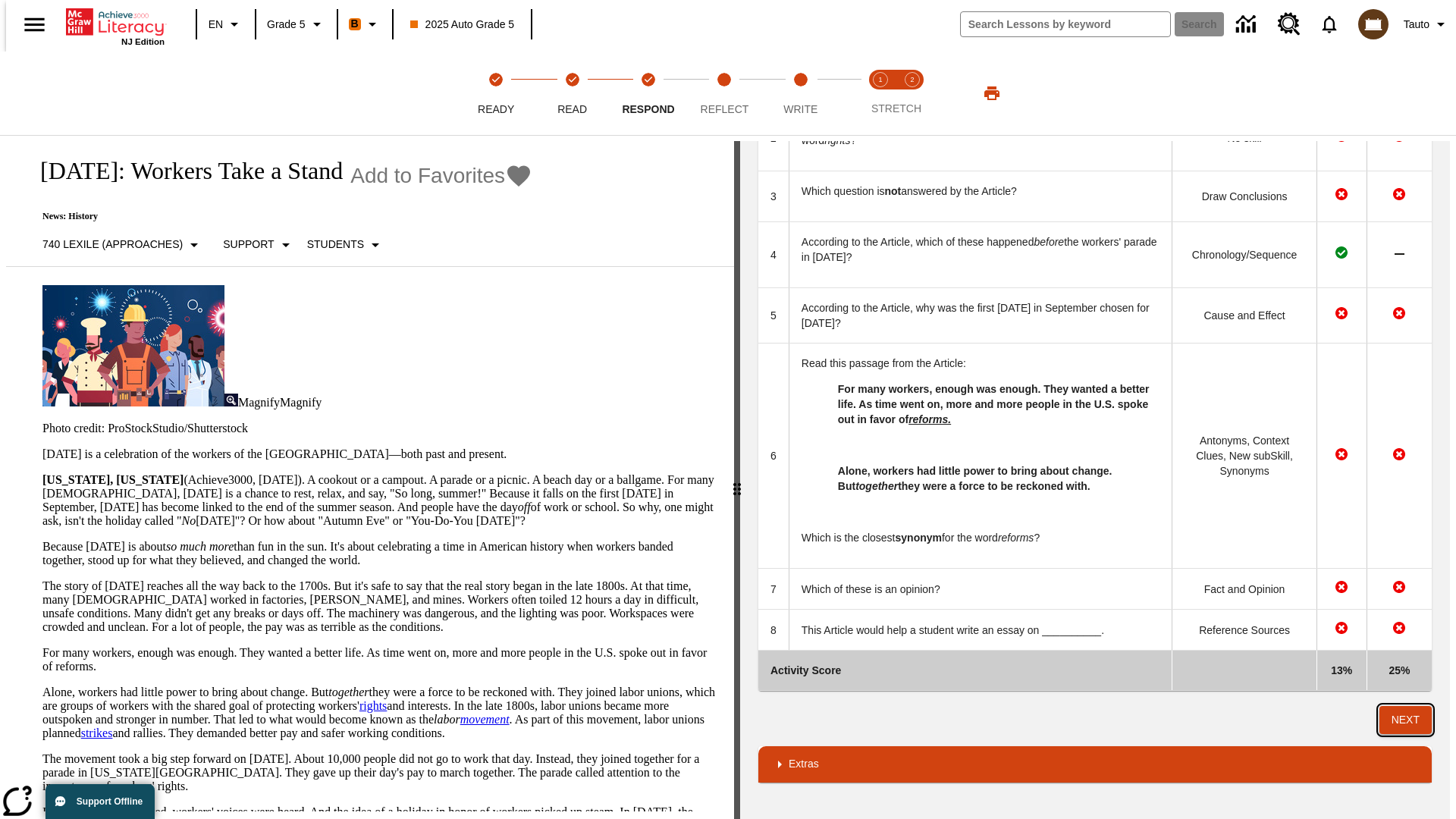
click at [1412, 719] on button "Next" at bounding box center [1405, 720] width 52 height 28
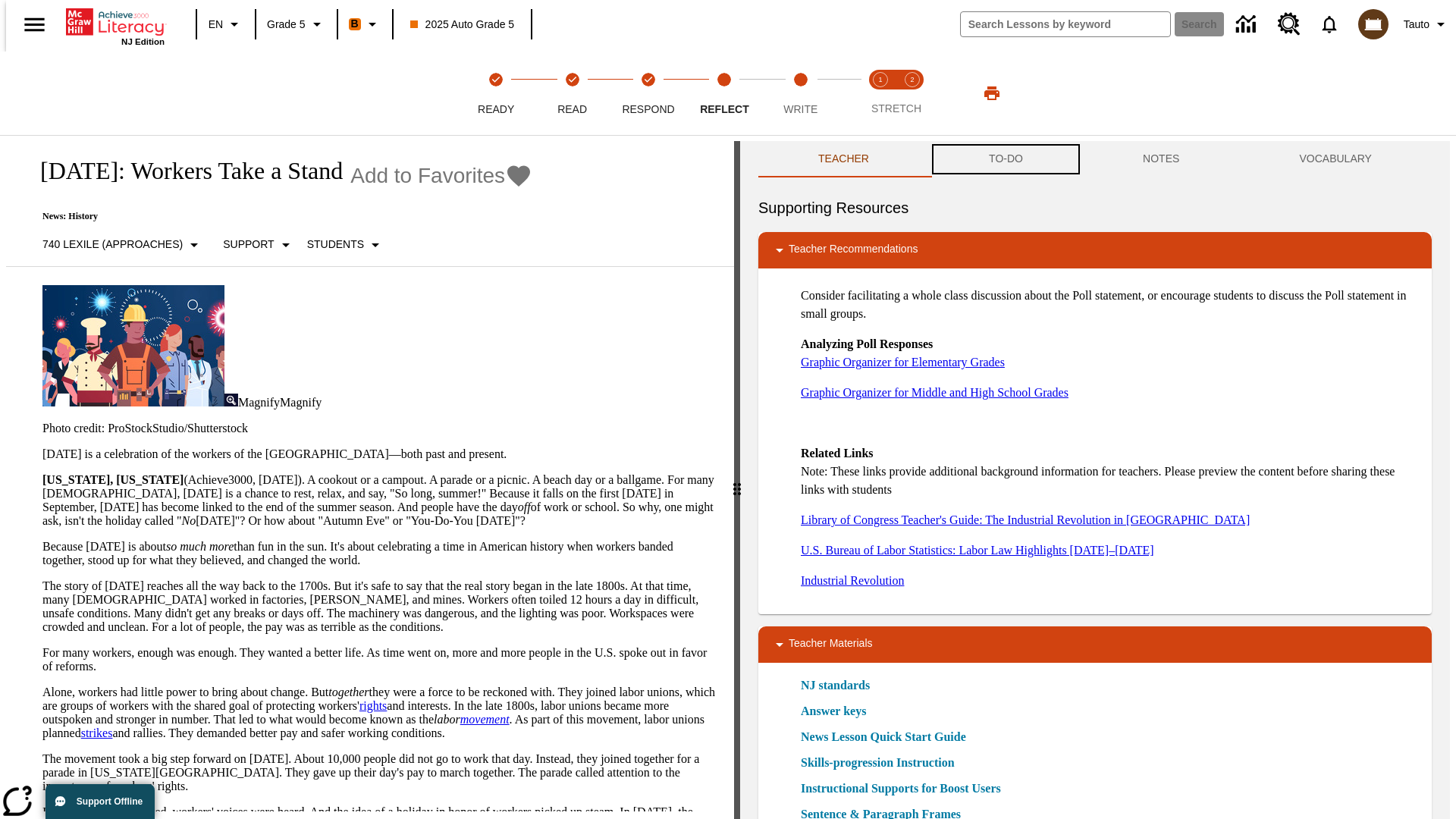
click at [1004, 159] on button "TO-DO" at bounding box center [1006, 158] width 154 height 36
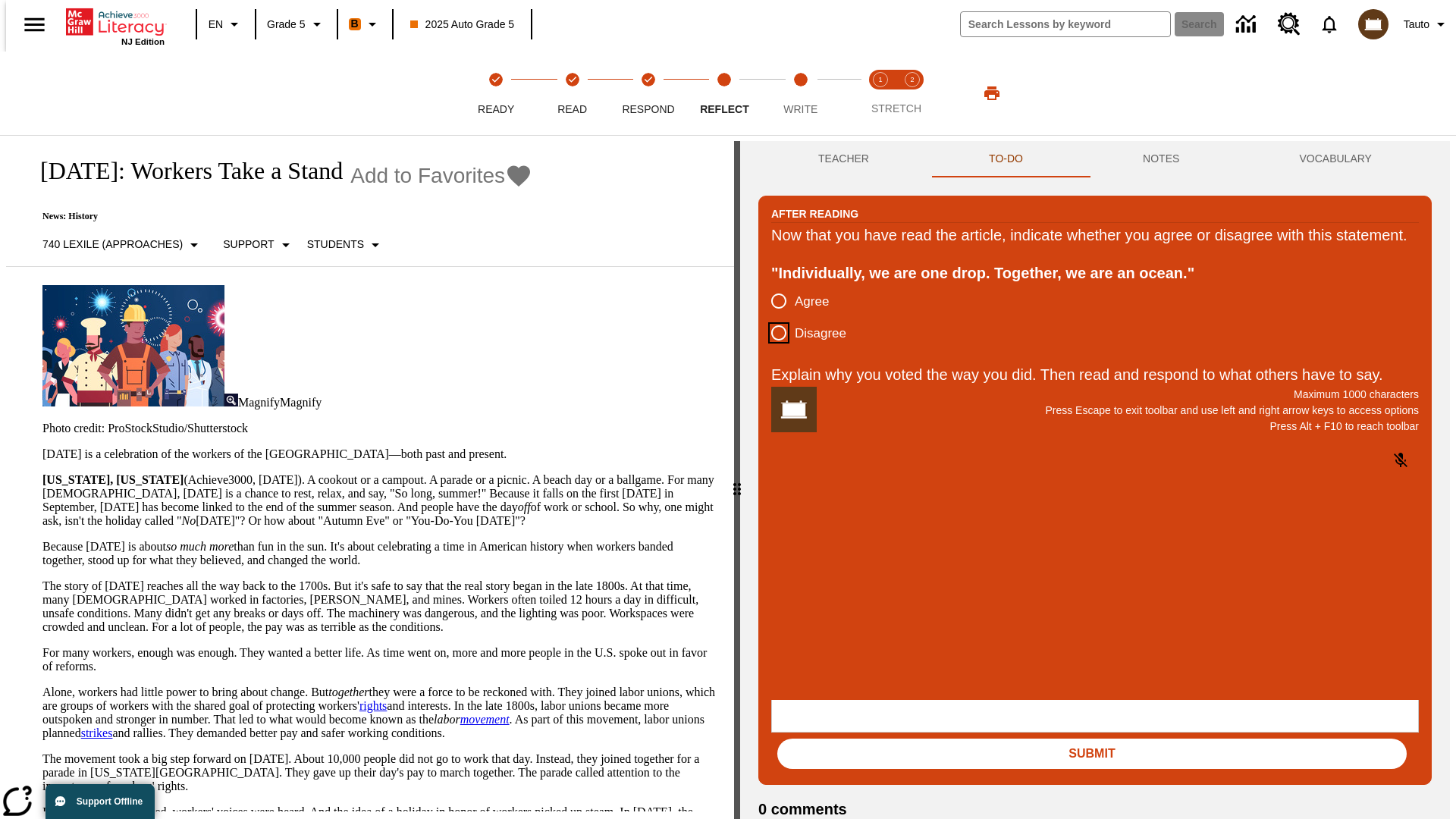
click at [772, 349] on input "Disagree" at bounding box center [778, 333] width 32 height 32
radio input "true"
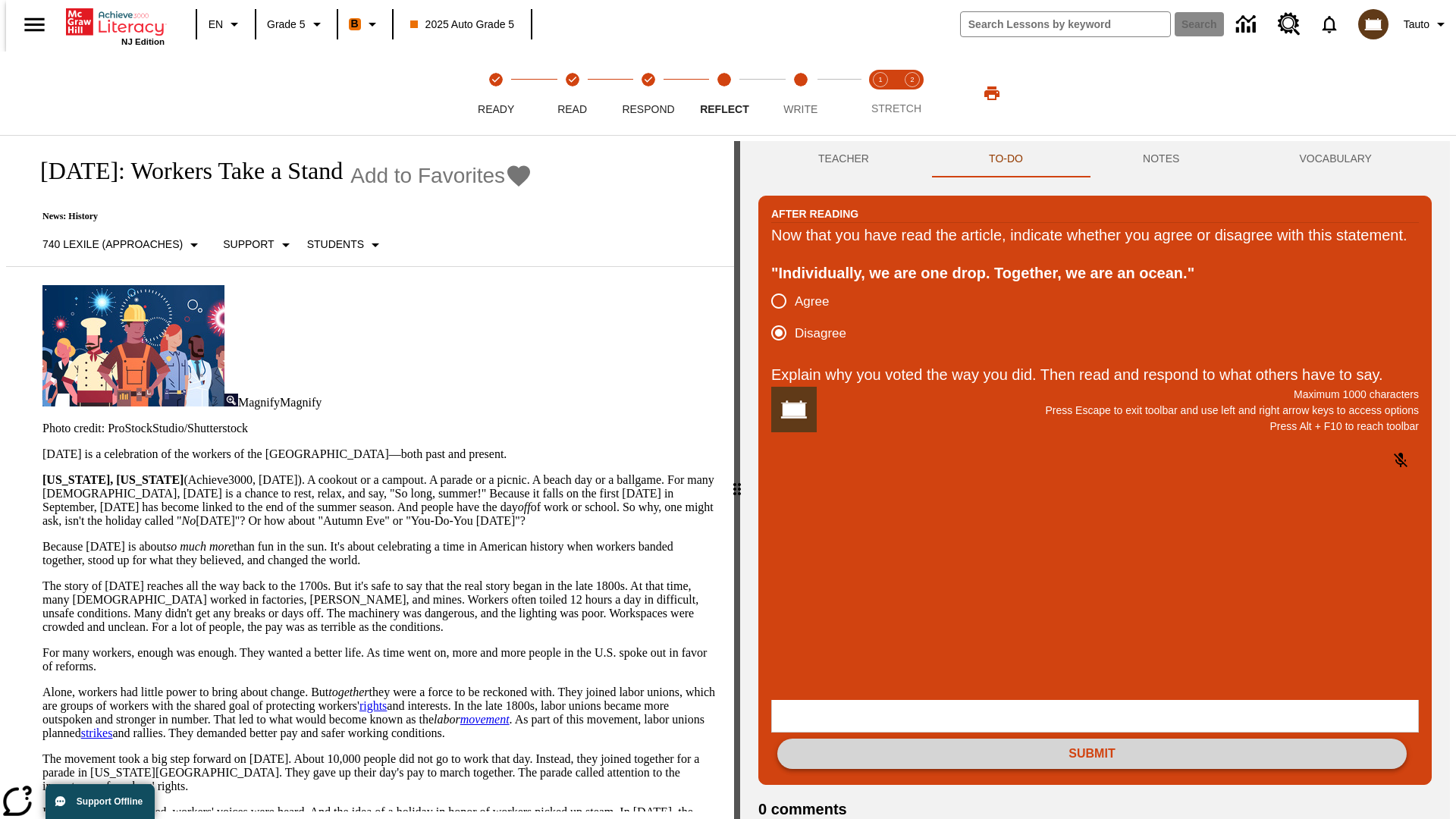
click at [1092, 738] on button "Submit" at bounding box center [1092, 753] width 630 height 30
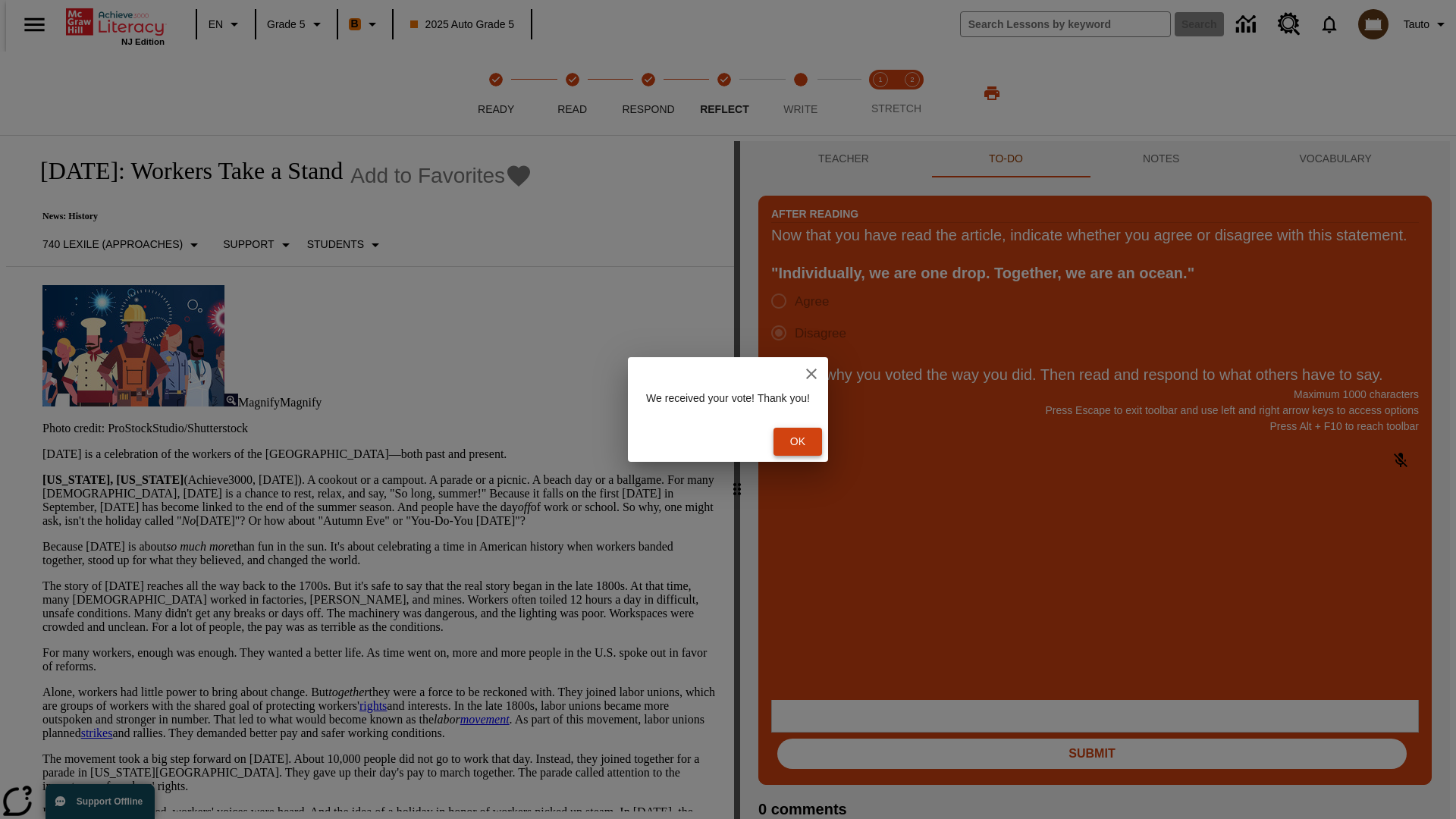
click at [805, 441] on button "Ok" at bounding box center [797, 442] width 49 height 28
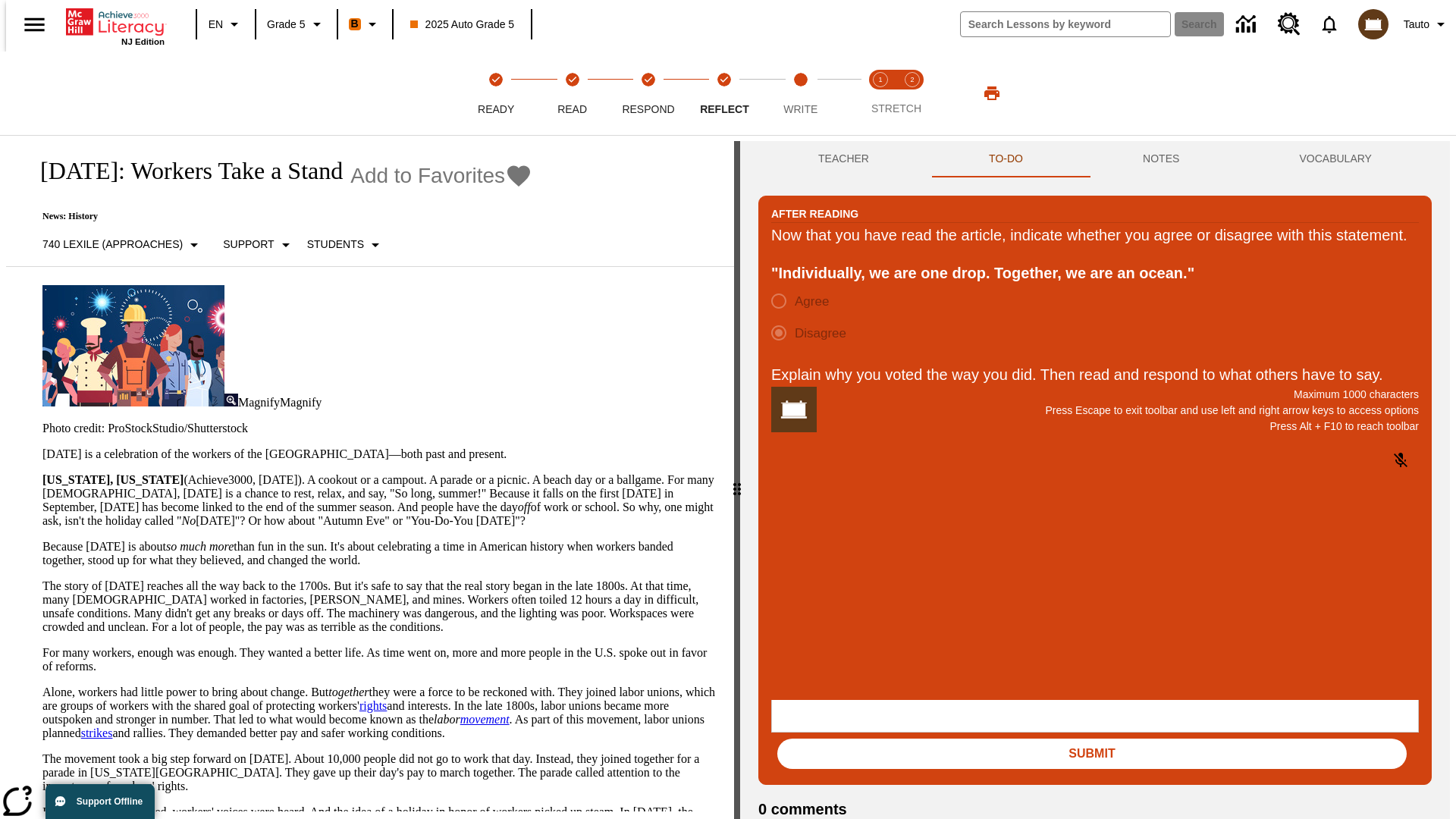
scroll to position [24, 0]
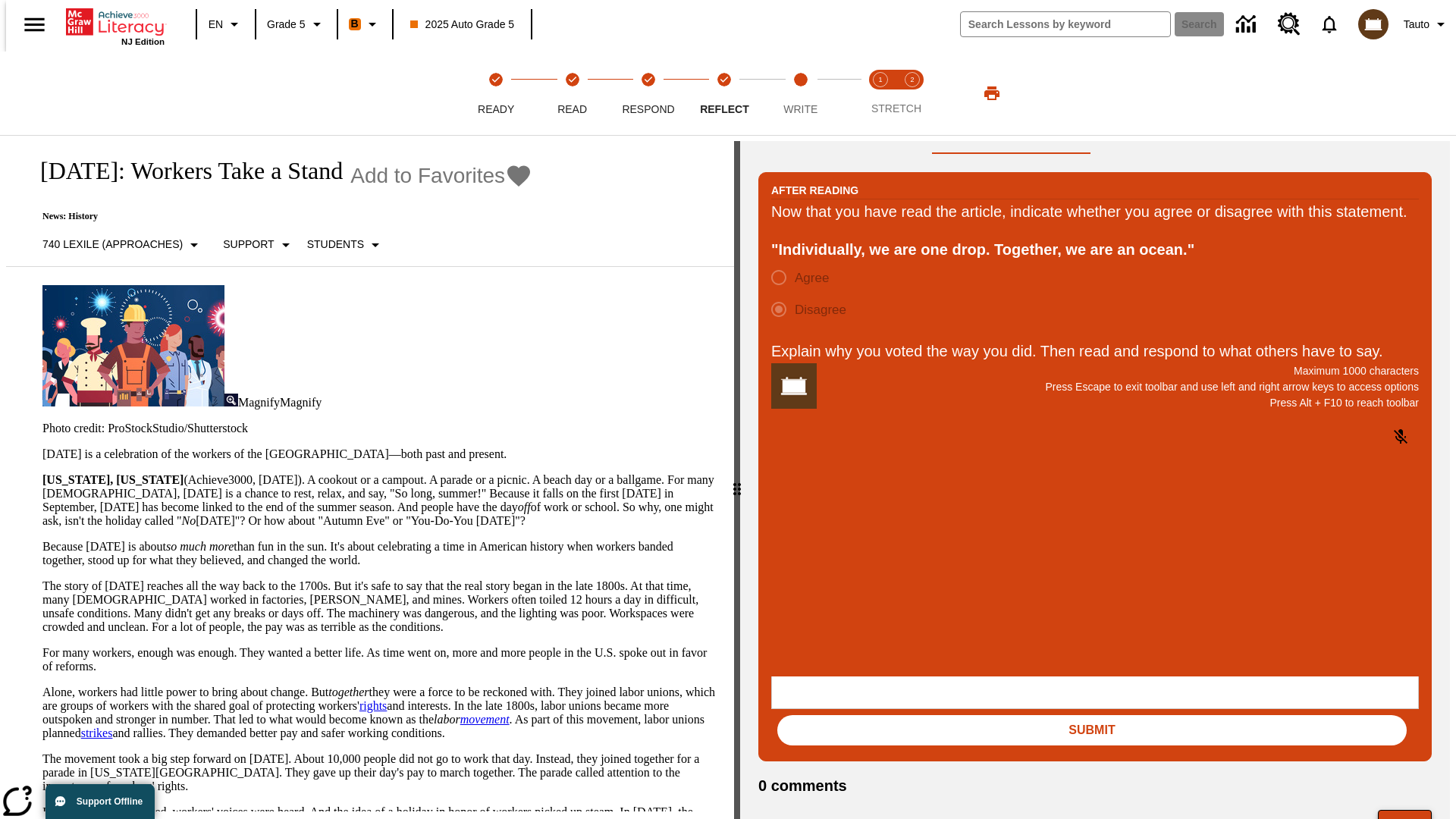
click at [1411, 809] on button "Next" at bounding box center [1405, 823] width 54 height 29
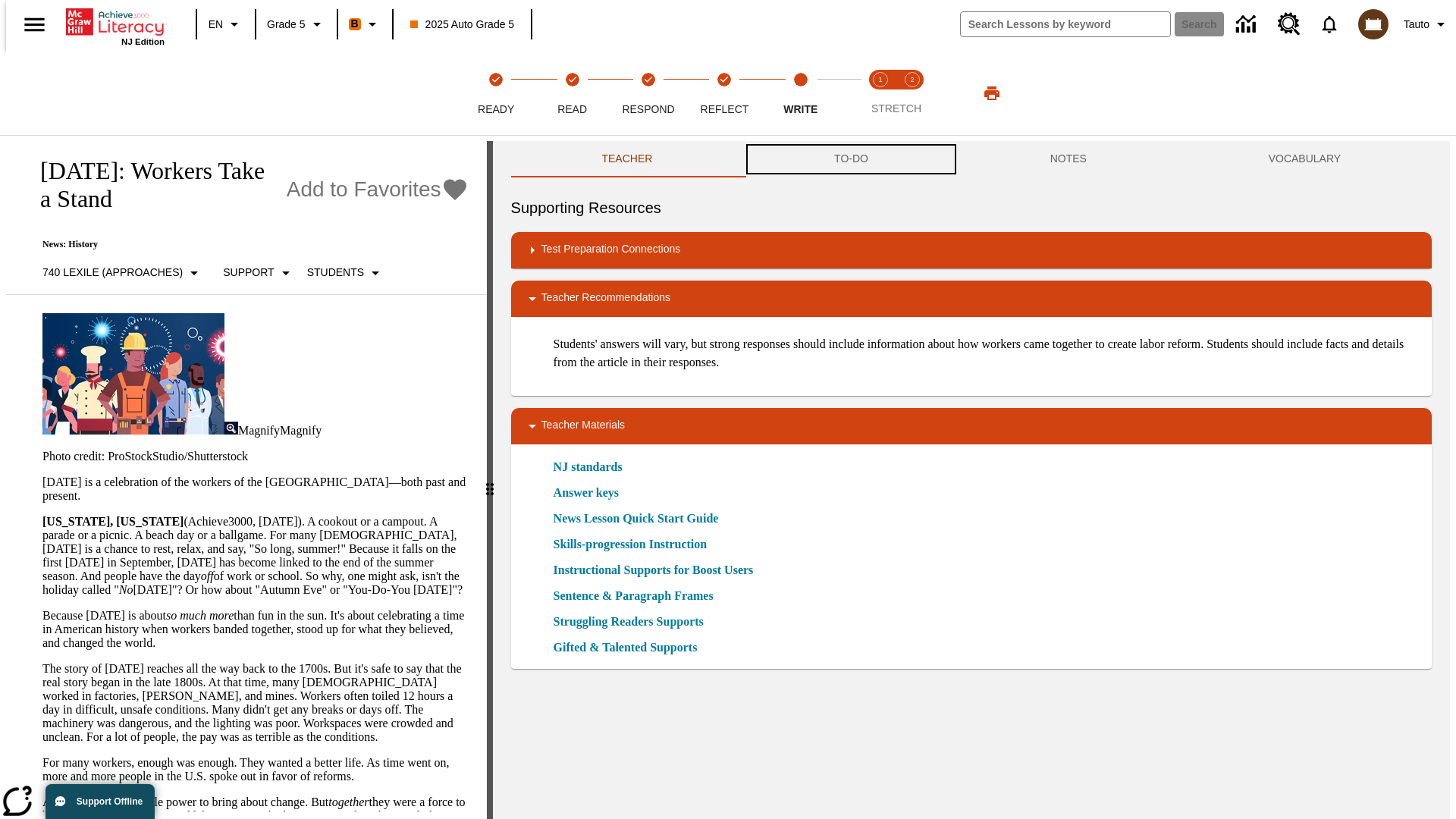
scroll to position [1, 0]
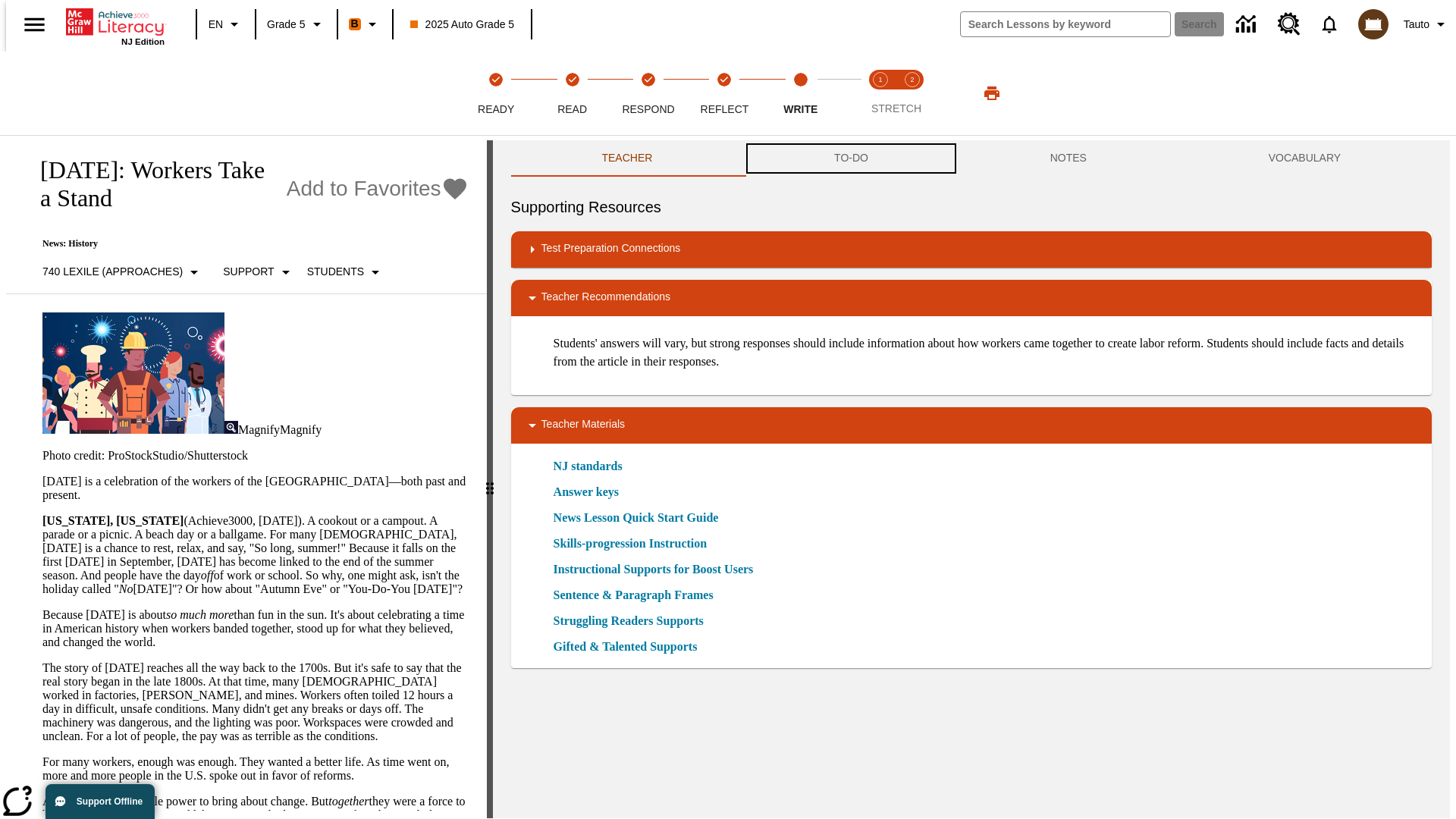
click at [850, 159] on button "TO-DO" at bounding box center [851, 158] width 216 height 36
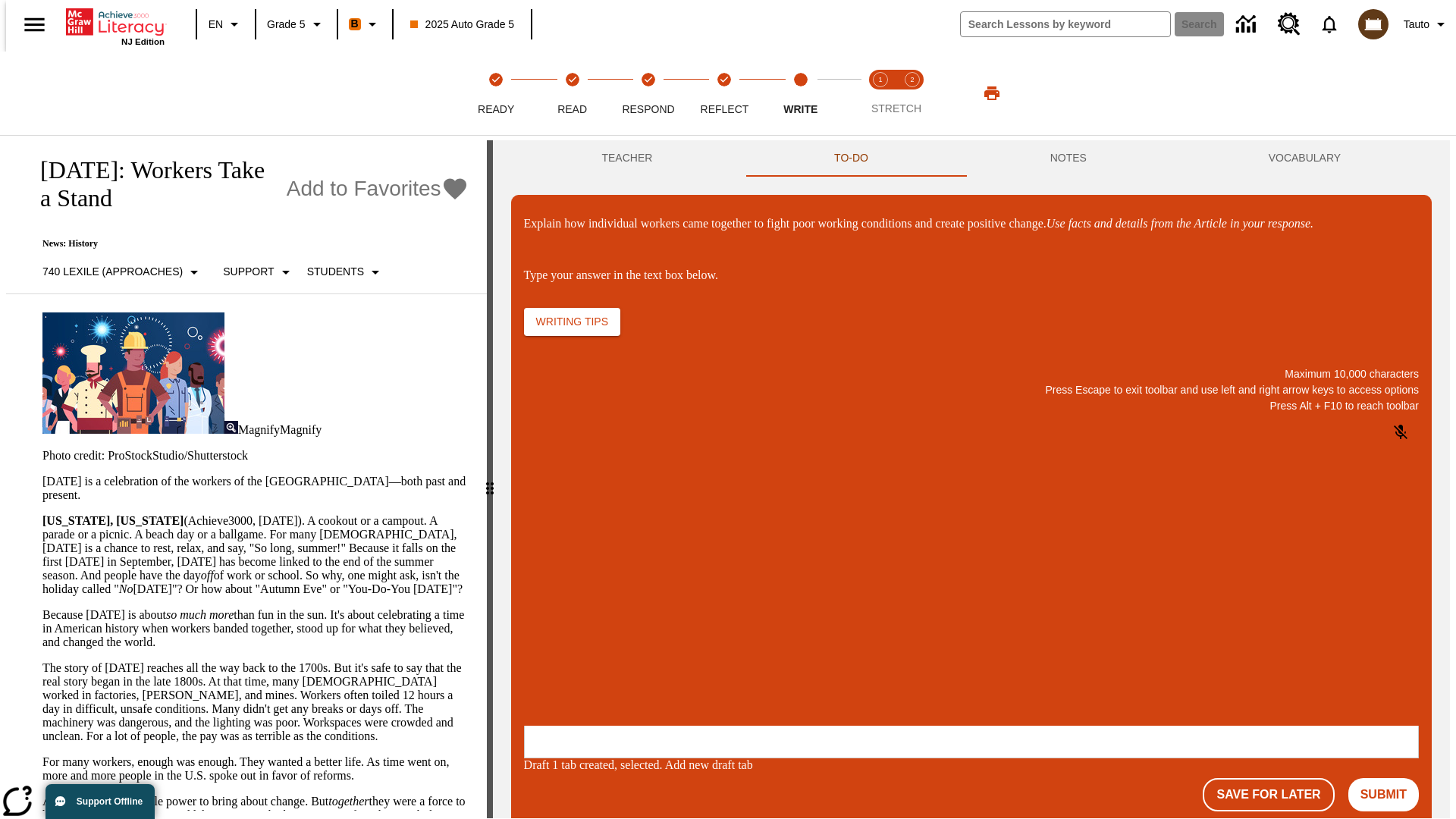
scroll to position [0, 0]
click at [745, 629] on p "\a\9Explain how individual workers came together to fight poor working conditio…" at bounding box center [637, 626] width 215 height 13
click at [1390, 777] on button "Submit" at bounding box center [1383, 794] width 71 height 34
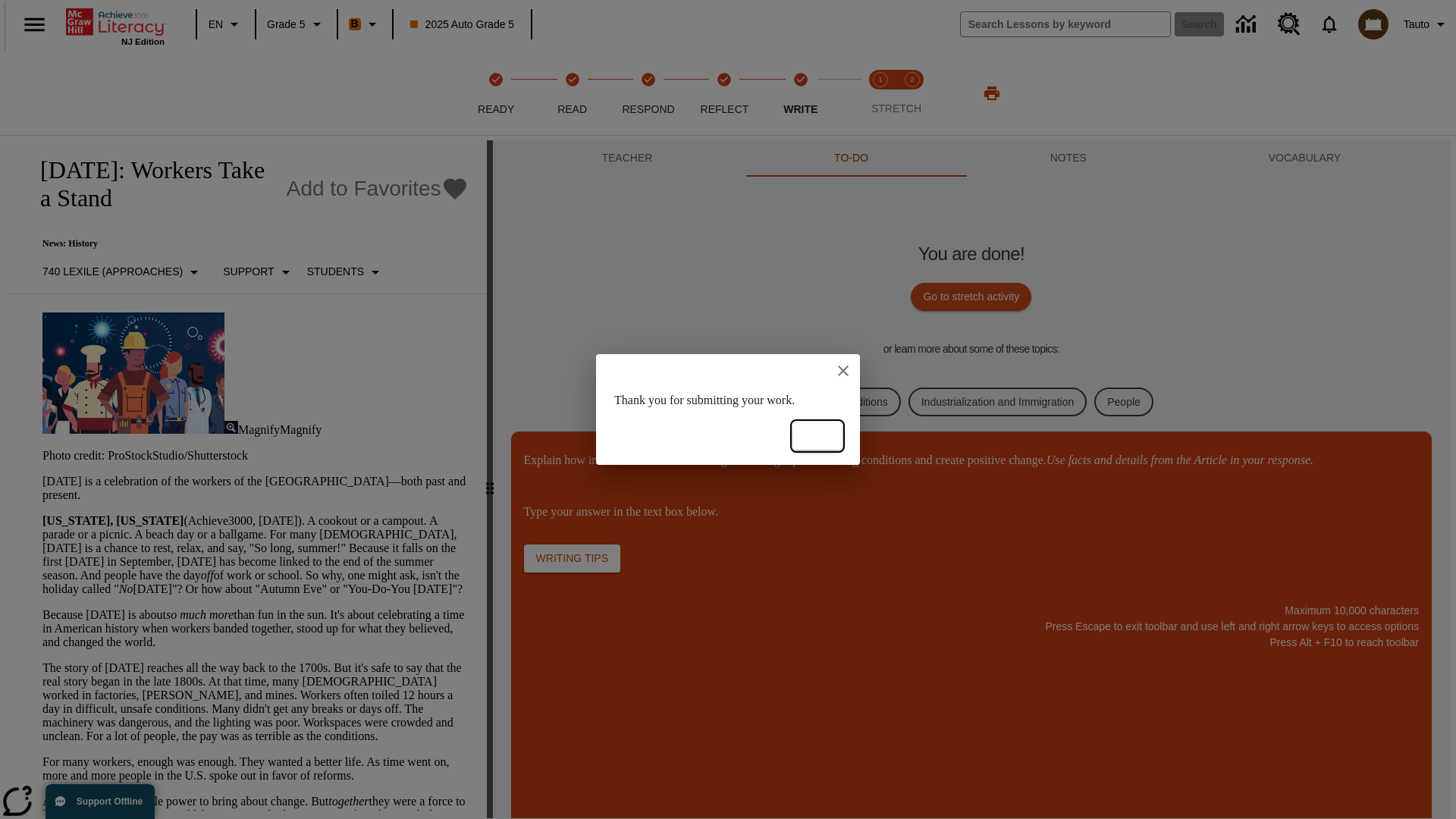
click at [817, 436] on button "Ok" at bounding box center [817, 437] width 49 height 28
click at [829, 401] on link "Culture & Traditions" at bounding box center [841, 401] width 119 height 29
